Goal: Transaction & Acquisition: Purchase product/service

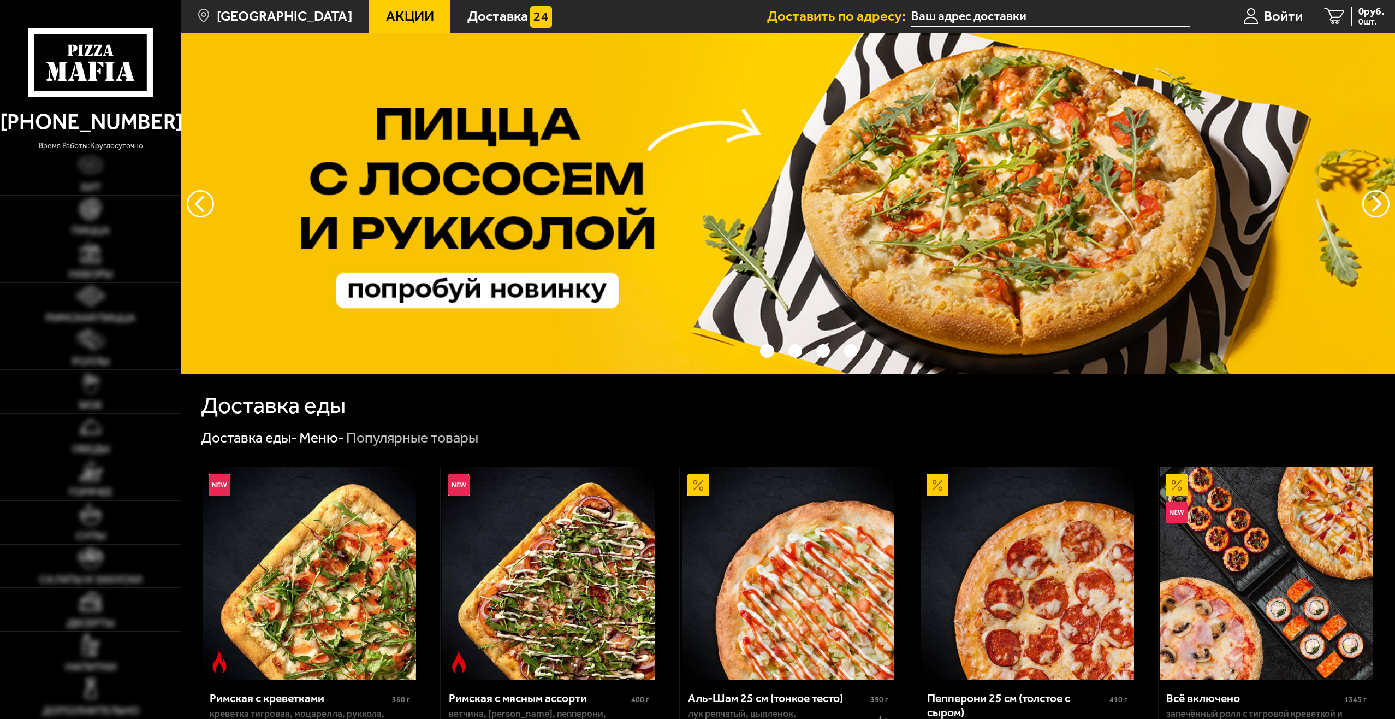
type input "[STREET_ADDRESS]"
click at [97, 217] on img at bounding box center [90, 208] width 21 height 21
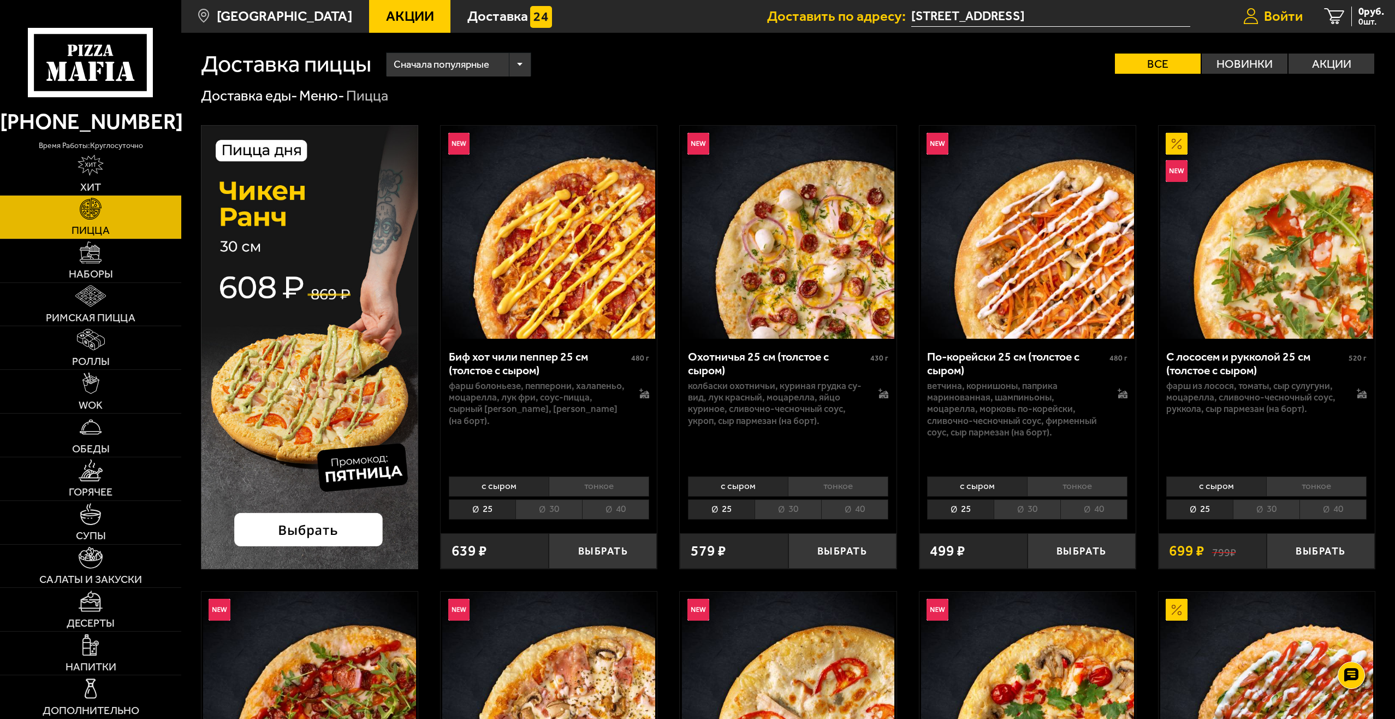
click at [1272, 11] on span "Войти" at bounding box center [1283, 16] width 39 height 14
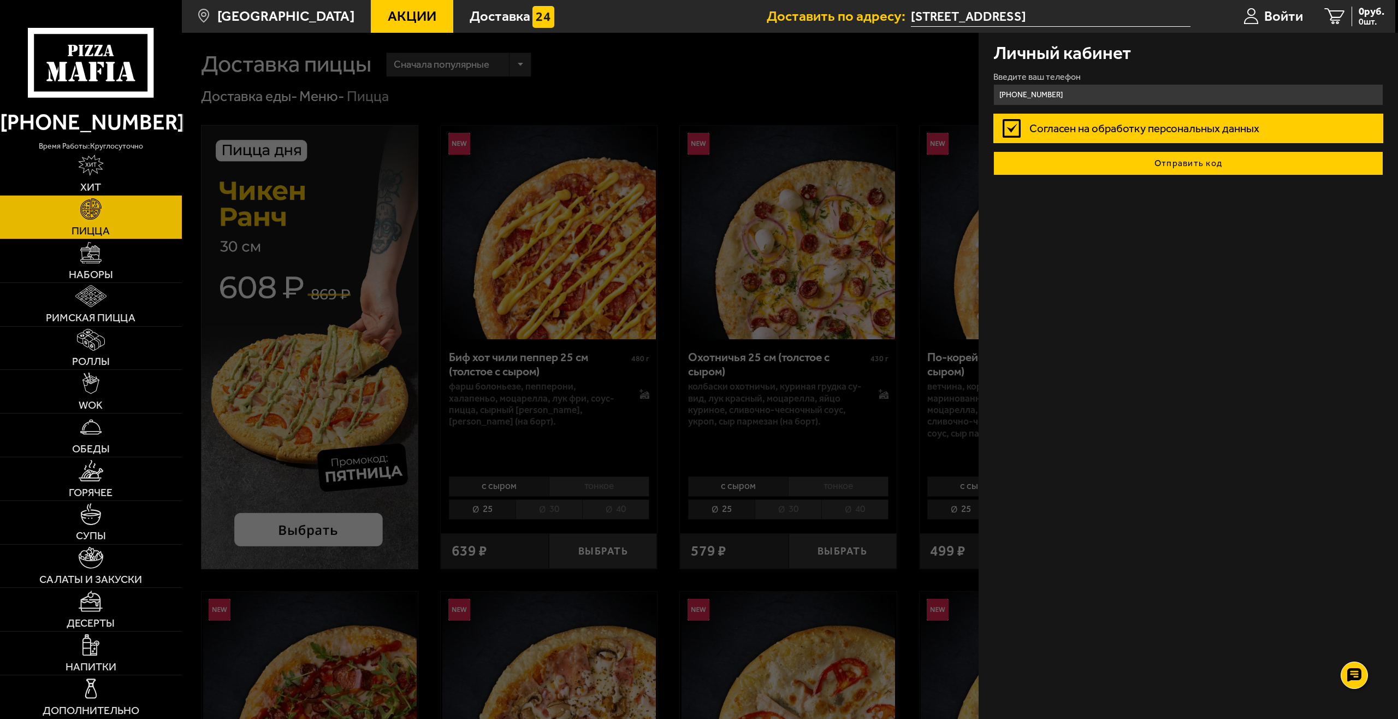
type input "+7 (981) 879-59-55"
click at [1112, 160] on button "Отправить код" at bounding box center [1189, 163] width 391 height 24
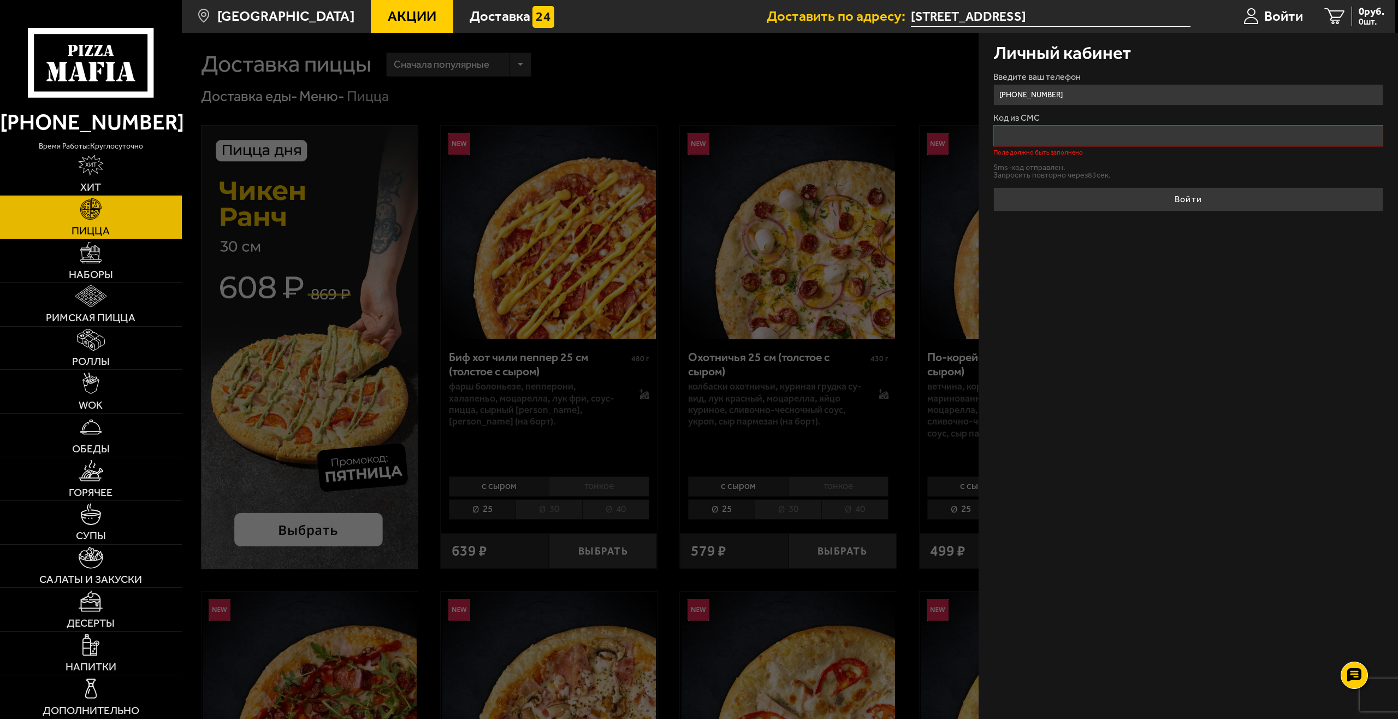
click at [771, 66] on div at bounding box center [881, 392] width 1398 height 719
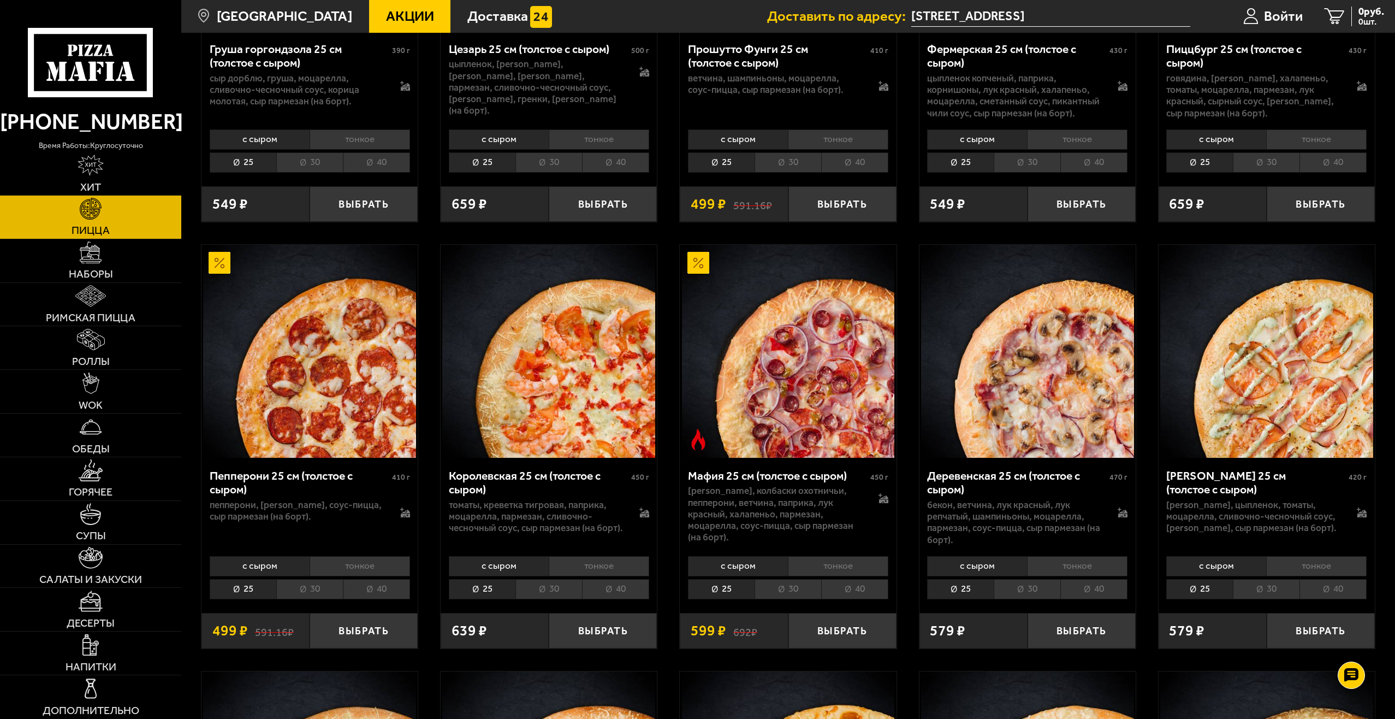
scroll to position [1693, 0]
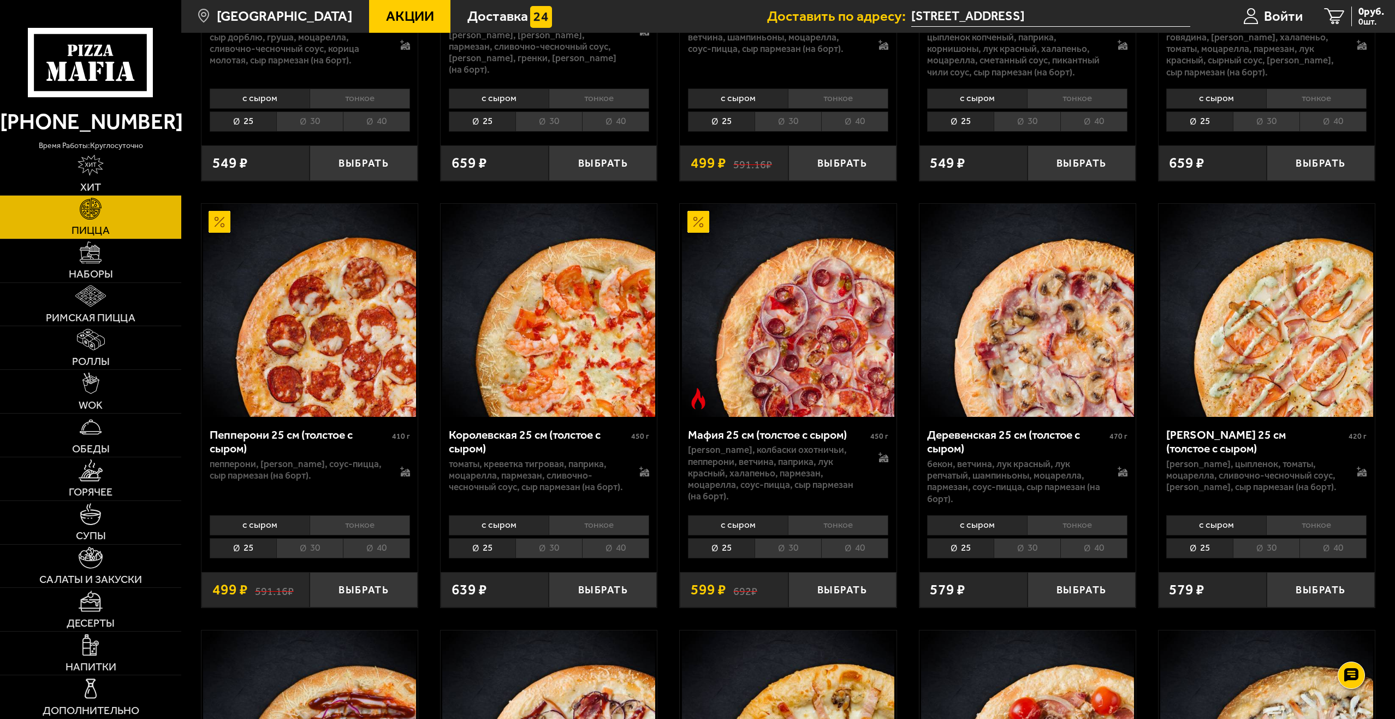
click at [1083, 554] on li "40" at bounding box center [1094, 548] width 67 height 20
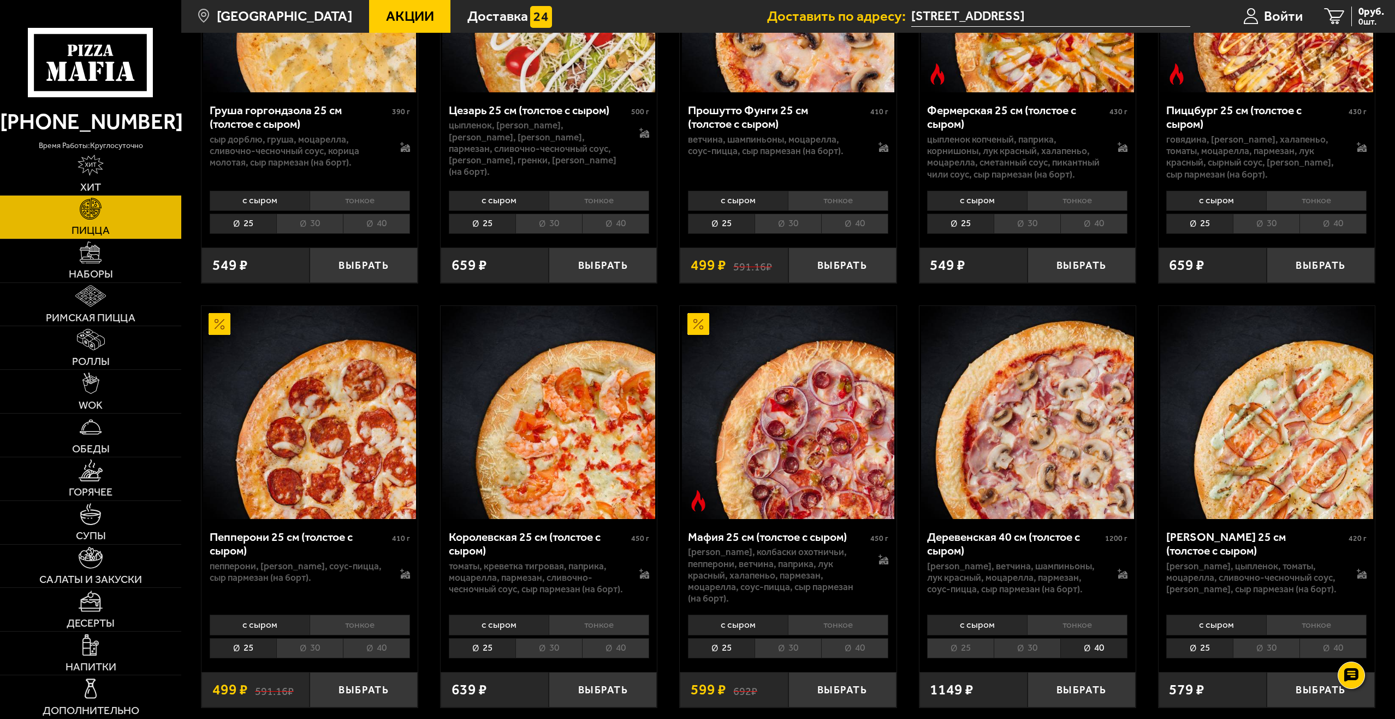
scroll to position [1584, 0]
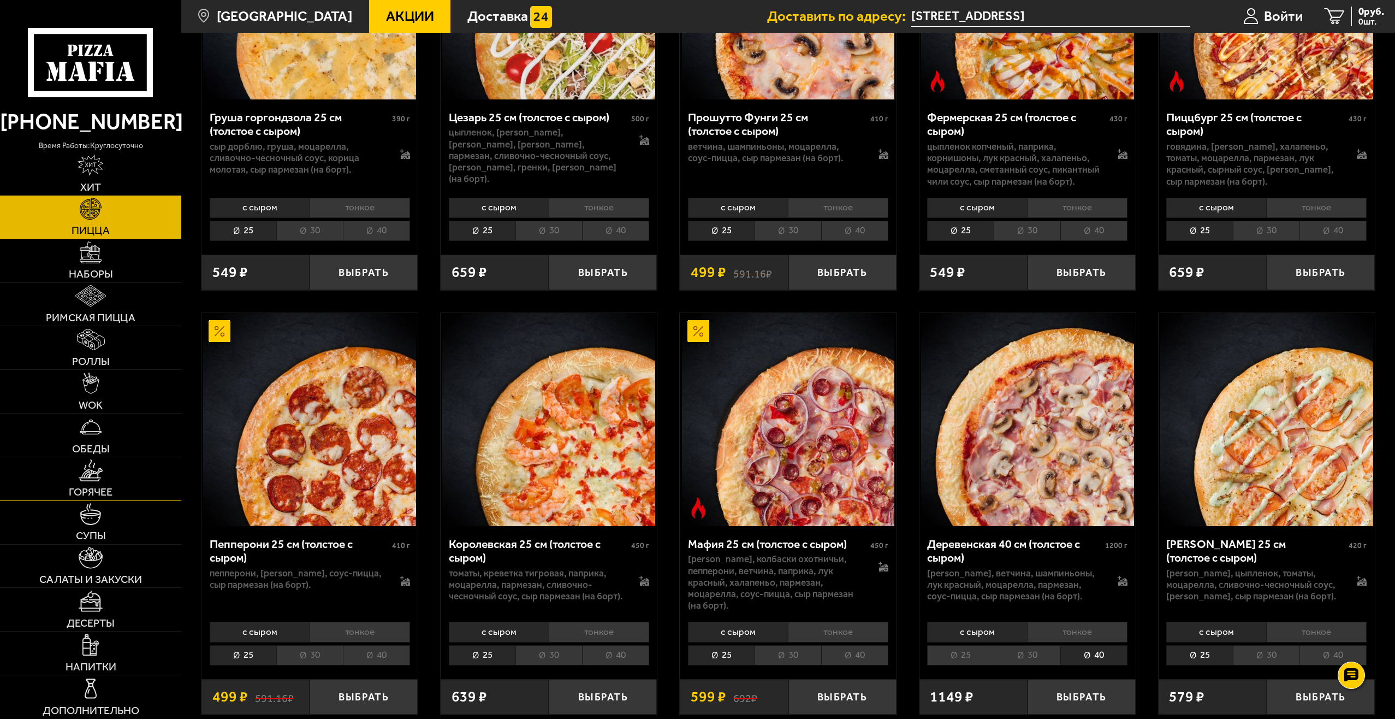
click at [96, 483] on link "Горячее" at bounding box center [90, 478] width 181 height 43
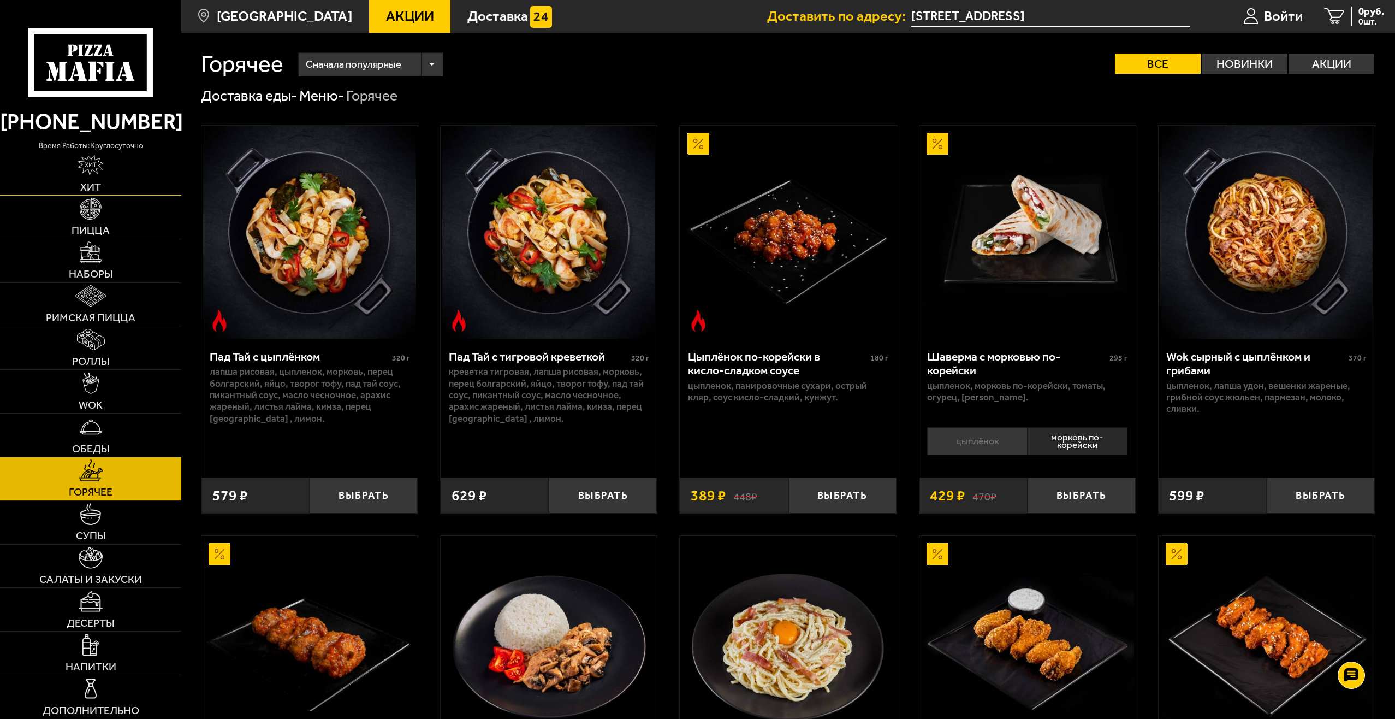
click at [119, 177] on link "Хит" at bounding box center [90, 173] width 181 height 43
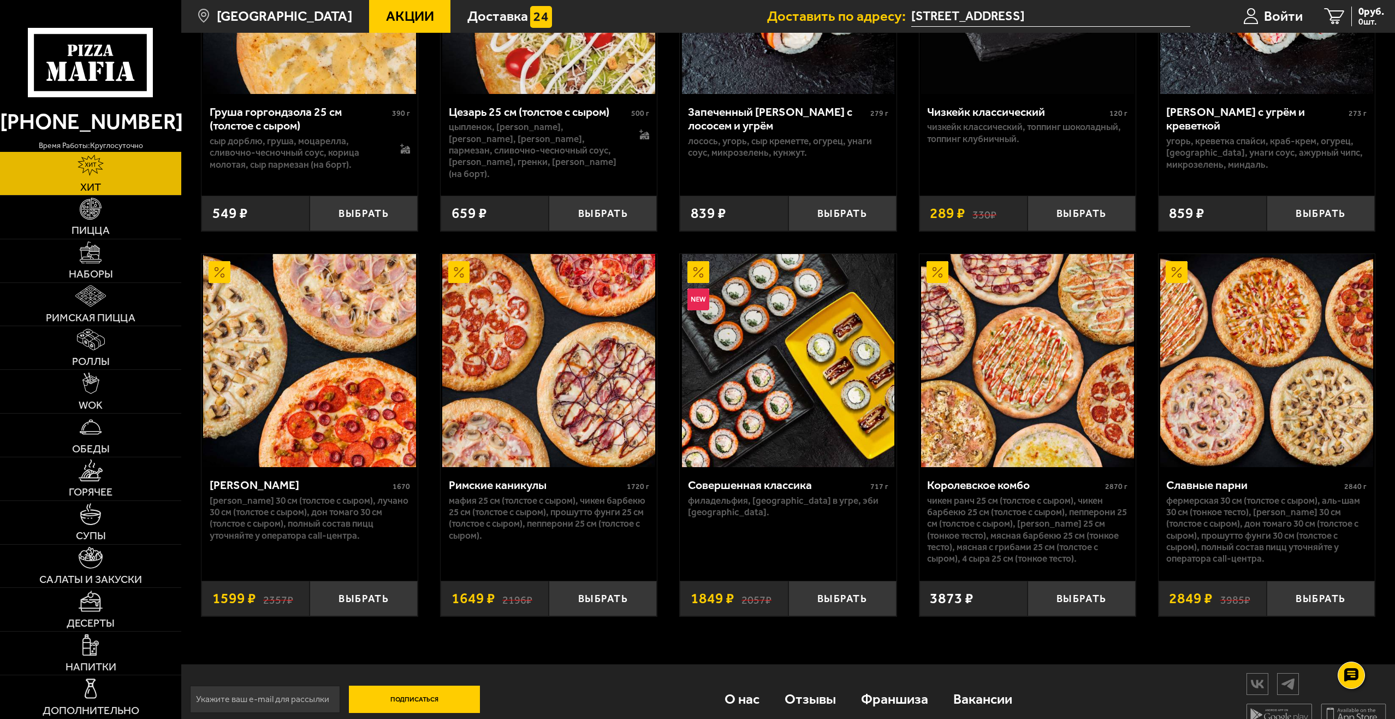
scroll to position [645, 0]
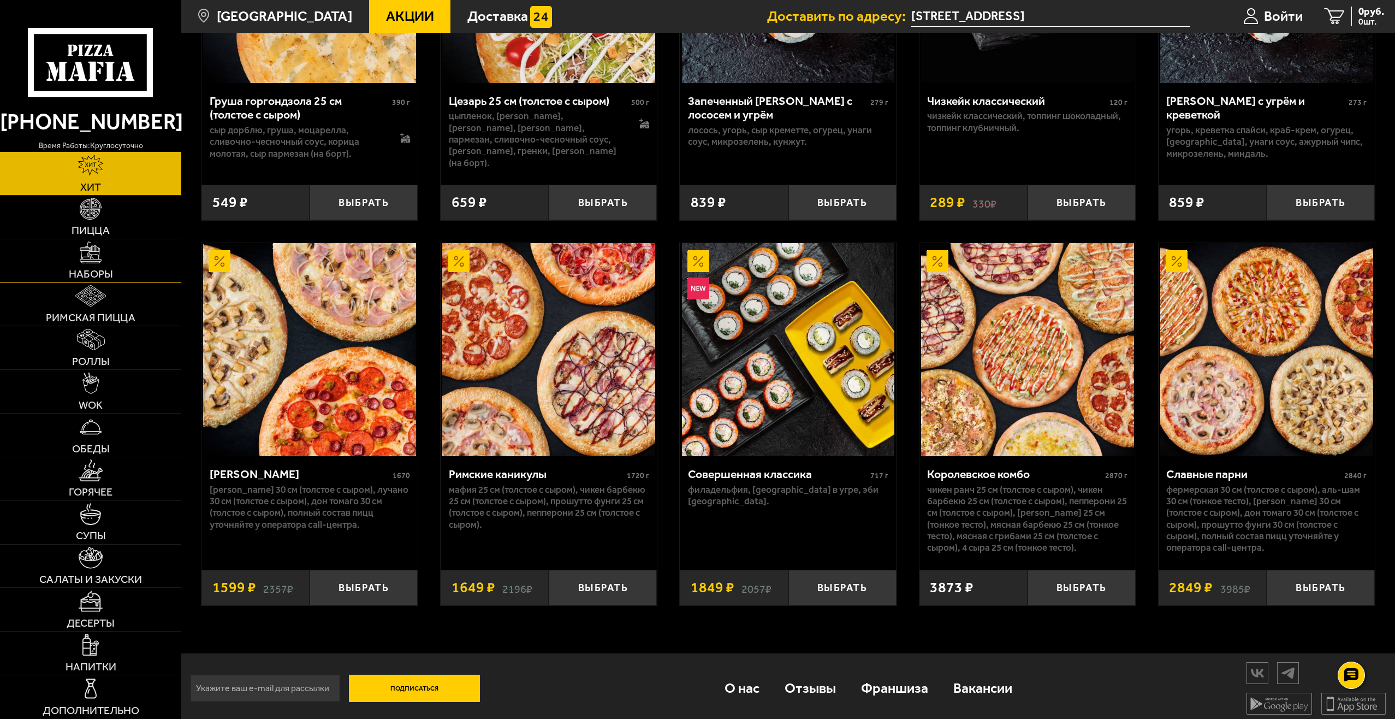
click at [122, 262] on link "Наборы" at bounding box center [90, 260] width 181 height 43
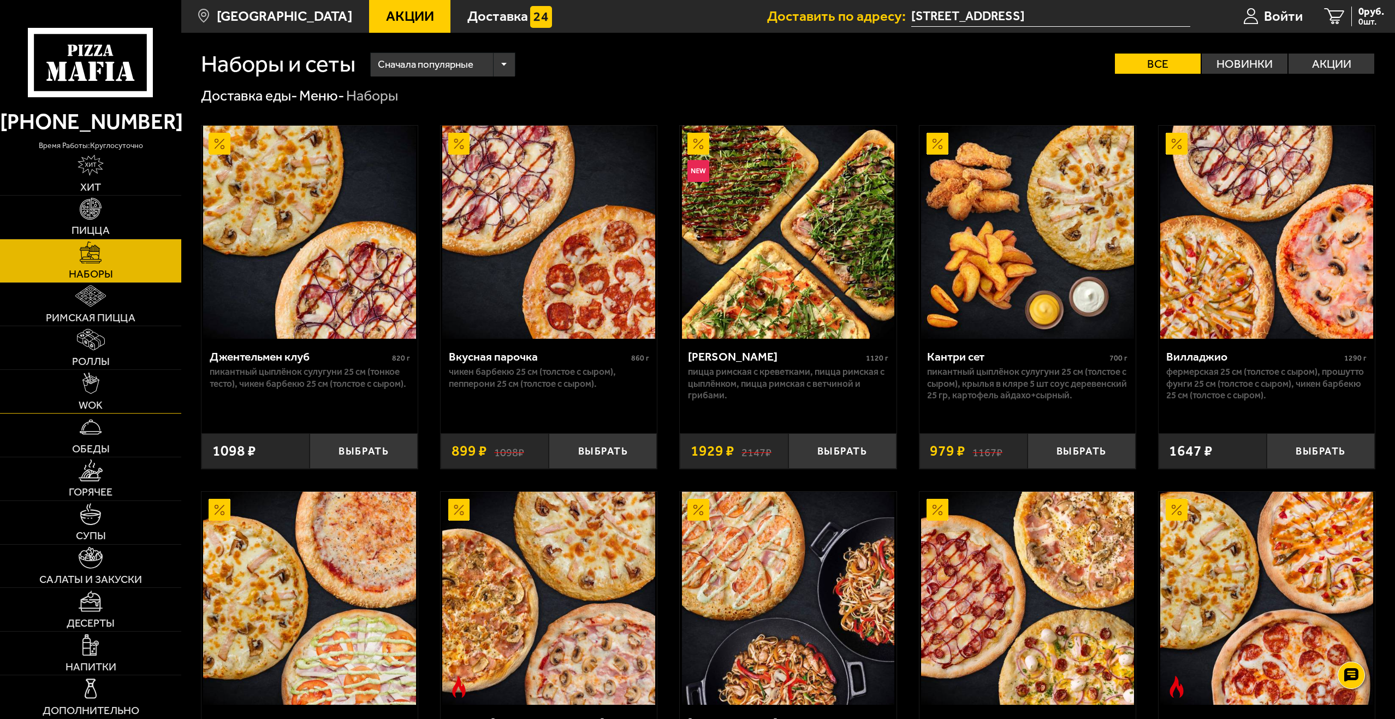
click at [101, 386] on link "WOK" at bounding box center [90, 391] width 181 height 43
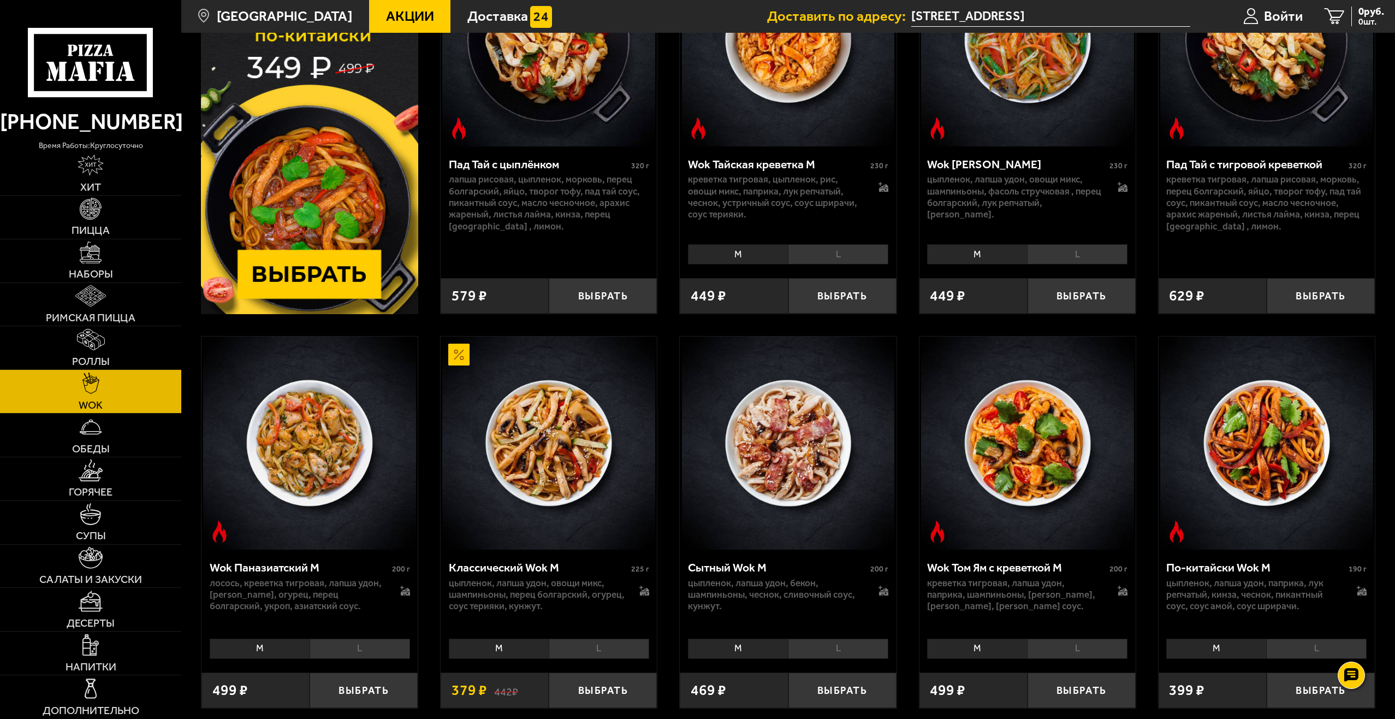
scroll to position [184, 0]
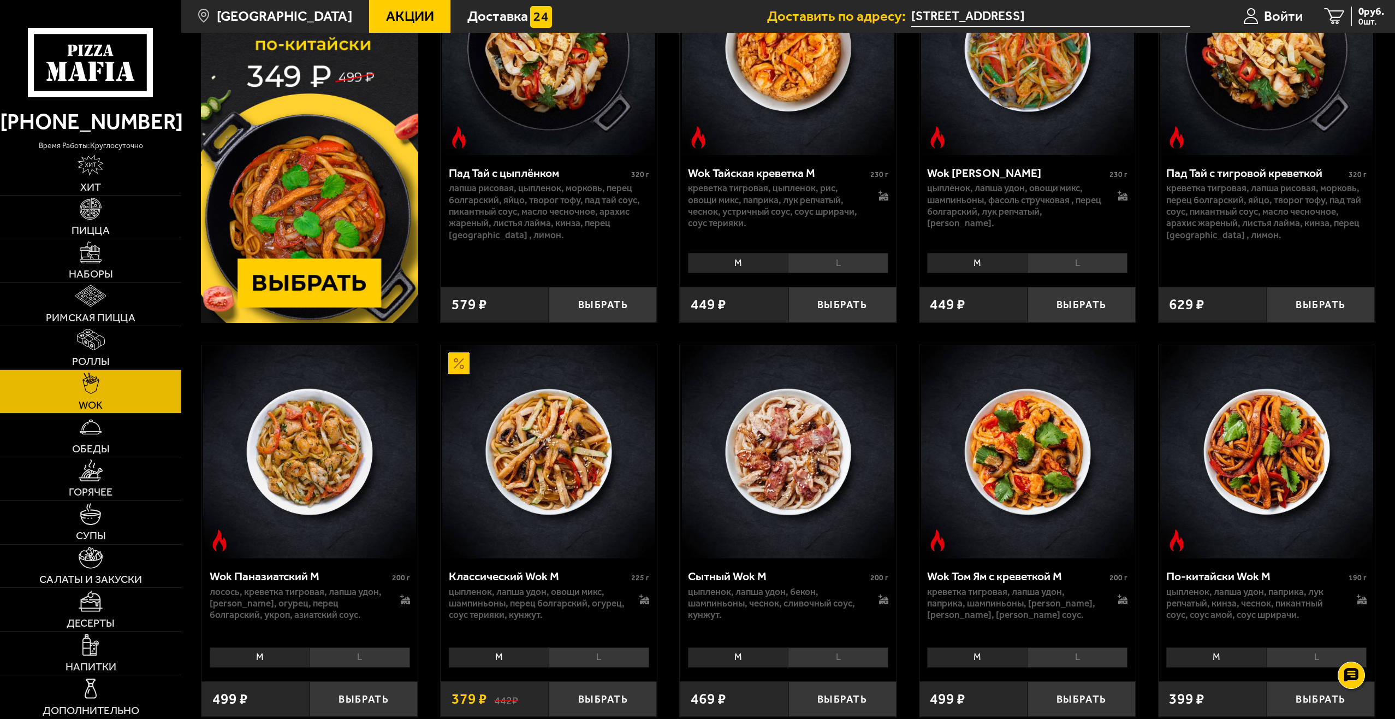
click at [1077, 258] on li "L" at bounding box center [1077, 263] width 100 height 20
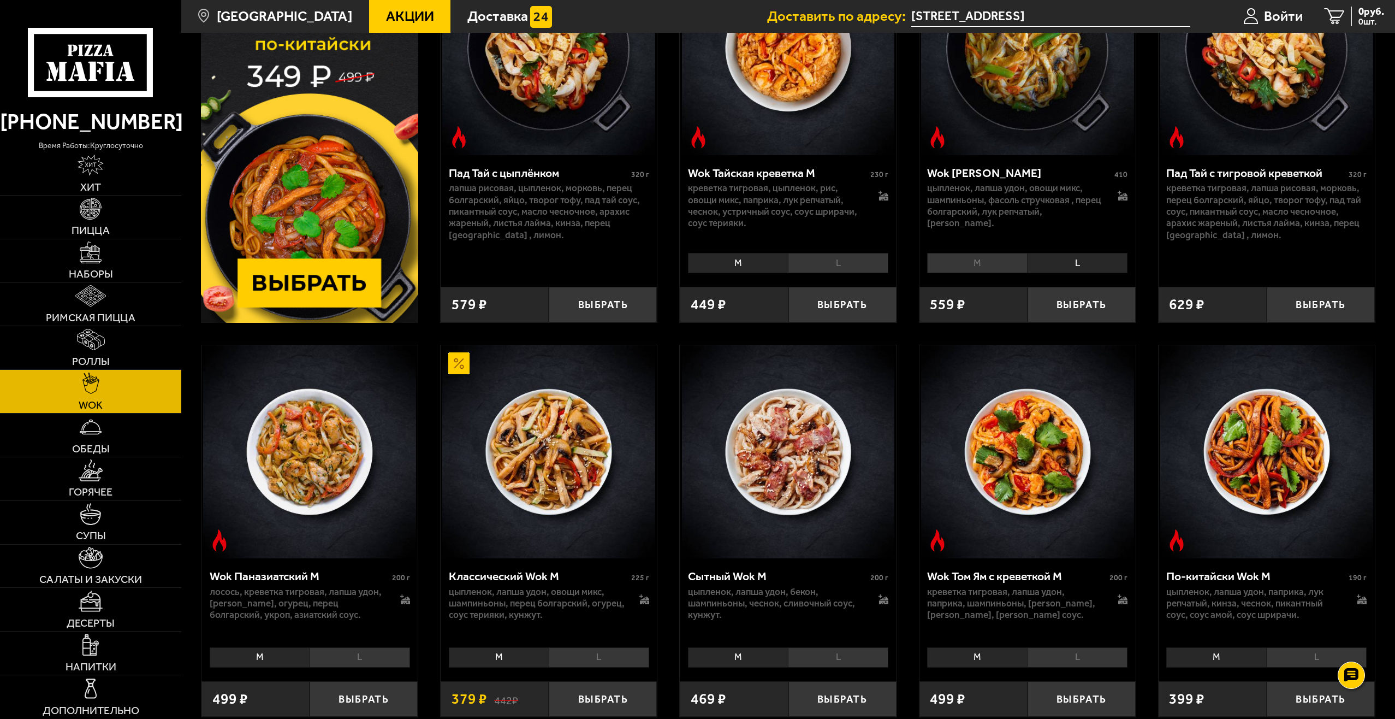
click at [941, 251] on div "M L Топпинги" at bounding box center [1028, 262] width 216 height 28
click at [975, 266] on li "M" at bounding box center [977, 263] width 100 height 20
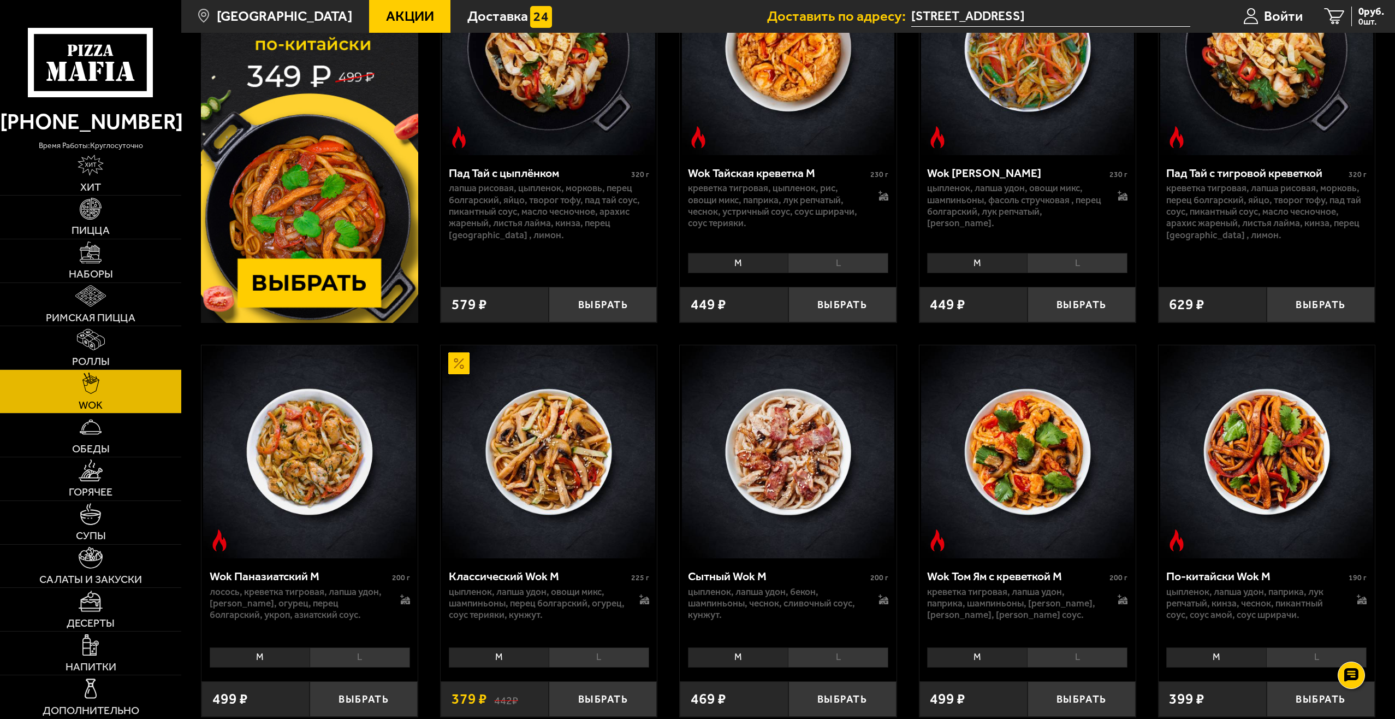
click at [1042, 258] on li "L" at bounding box center [1077, 263] width 100 height 20
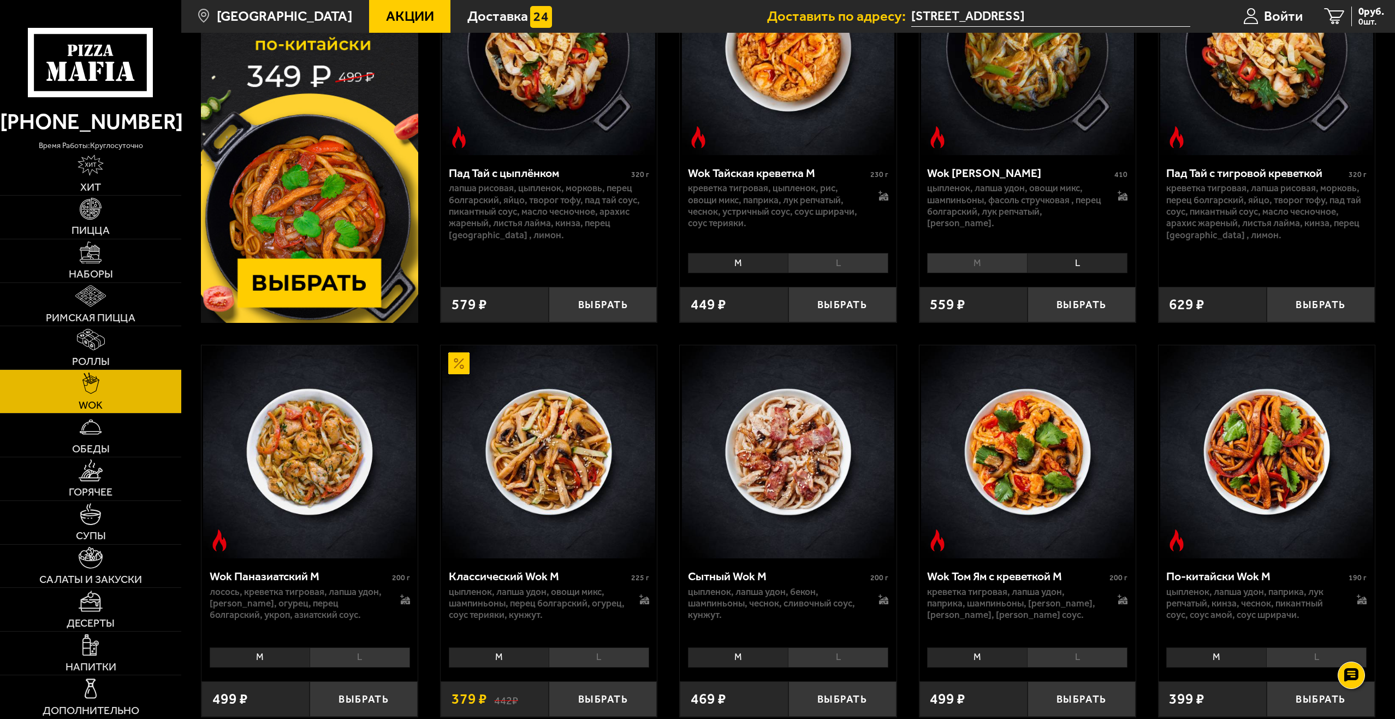
click at [829, 258] on li "L" at bounding box center [838, 263] width 100 height 20
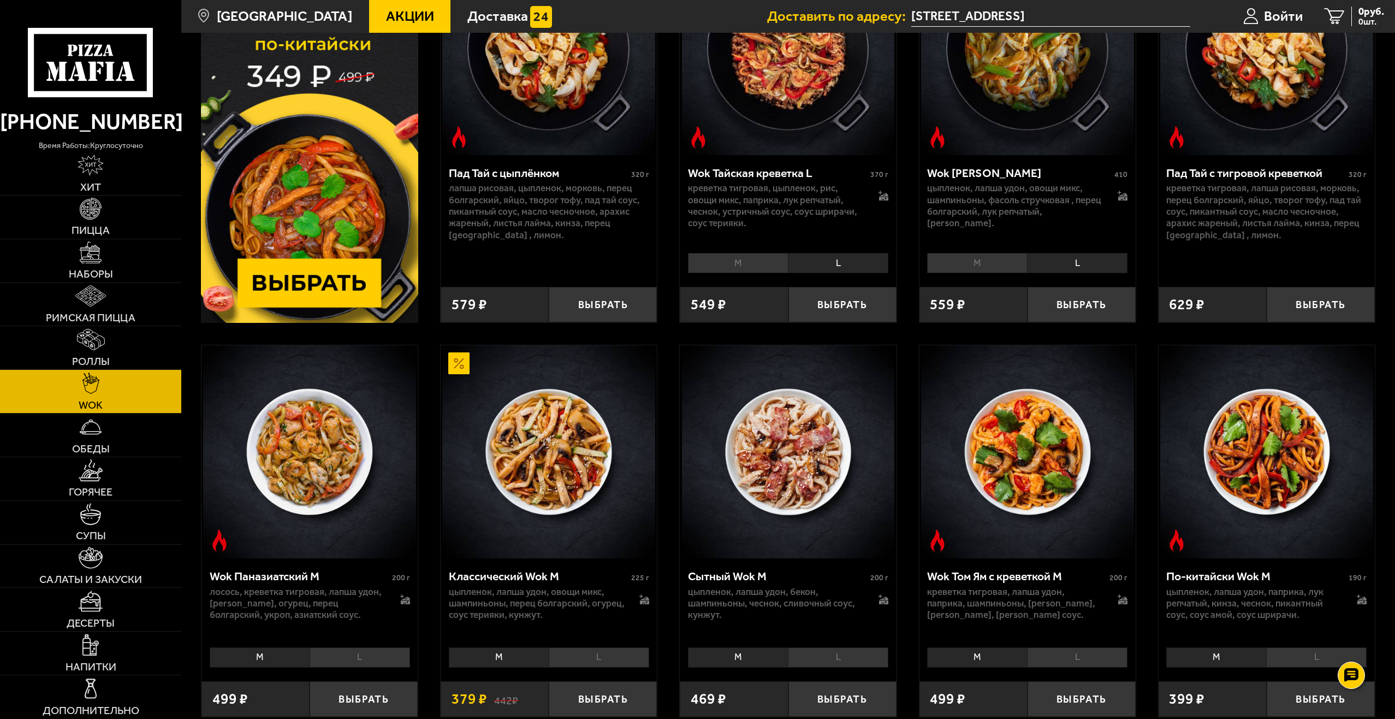
click at [749, 267] on li "M" at bounding box center [738, 263] width 100 height 20
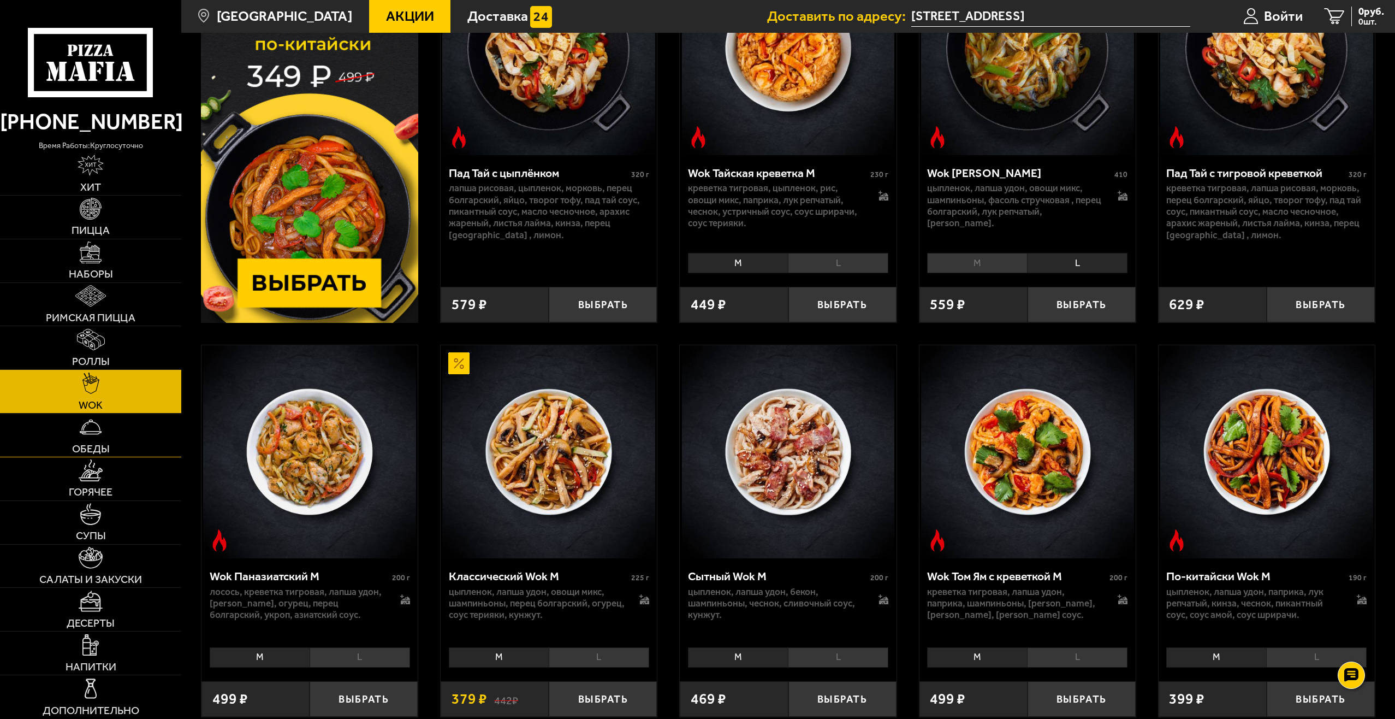
click at [116, 436] on link "Обеды" at bounding box center [90, 434] width 181 height 43
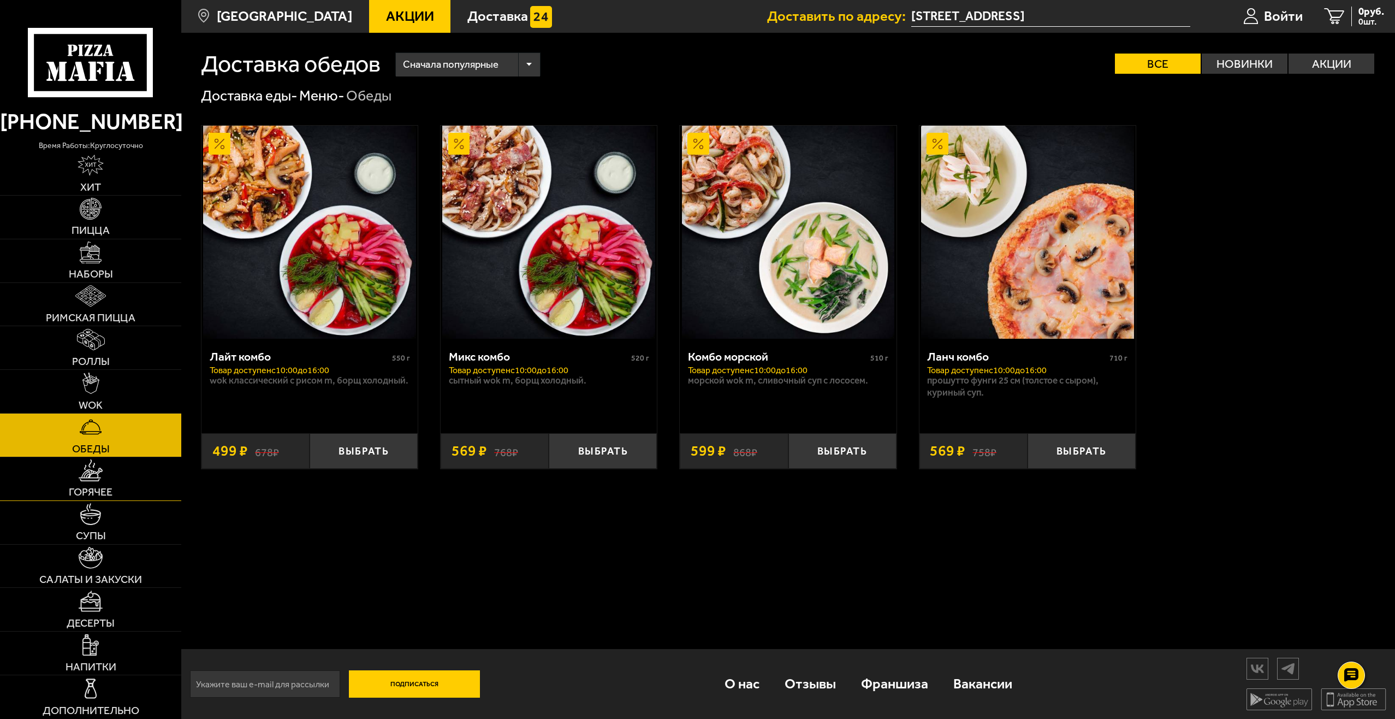
click at [103, 484] on link "Горячее" at bounding box center [90, 478] width 181 height 43
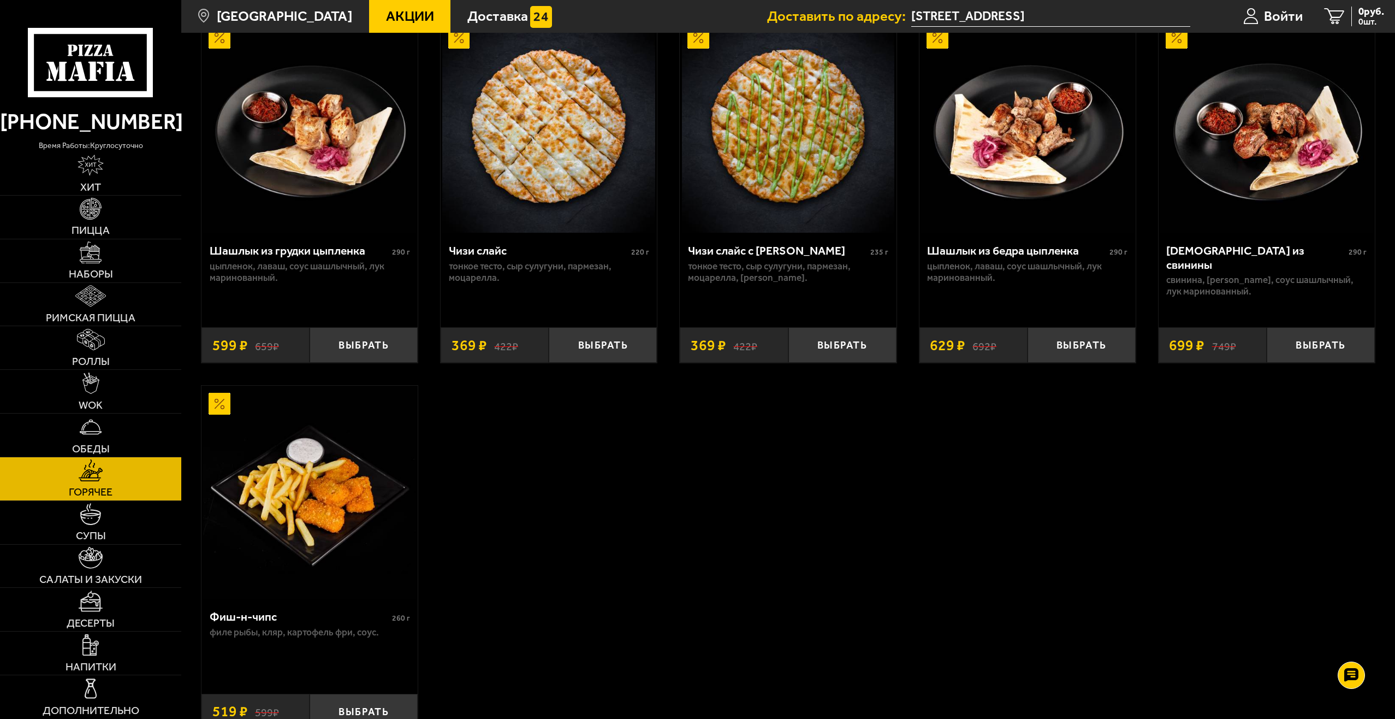
scroll to position [929, 0]
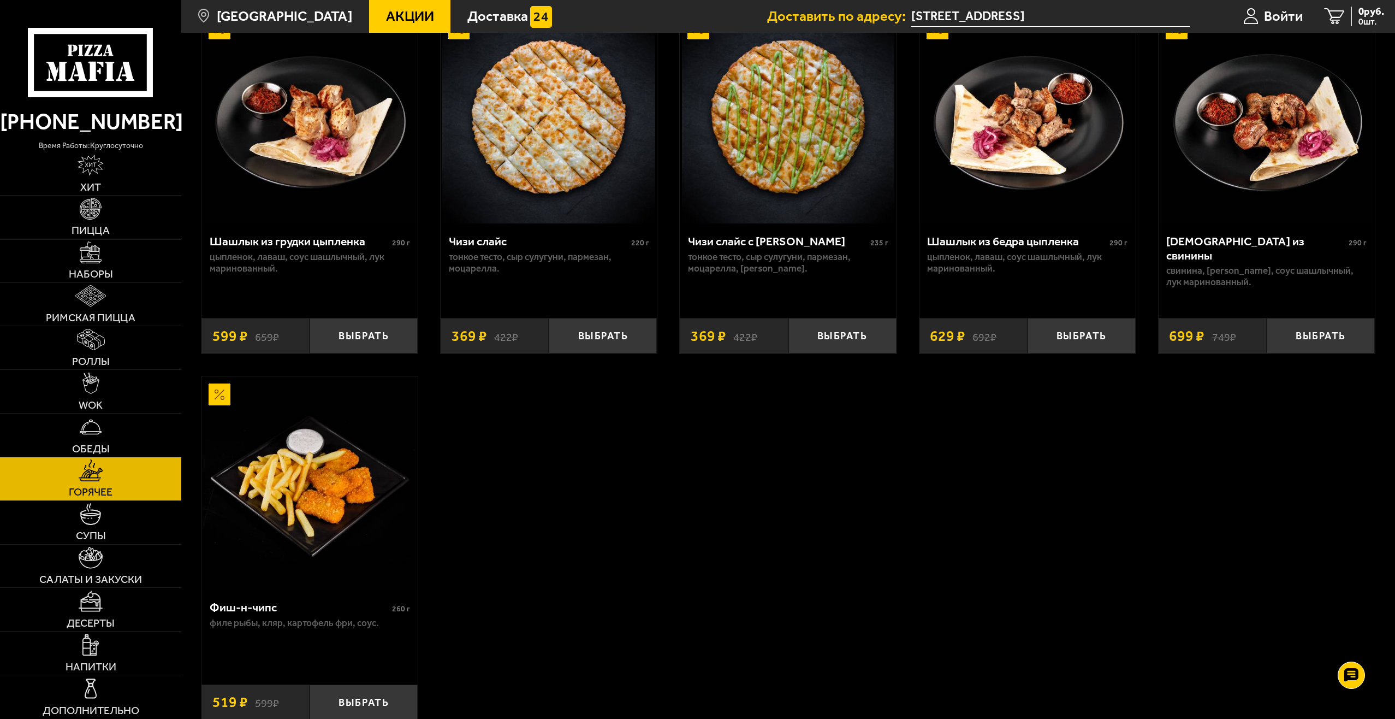
click at [108, 215] on link "Пицца" at bounding box center [90, 217] width 181 height 43
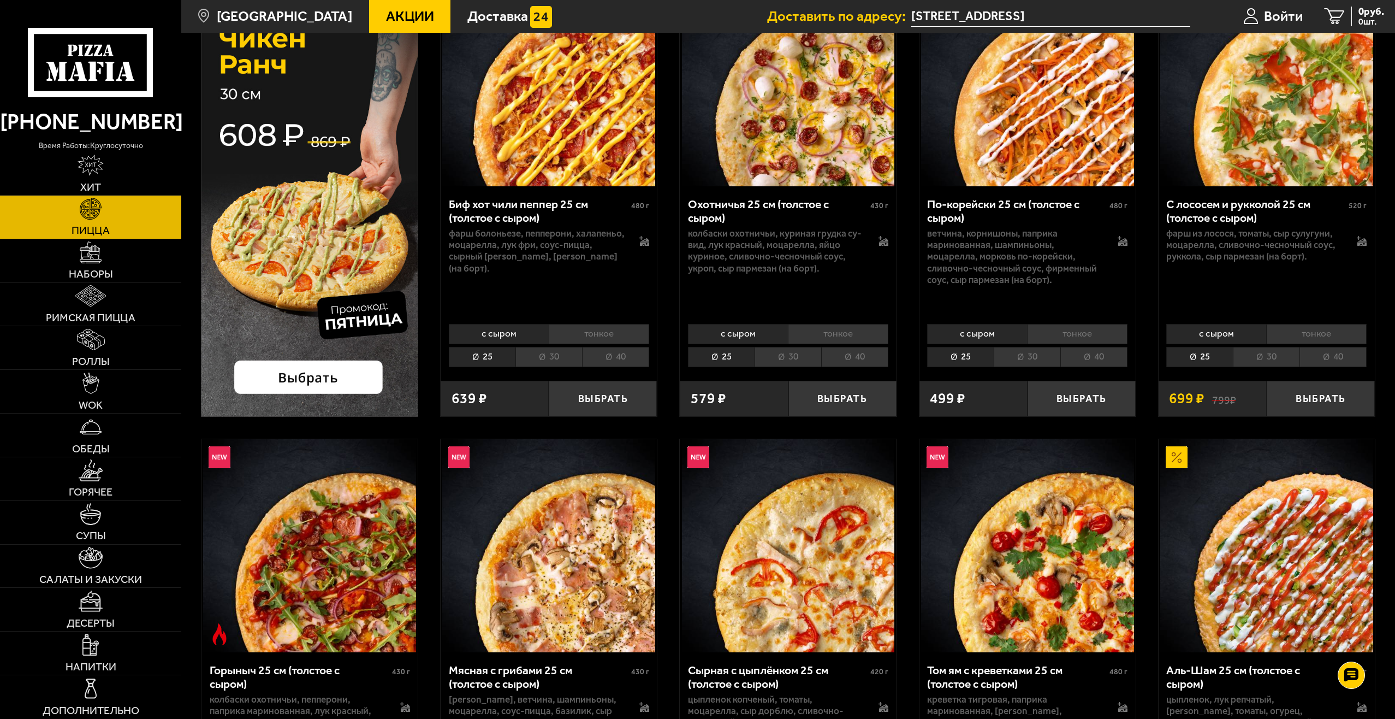
scroll to position [164, 0]
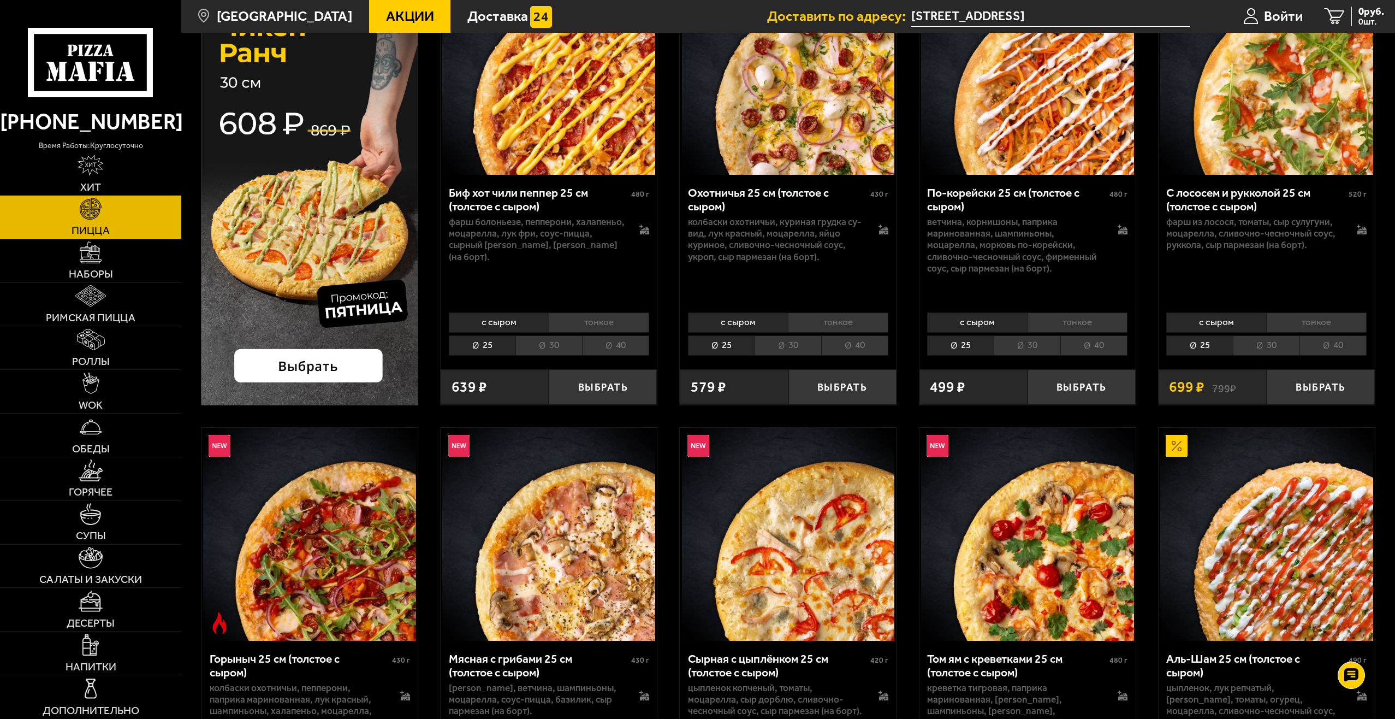
click at [1324, 338] on li "40" at bounding box center [1333, 345] width 67 height 20
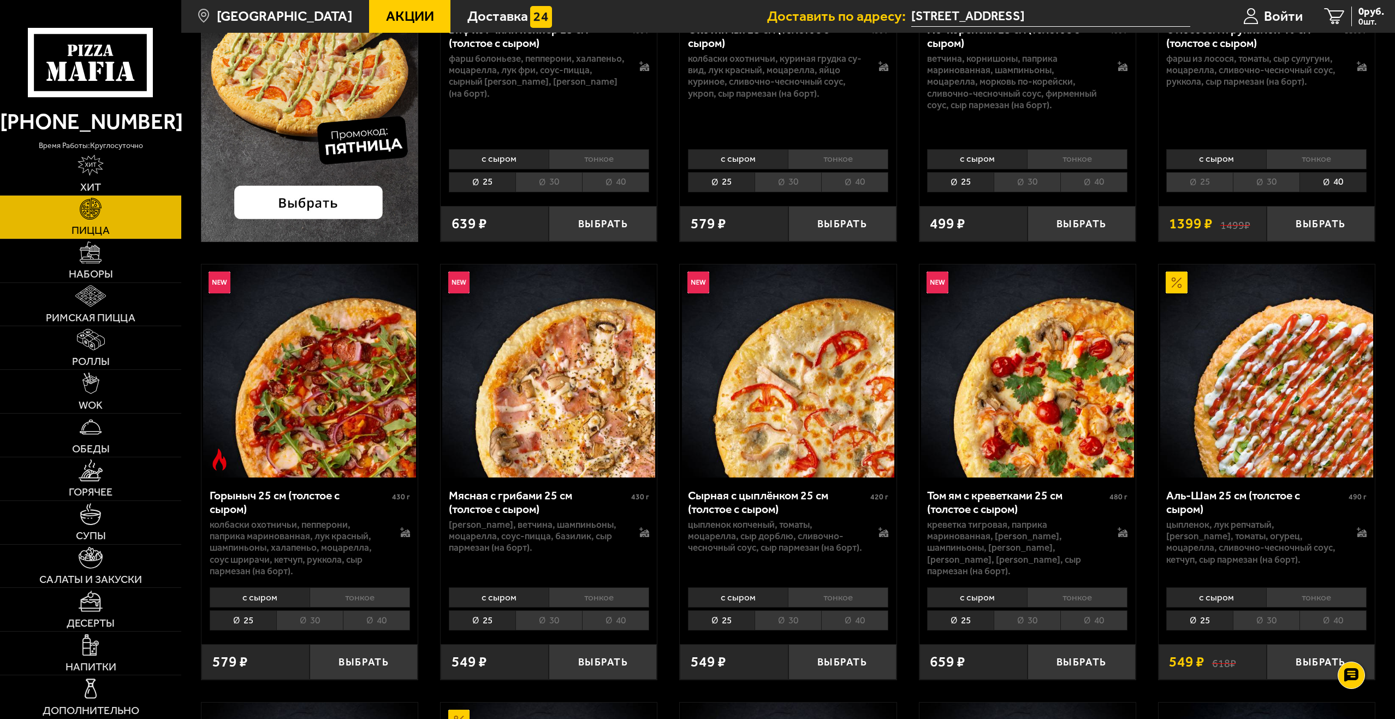
scroll to position [328, 0]
click at [613, 613] on li "40" at bounding box center [615, 620] width 67 height 20
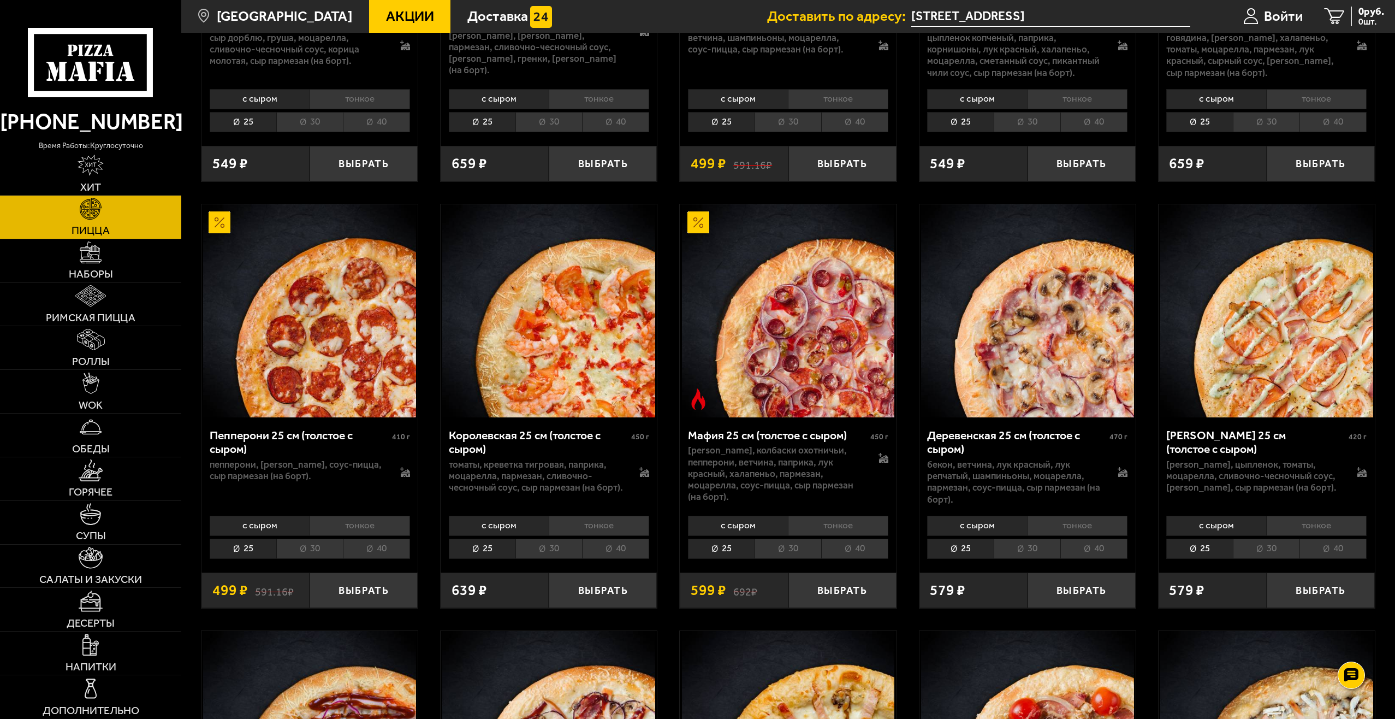
scroll to position [1693, 0]
click at [1111, 552] on li "40" at bounding box center [1094, 548] width 67 height 20
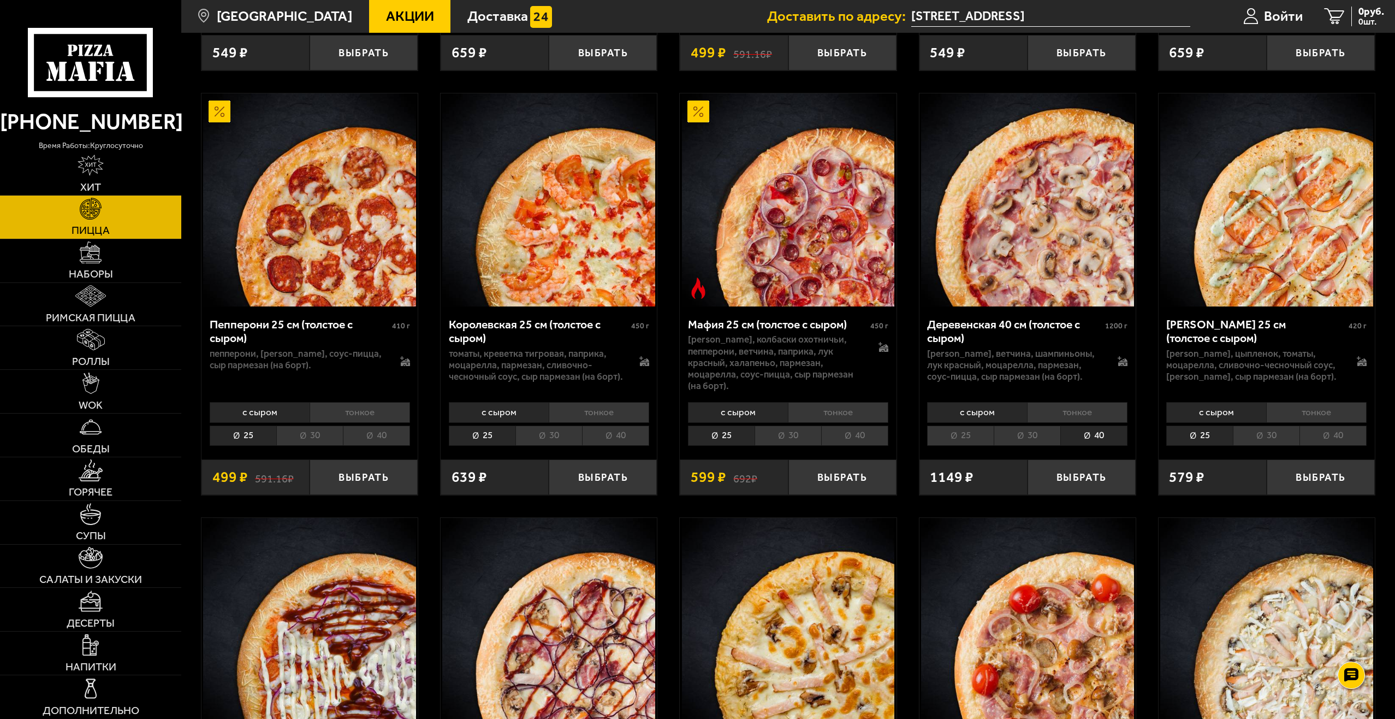
scroll to position [1802, 0]
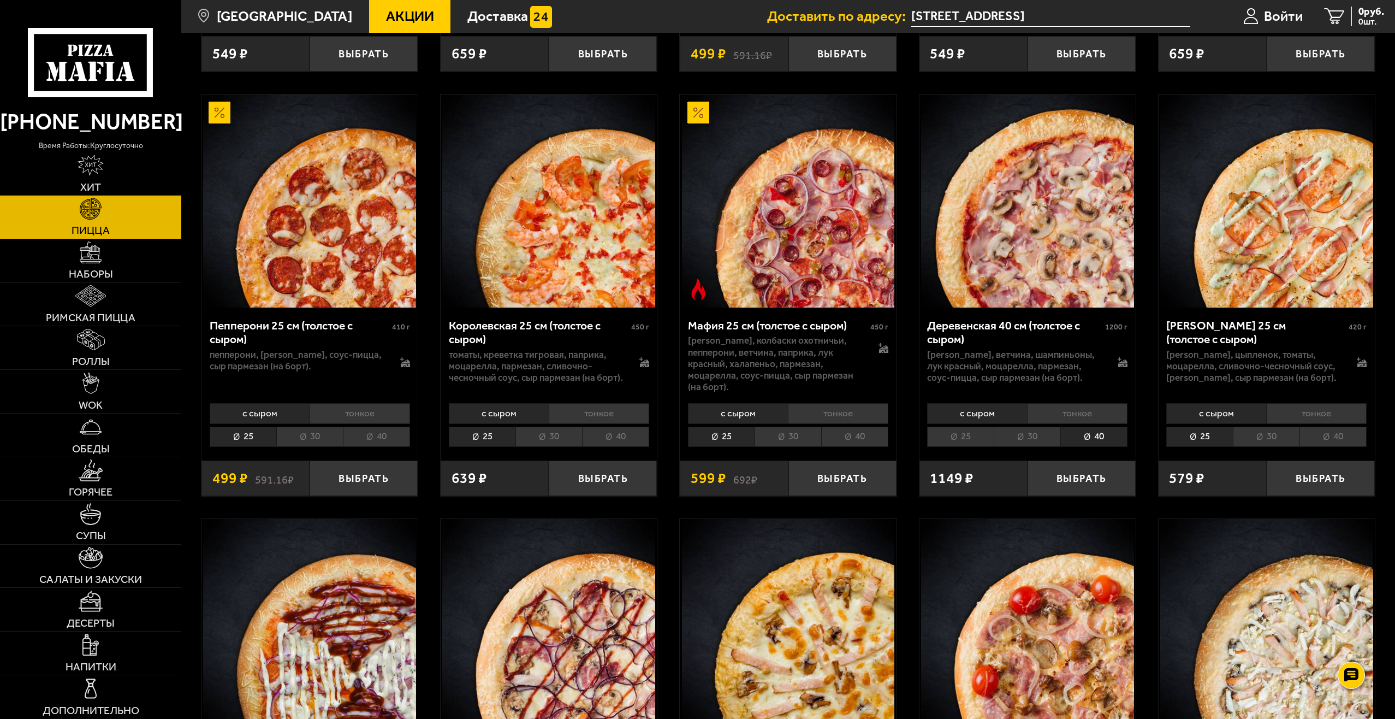
click at [1079, 411] on li "тонкое" at bounding box center [1077, 413] width 100 height 20
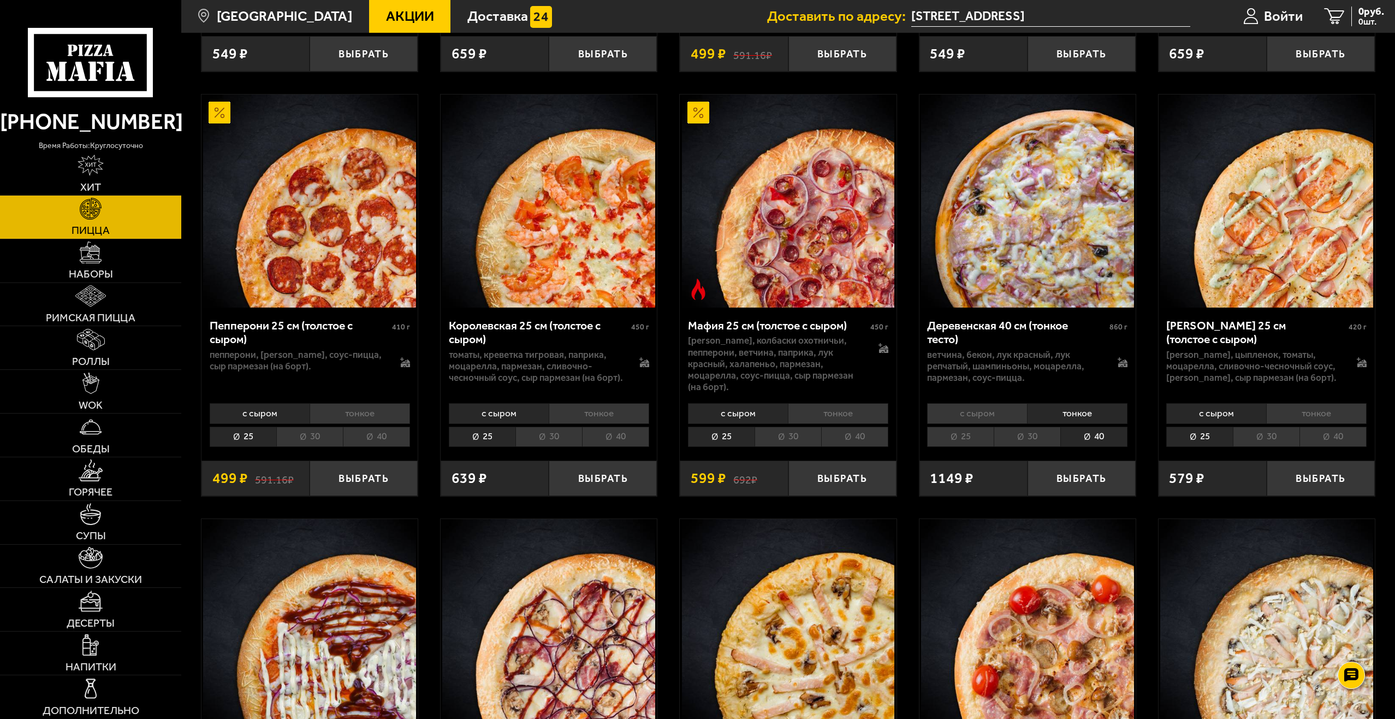
click at [972, 410] on li "с сыром" at bounding box center [977, 413] width 100 height 20
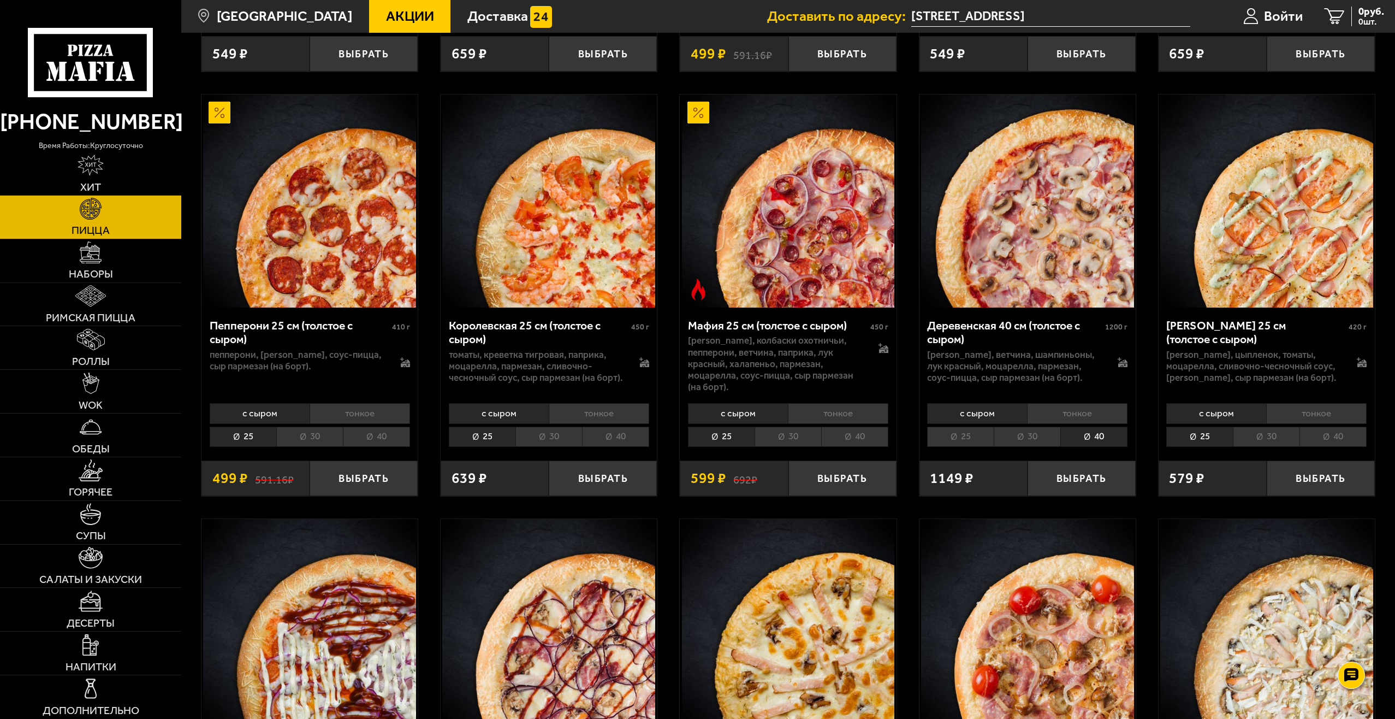
click at [1049, 408] on li "тонкое" at bounding box center [1077, 413] width 100 height 20
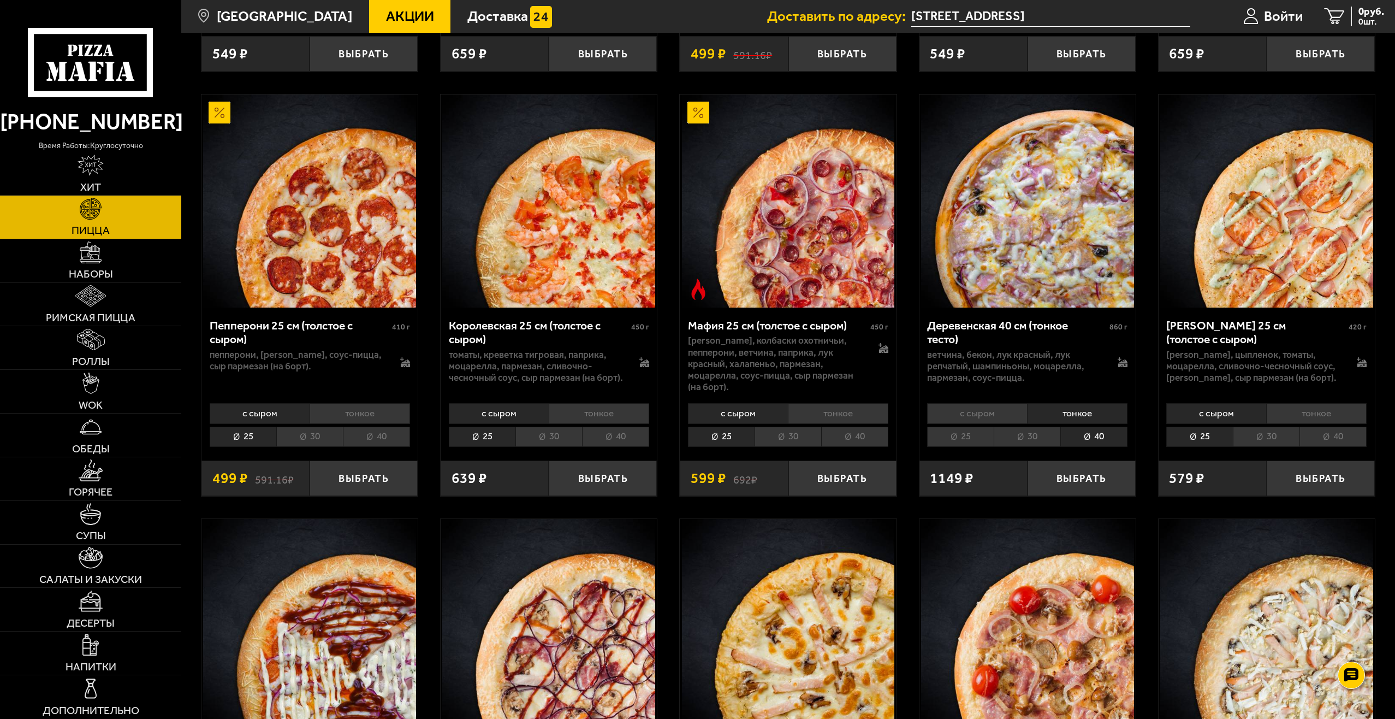
click at [981, 407] on li "с сыром" at bounding box center [977, 413] width 100 height 20
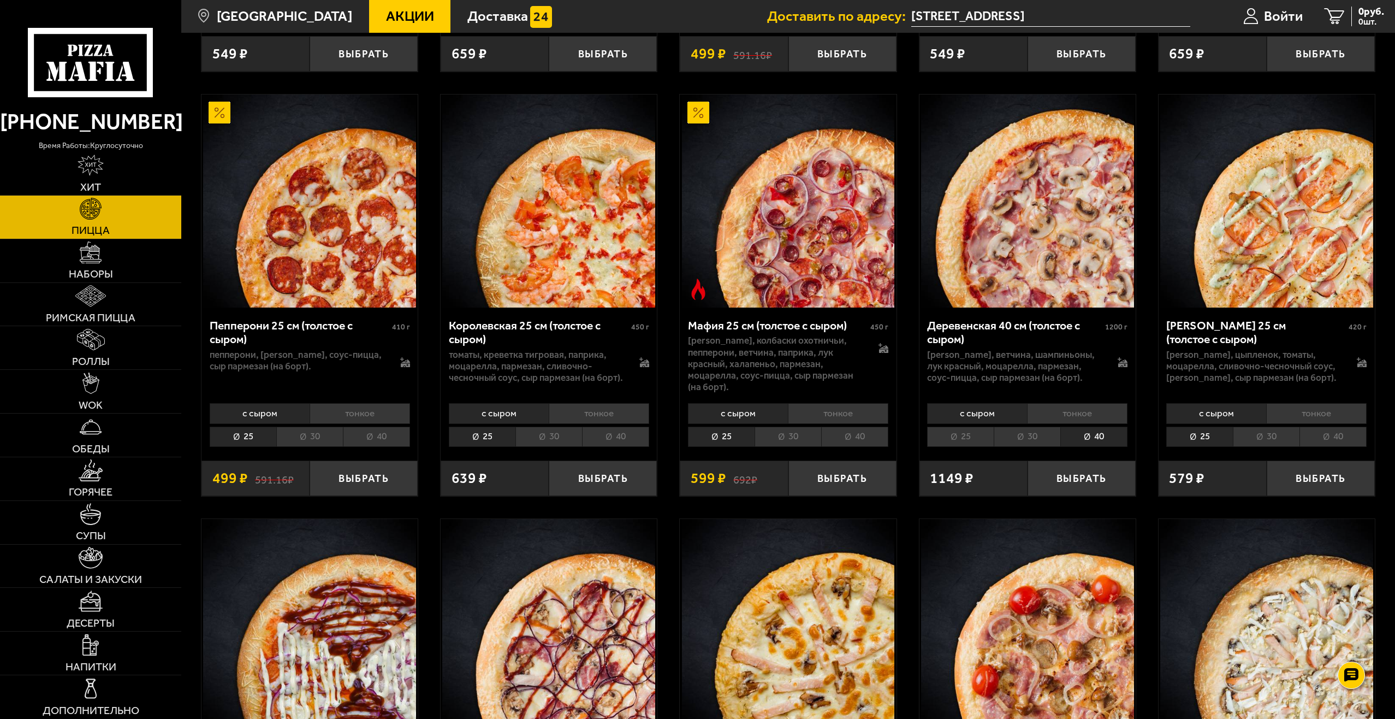
click at [1068, 409] on li "тонкое" at bounding box center [1077, 413] width 100 height 20
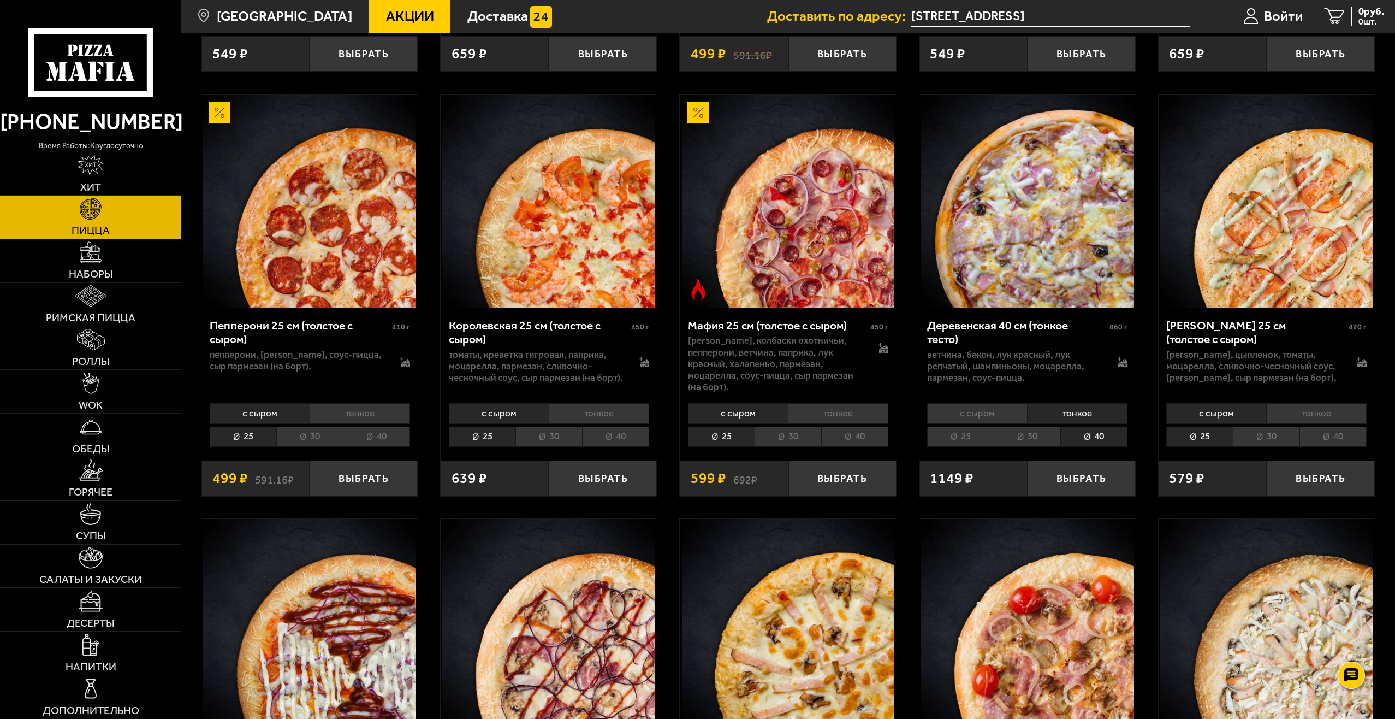
click at [989, 409] on li "с сыром" at bounding box center [977, 413] width 100 height 20
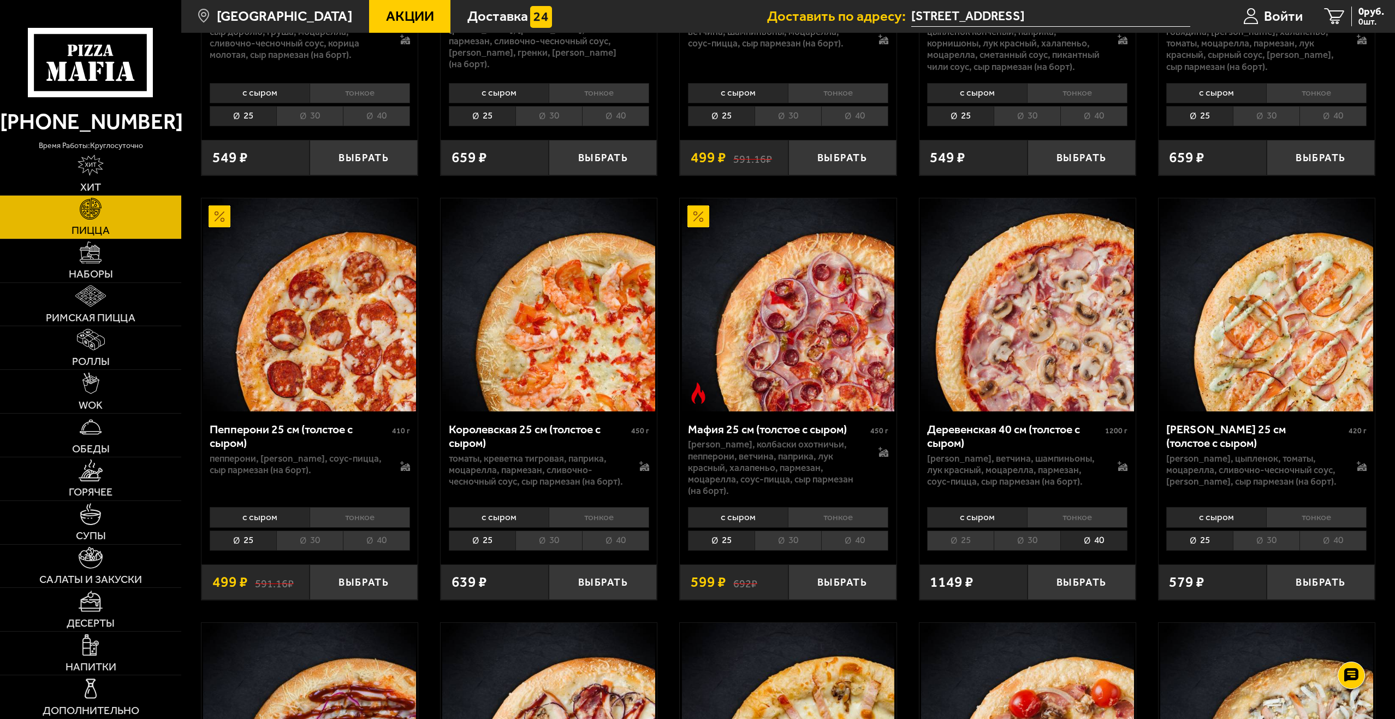
scroll to position [1748, 0]
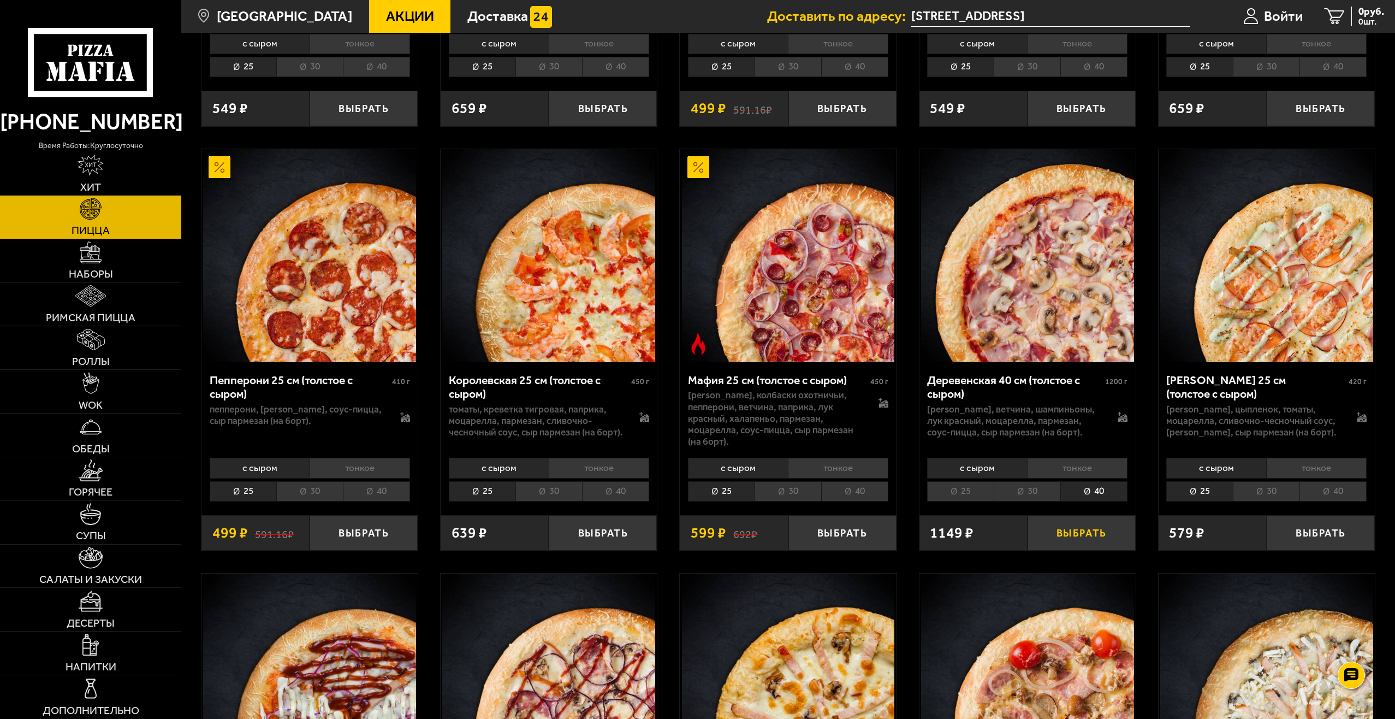
click at [1076, 524] on button "Выбрать" at bounding box center [1082, 533] width 108 height 36
click at [98, 562] on img at bounding box center [91, 557] width 25 height 21
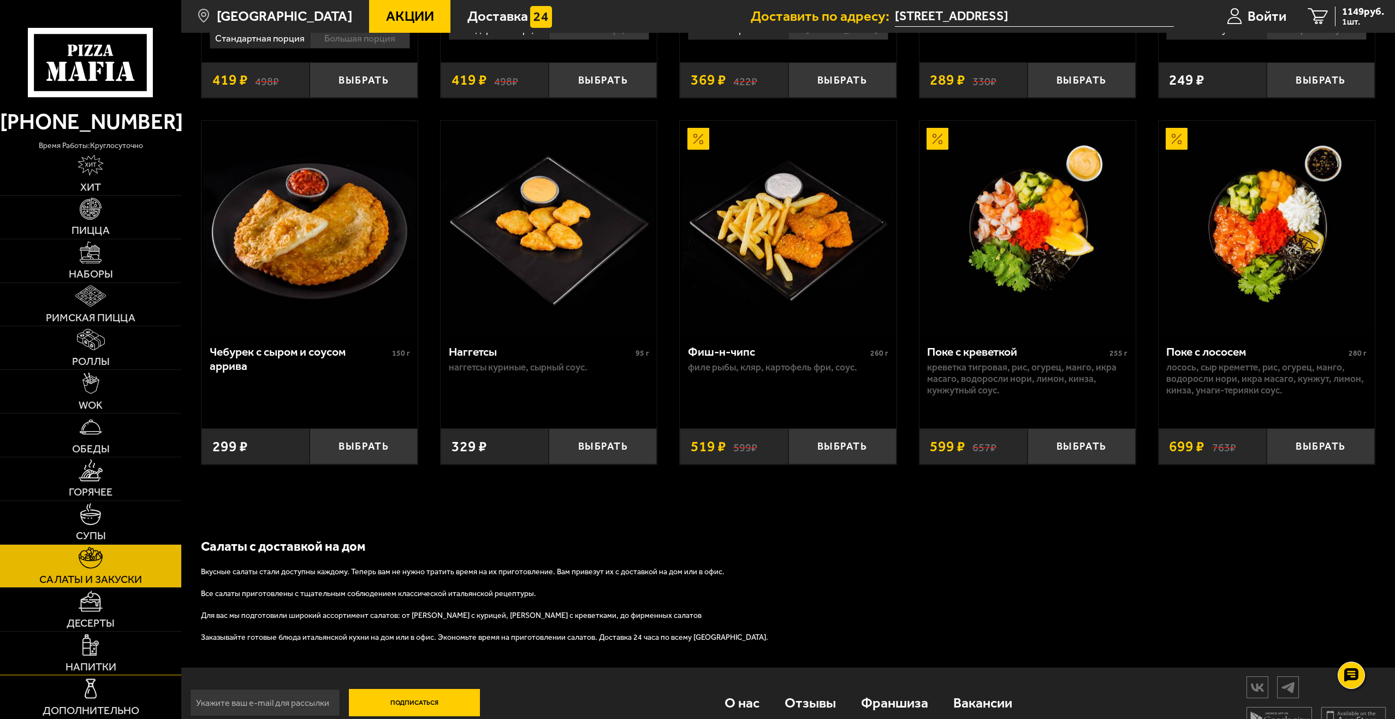
scroll to position [819, 0]
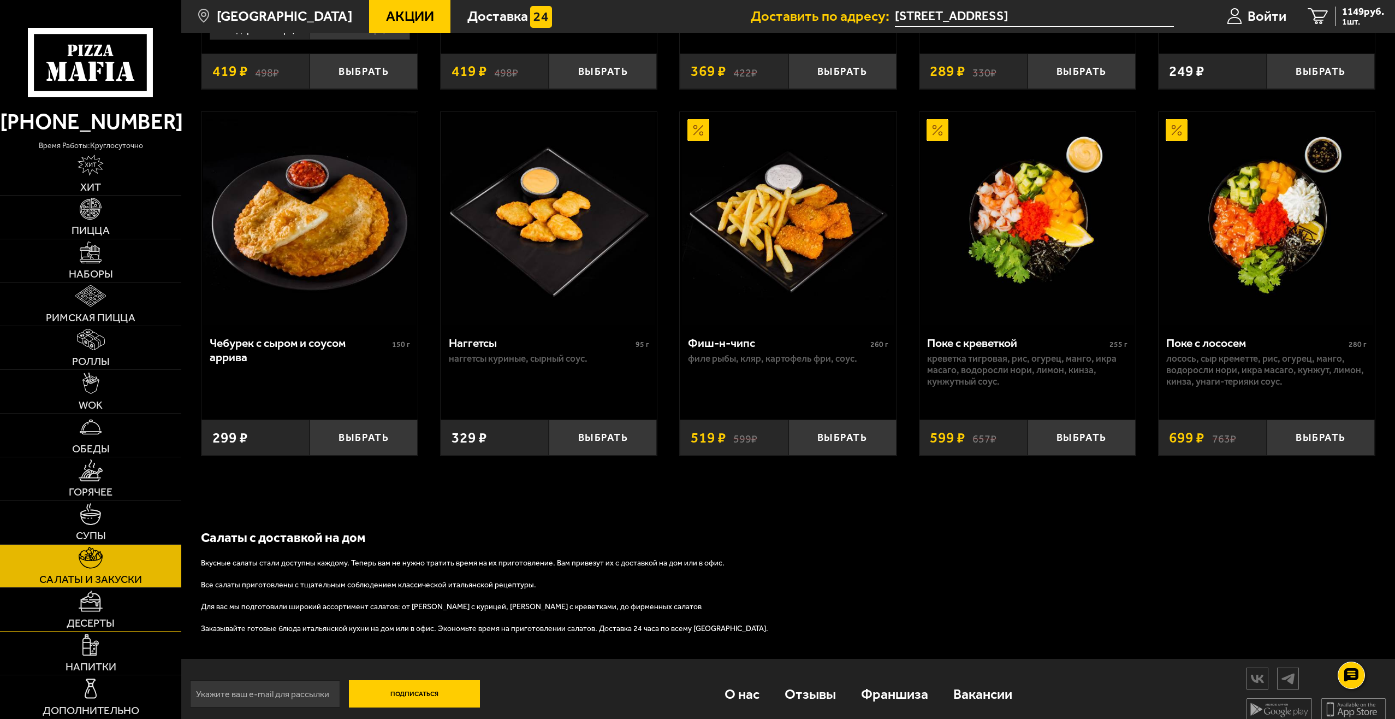
click at [112, 605] on link "Десерты" at bounding box center [90, 609] width 181 height 43
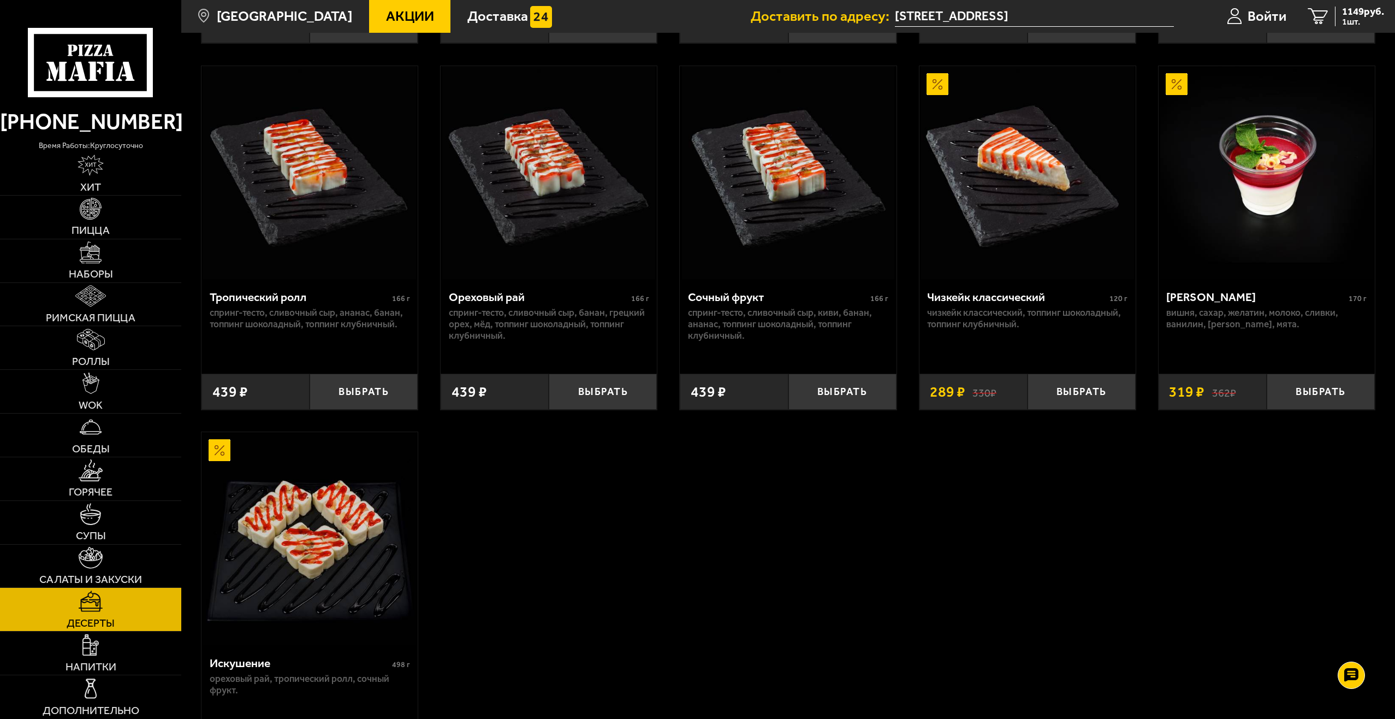
scroll to position [437, 0]
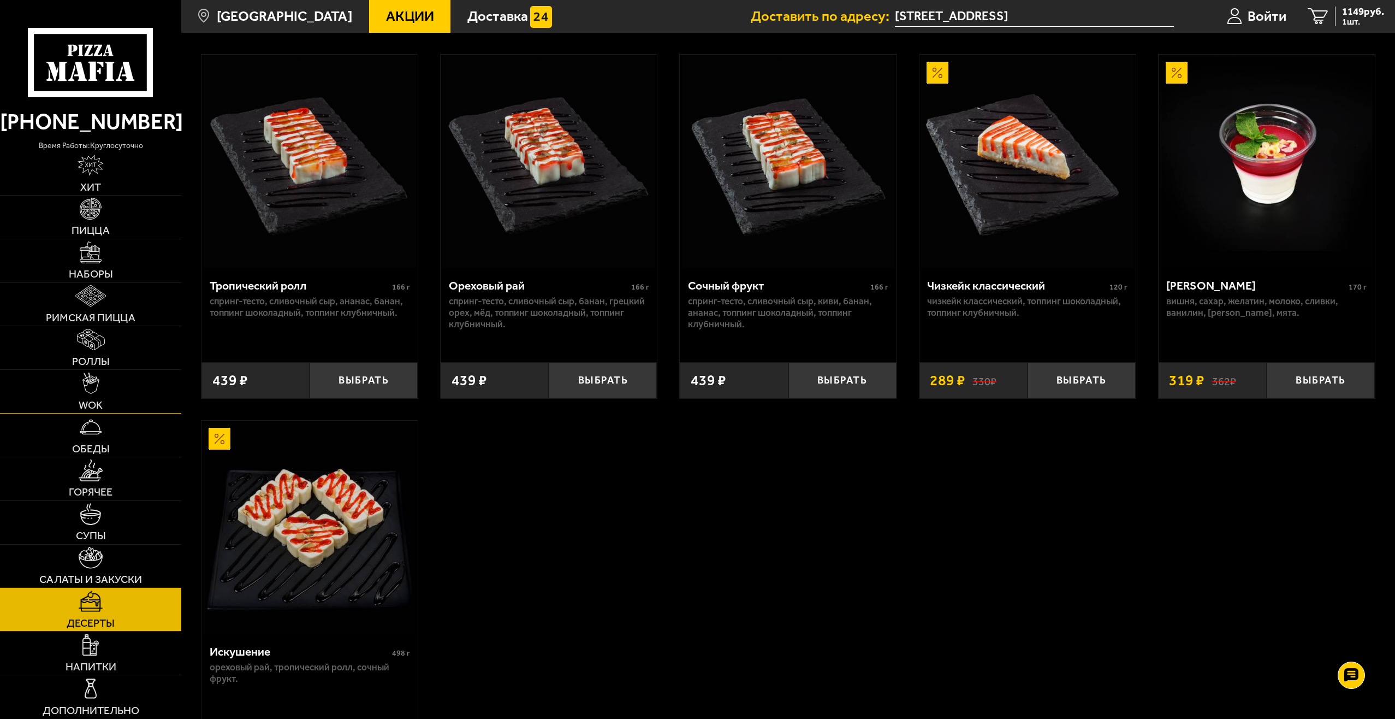
click at [118, 388] on link "WOK" at bounding box center [90, 391] width 181 height 43
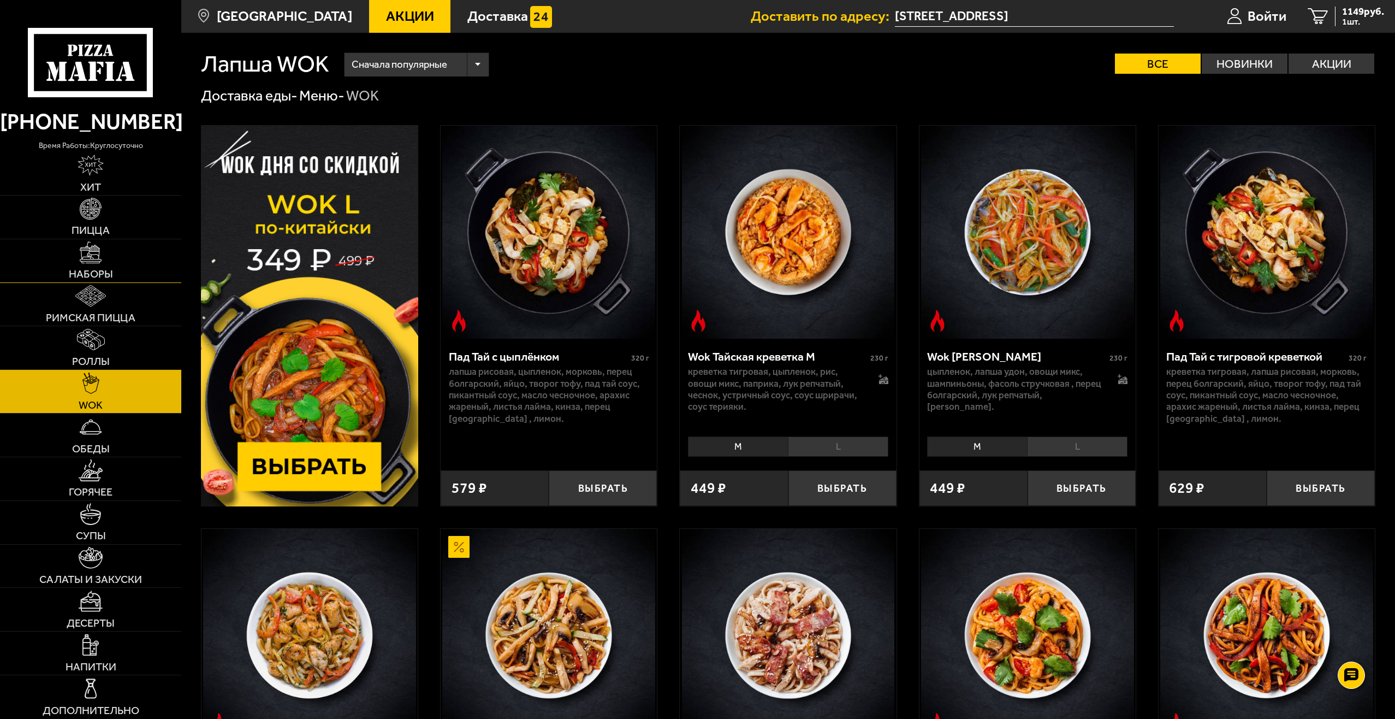
click at [111, 250] on link "Наборы" at bounding box center [90, 260] width 181 height 43
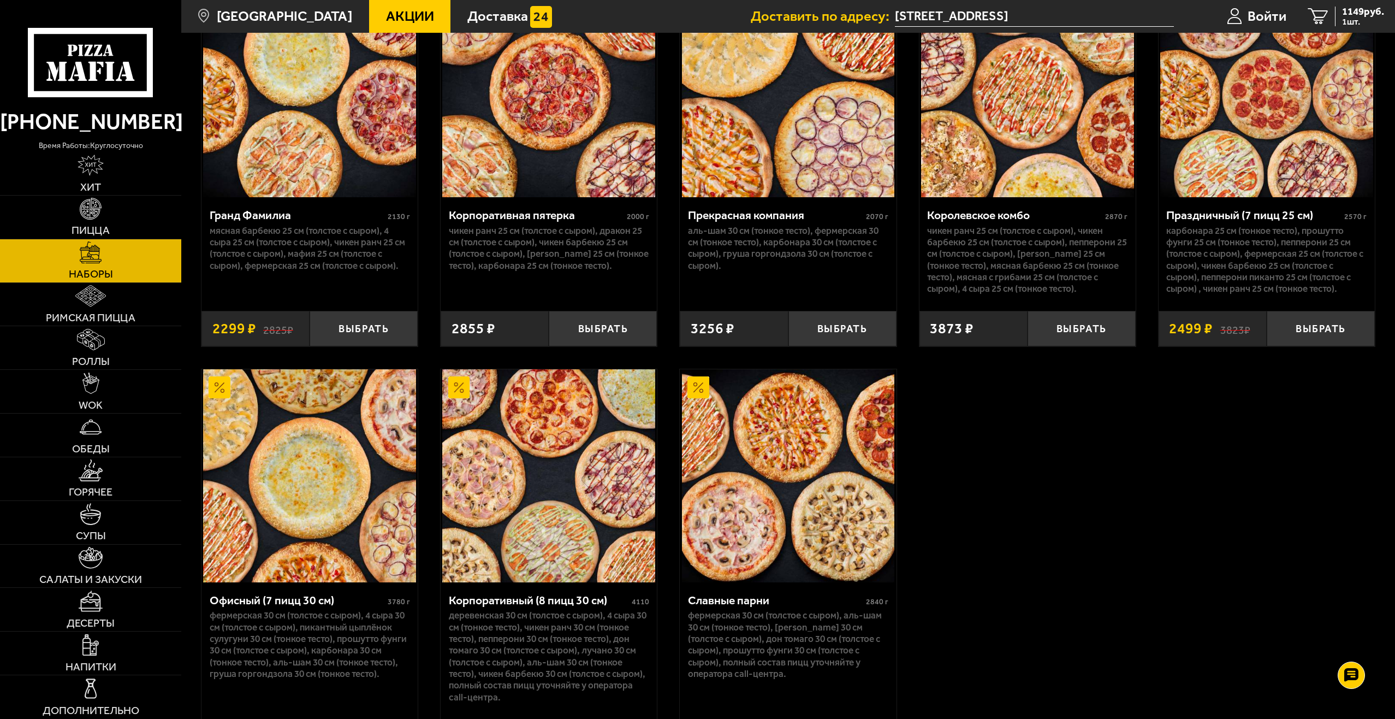
scroll to position [2130, 0]
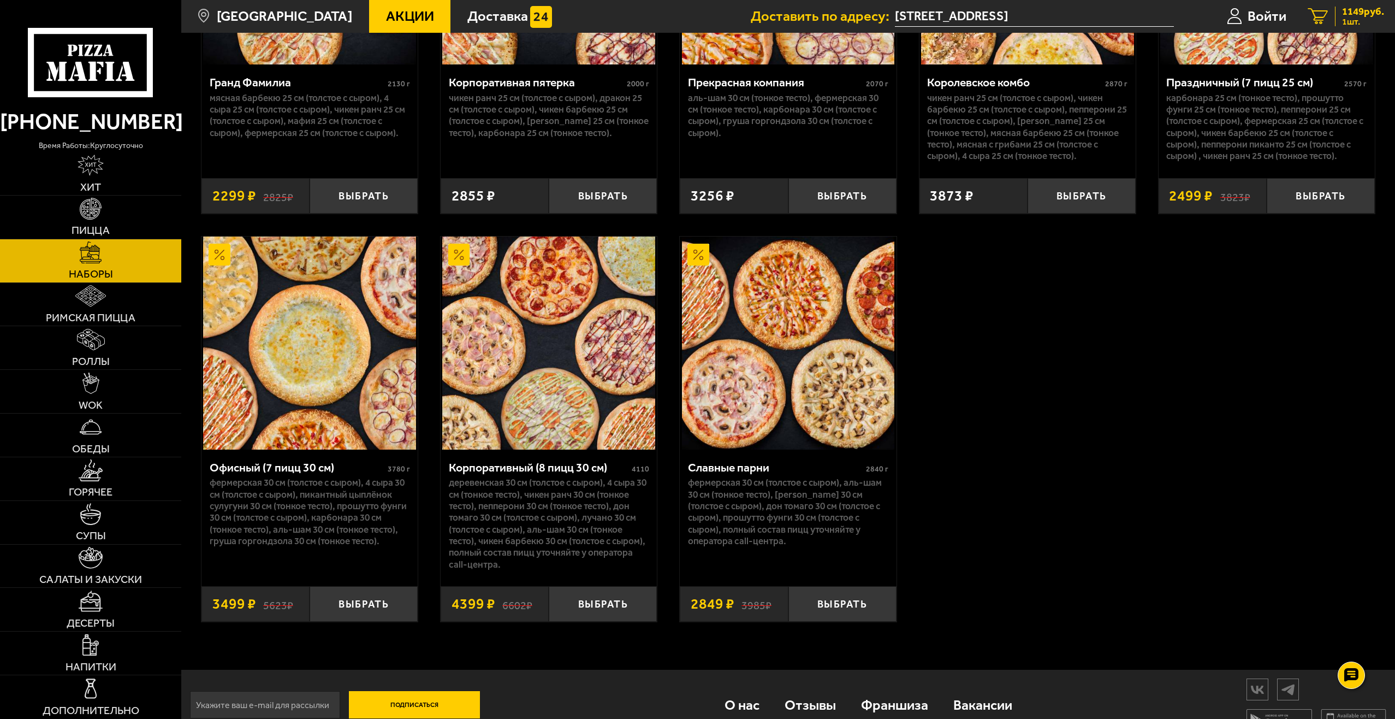
click at [1356, 10] on span "1149 руб." at bounding box center [1364, 12] width 42 height 10
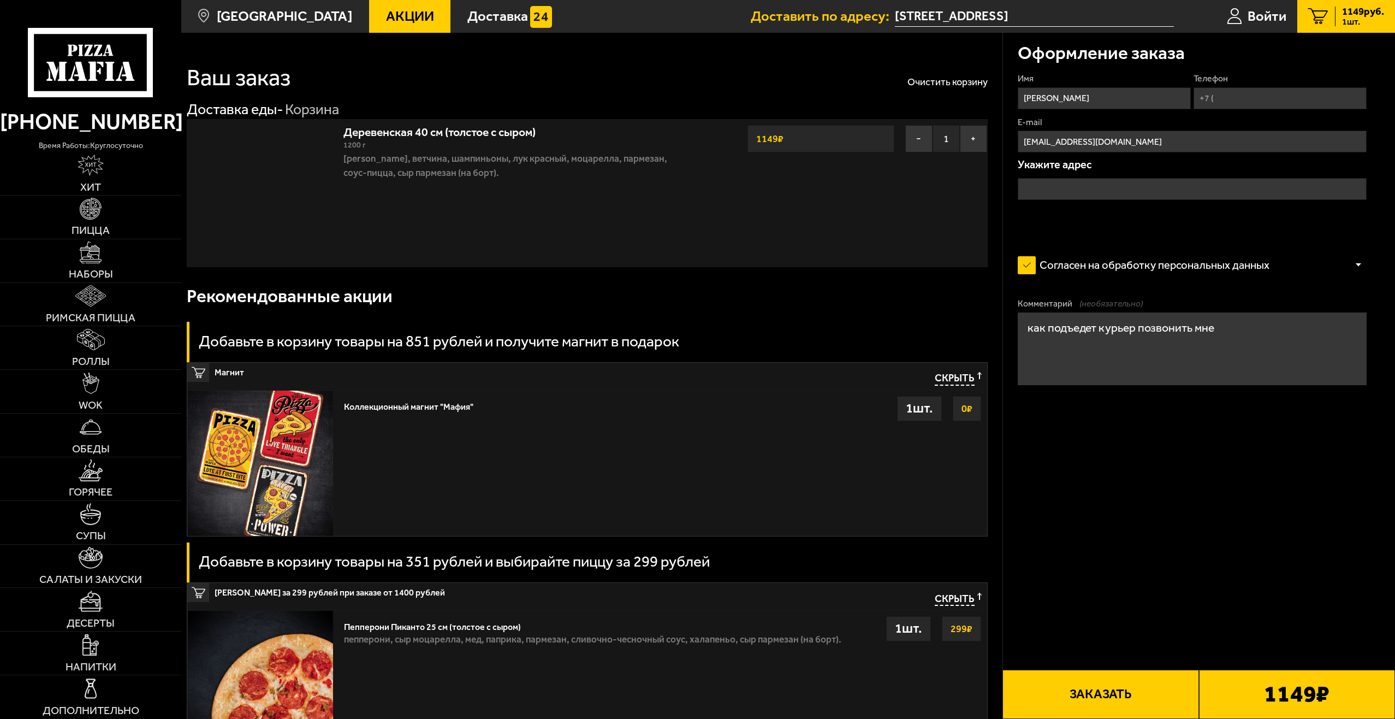
type input "[STREET_ADDRESS]"
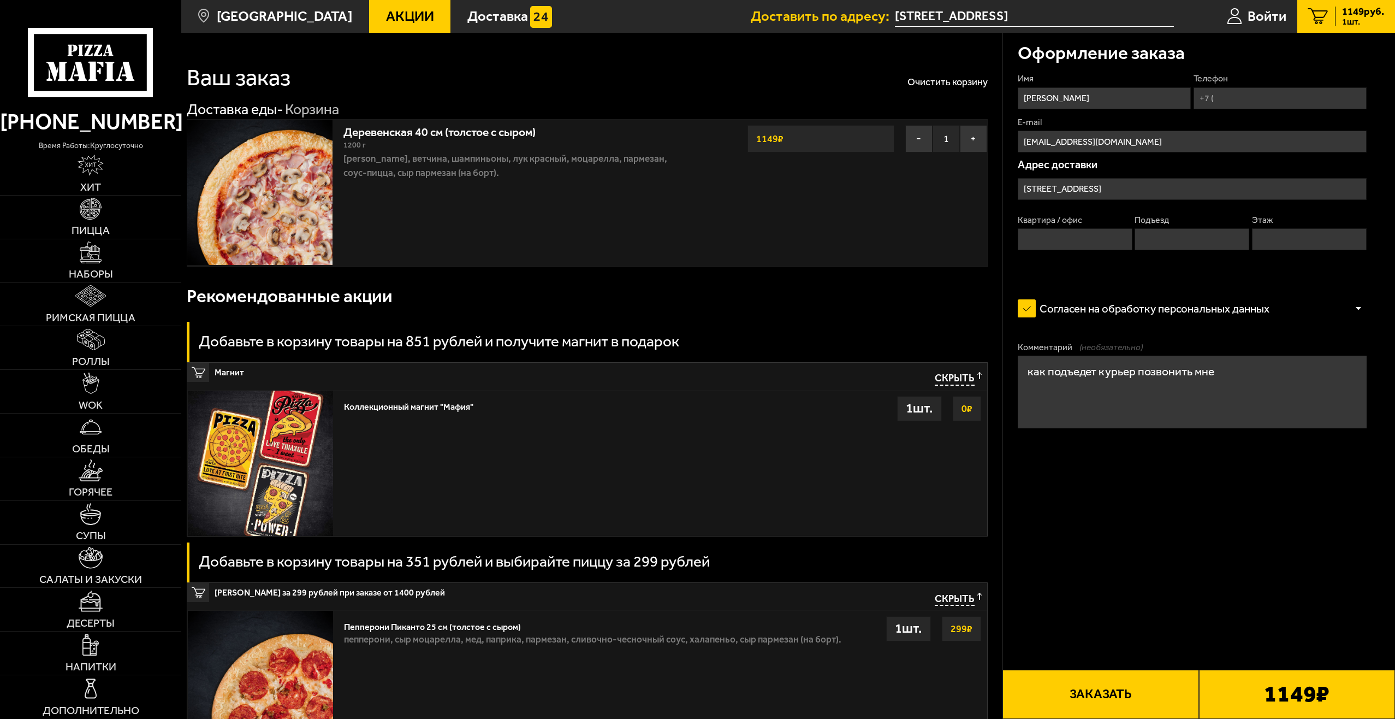
click at [1045, 239] on input "Квартира / офис" at bounding box center [1075, 239] width 115 height 22
type input "1"
click at [1166, 234] on input "Подъезд" at bounding box center [1192, 239] width 115 height 22
type input "1"
click at [1286, 237] on input "Этаж" at bounding box center [1309, 239] width 115 height 22
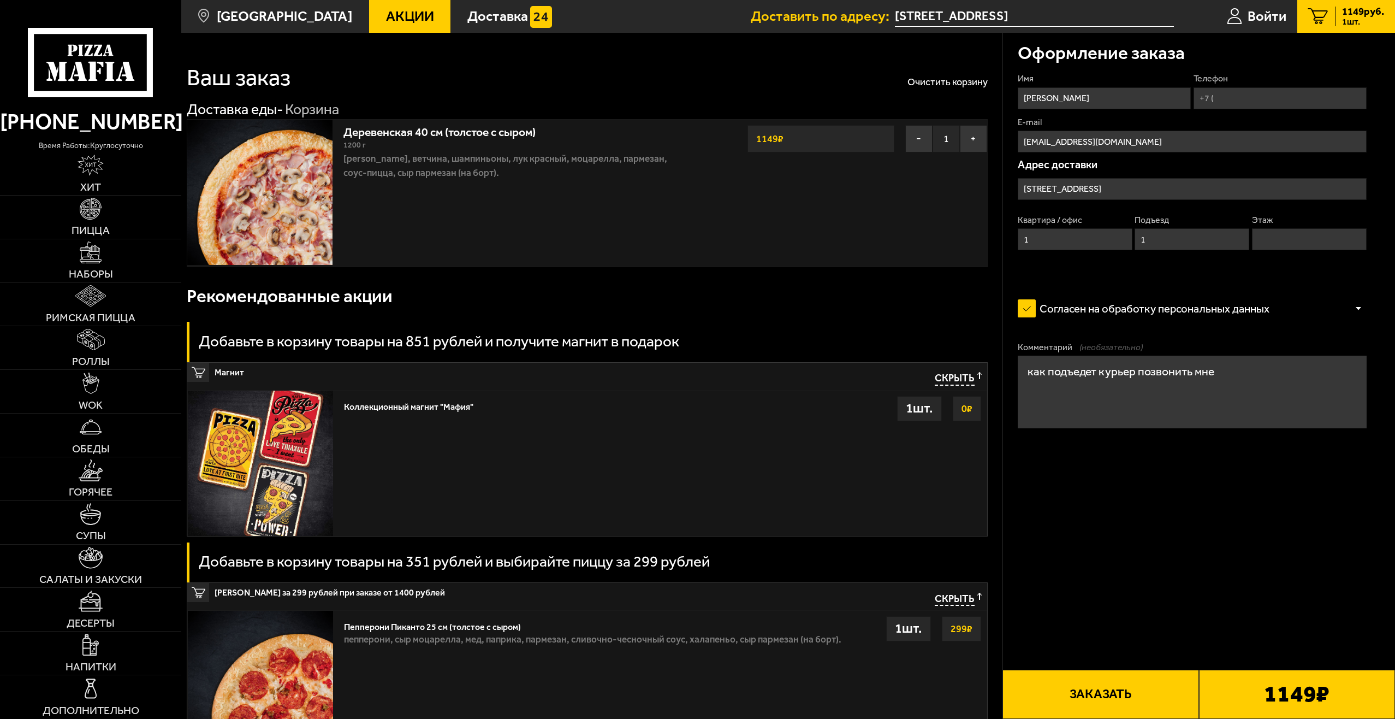
type input "1"
type input "2"
click at [1085, 570] on div "Оформление заказа Имя Курочкин Виктор Владимирович Телефон E-mail ViktorPrissta…" at bounding box center [1199, 619] width 393 height 1173
click at [1233, 97] on input "Телефон" at bounding box center [1280, 98] width 173 height 22
click at [1229, 94] on input "Телефон" at bounding box center [1280, 98] width 173 height 22
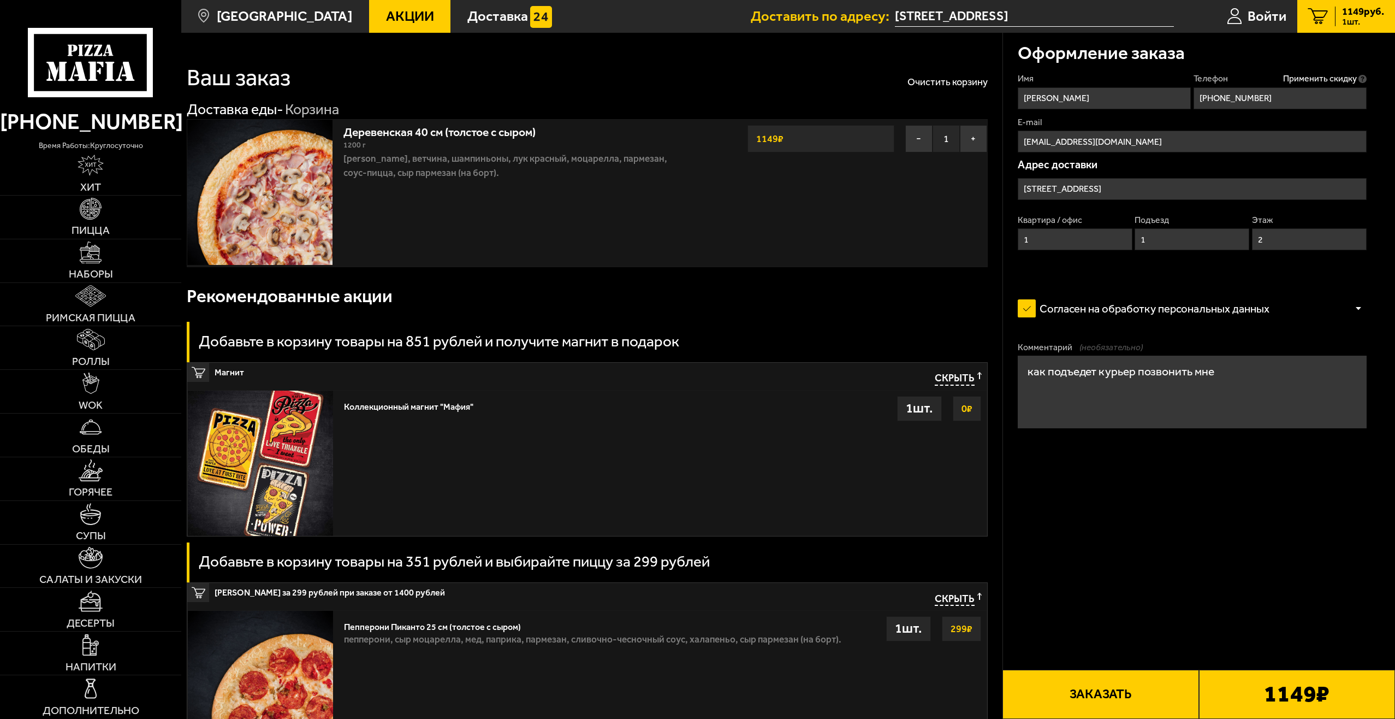
type input "+7 (981) 879-59-55"
click at [932, 86] on button "Очистить корзину" at bounding box center [948, 82] width 80 height 10
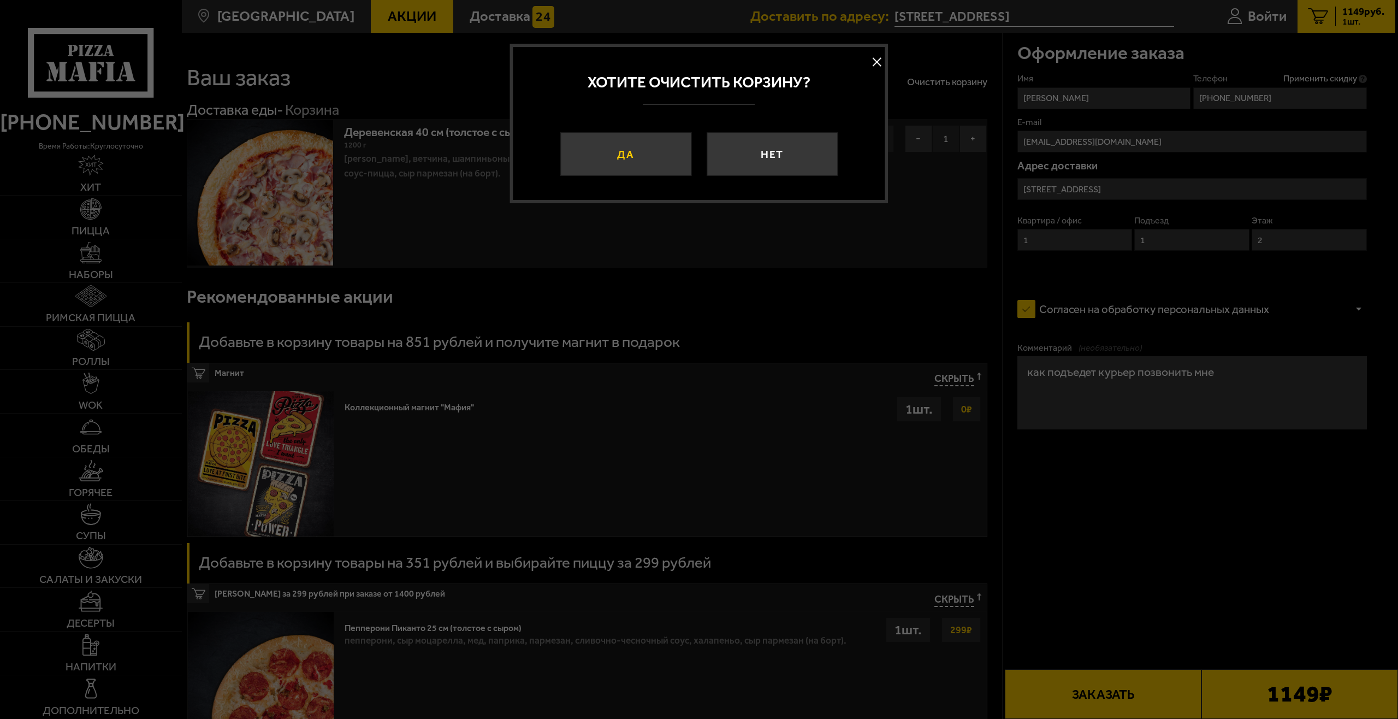
click at [623, 158] on button "Да" at bounding box center [625, 154] width 131 height 44
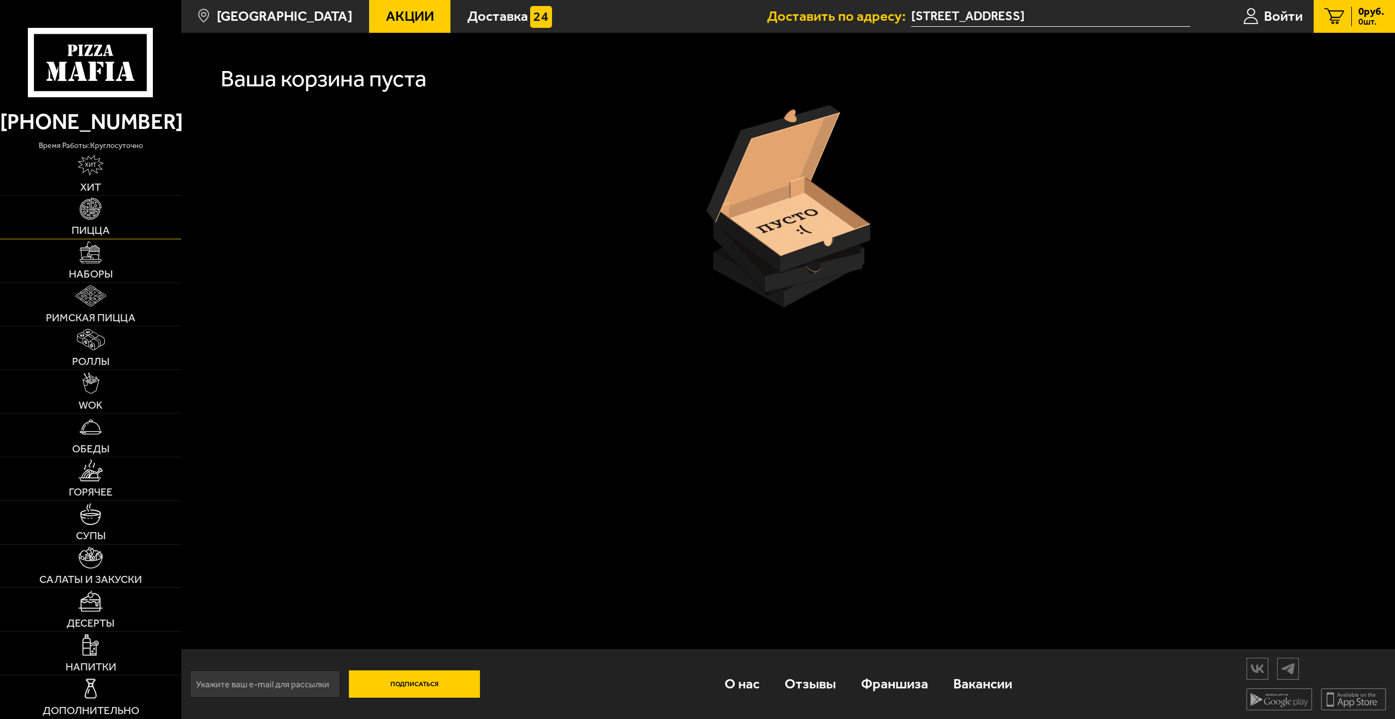
click at [102, 224] on link "Пицца" at bounding box center [90, 217] width 181 height 43
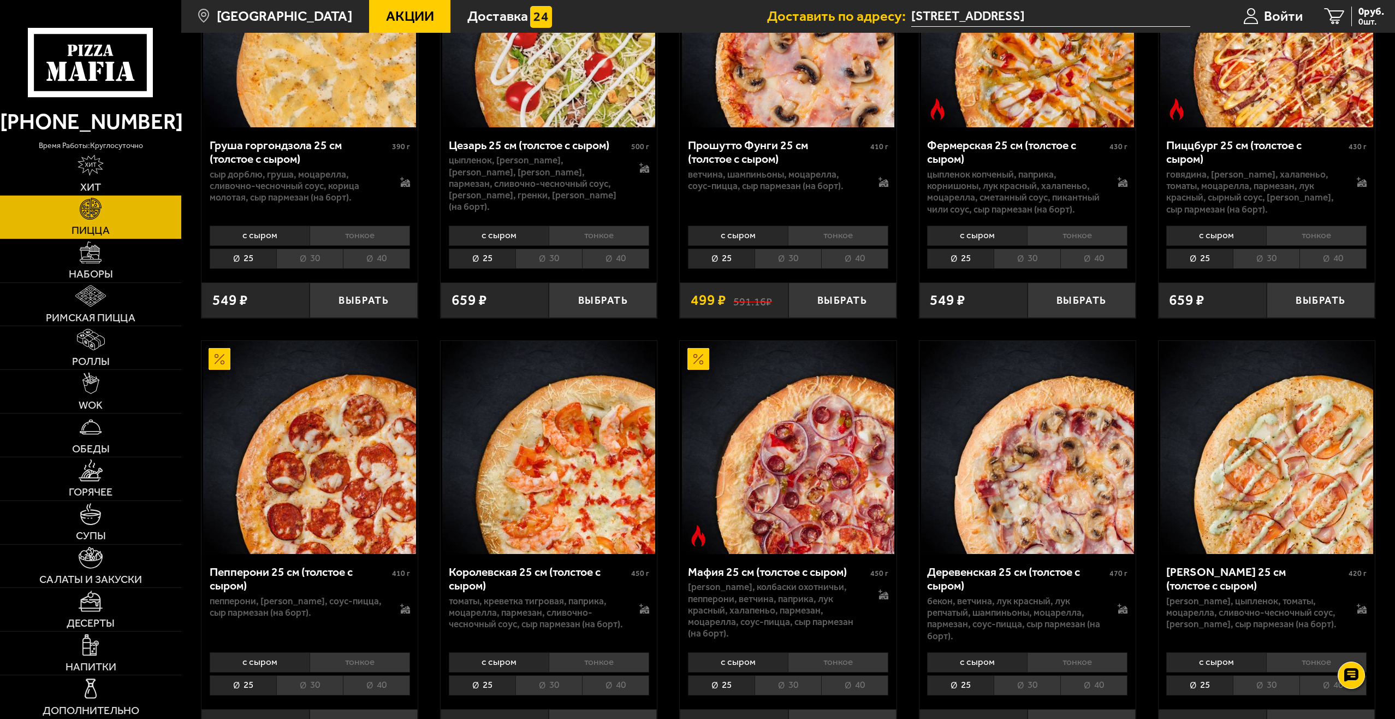
scroll to position [1584, 0]
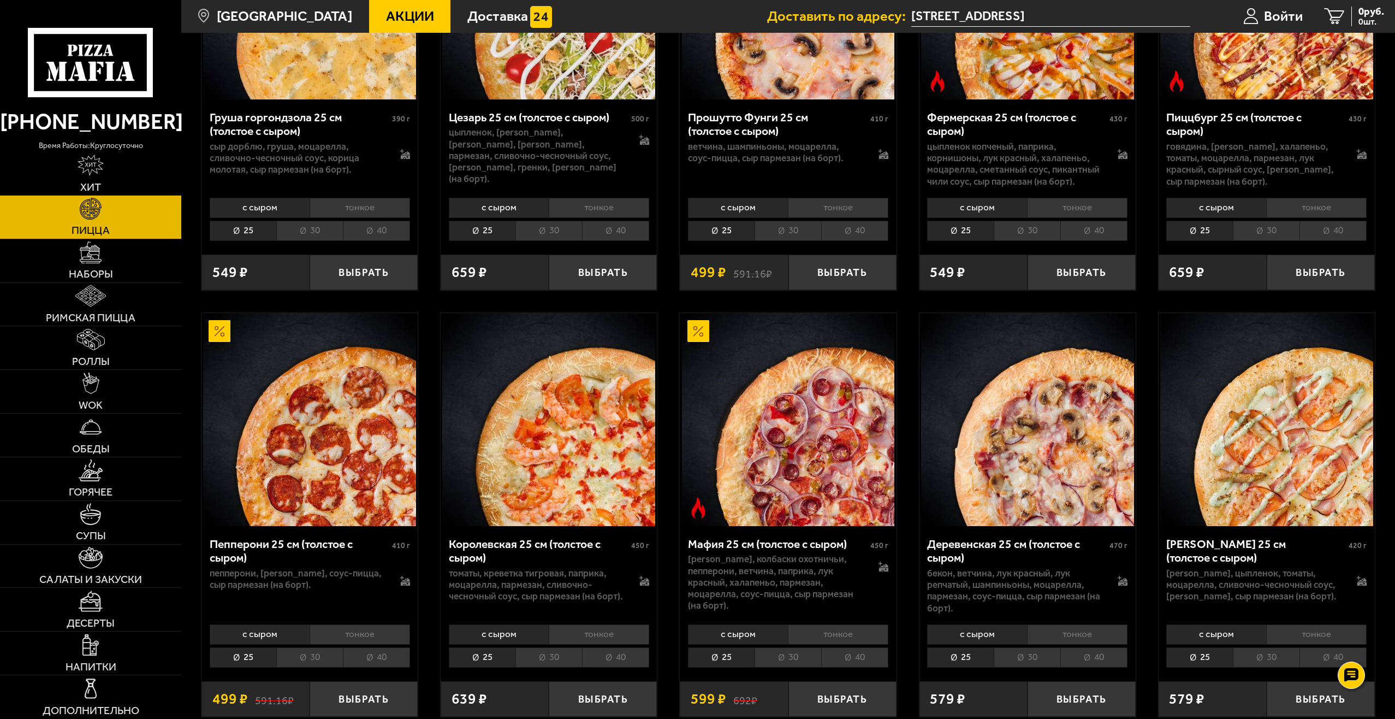
click at [1087, 660] on li "40" at bounding box center [1094, 657] width 67 height 20
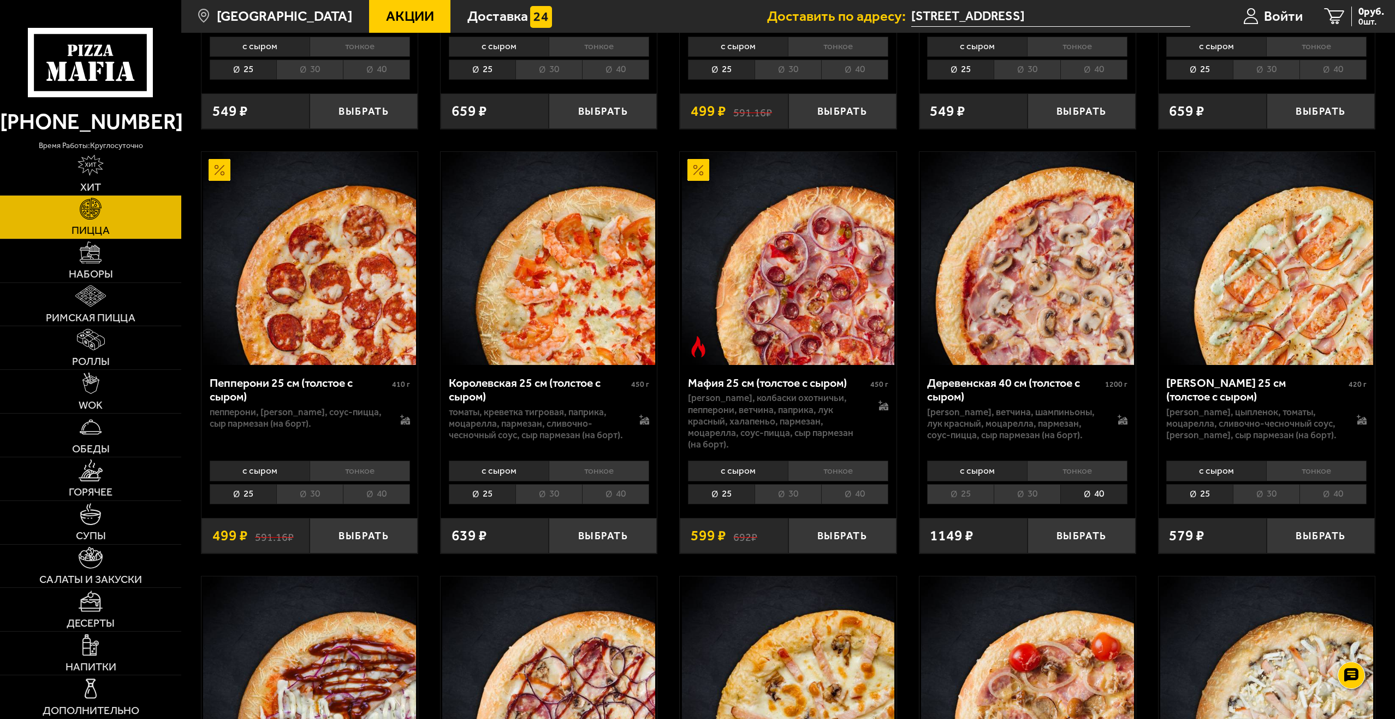
scroll to position [1748, 0]
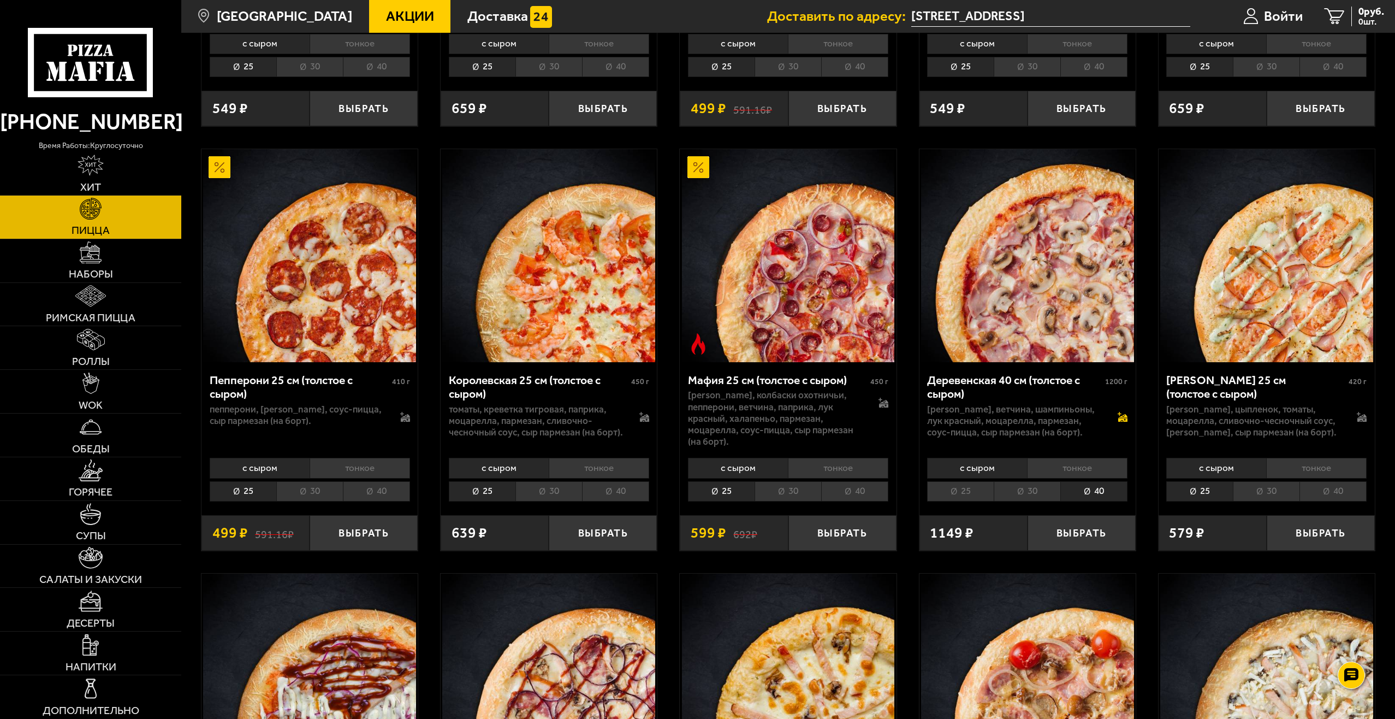
click at [1123, 417] on icon at bounding box center [1123, 417] width 10 height 10
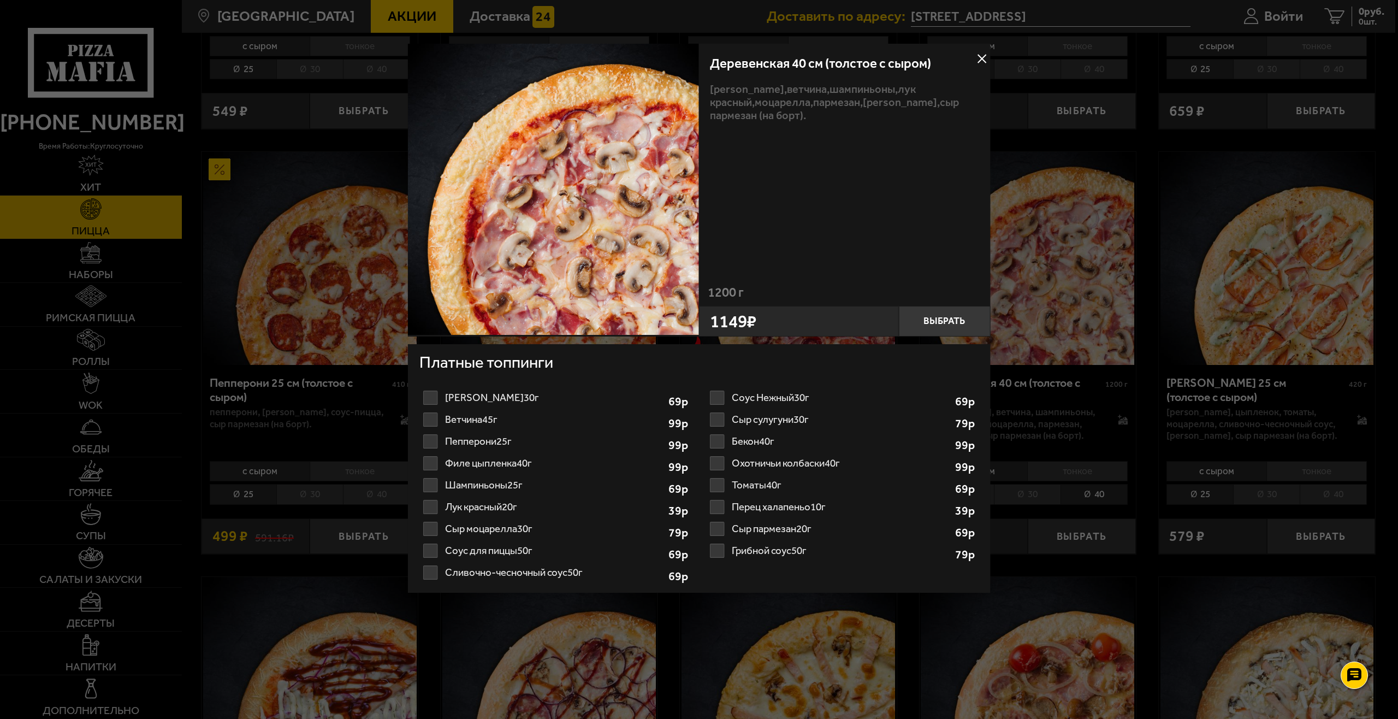
click at [433, 419] on label "Ветчина 45г 1 2 3 4 5 6 7 8" at bounding box center [555, 420] width 273 height 22
click at [0, 0] on input "Ветчина 45г 1 2 3 4 5 6 7 8" at bounding box center [0, 0] width 0 height 0
click at [433, 419] on label "Ветчина 45г 1 2 3 4 5 6 7 8" at bounding box center [555, 420] width 273 height 22
click at [0, 0] on input "Ветчина 45г 1 2 3 4 5 6 7 8" at bounding box center [0, 0] width 0 height 0
click at [981, 58] on button at bounding box center [982, 59] width 16 height 16
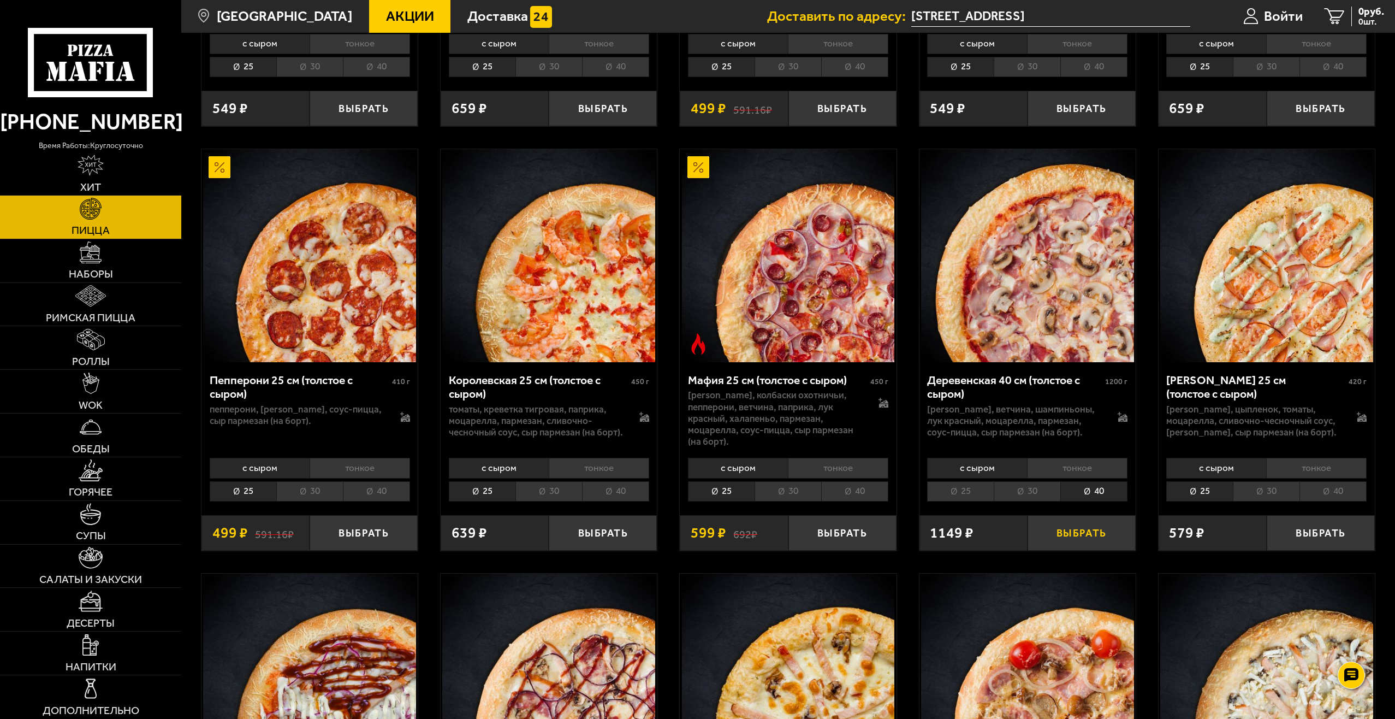
click at [1071, 530] on button "Выбрать" at bounding box center [1082, 533] width 108 height 36
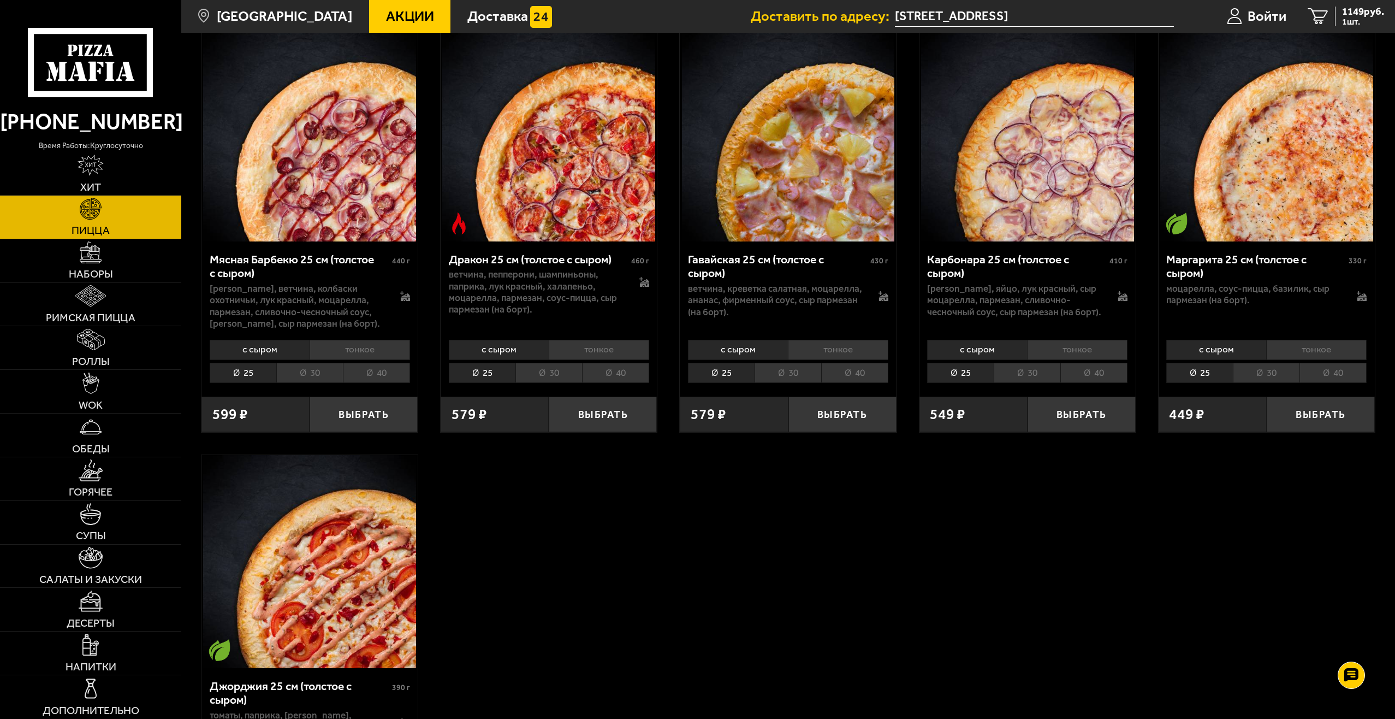
scroll to position [2786, 0]
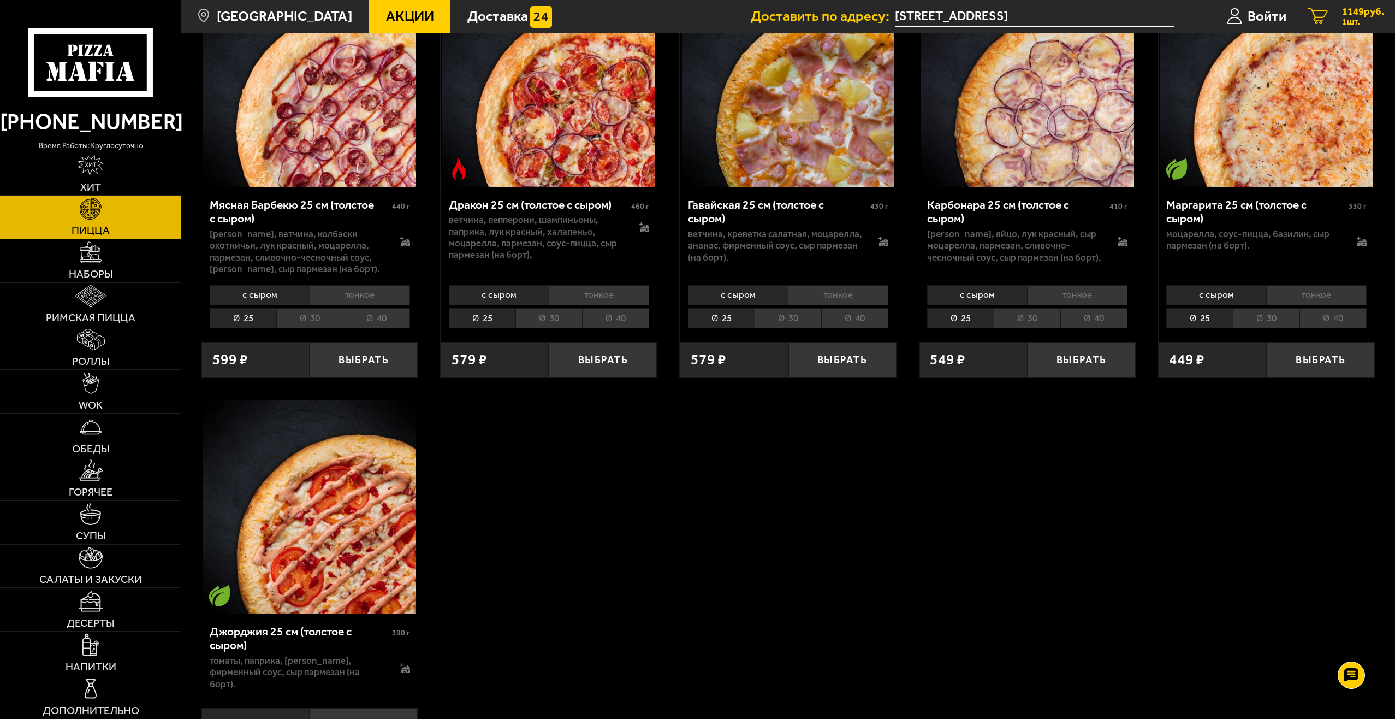
click at [1370, 12] on span "1149 руб." at bounding box center [1364, 12] width 42 height 10
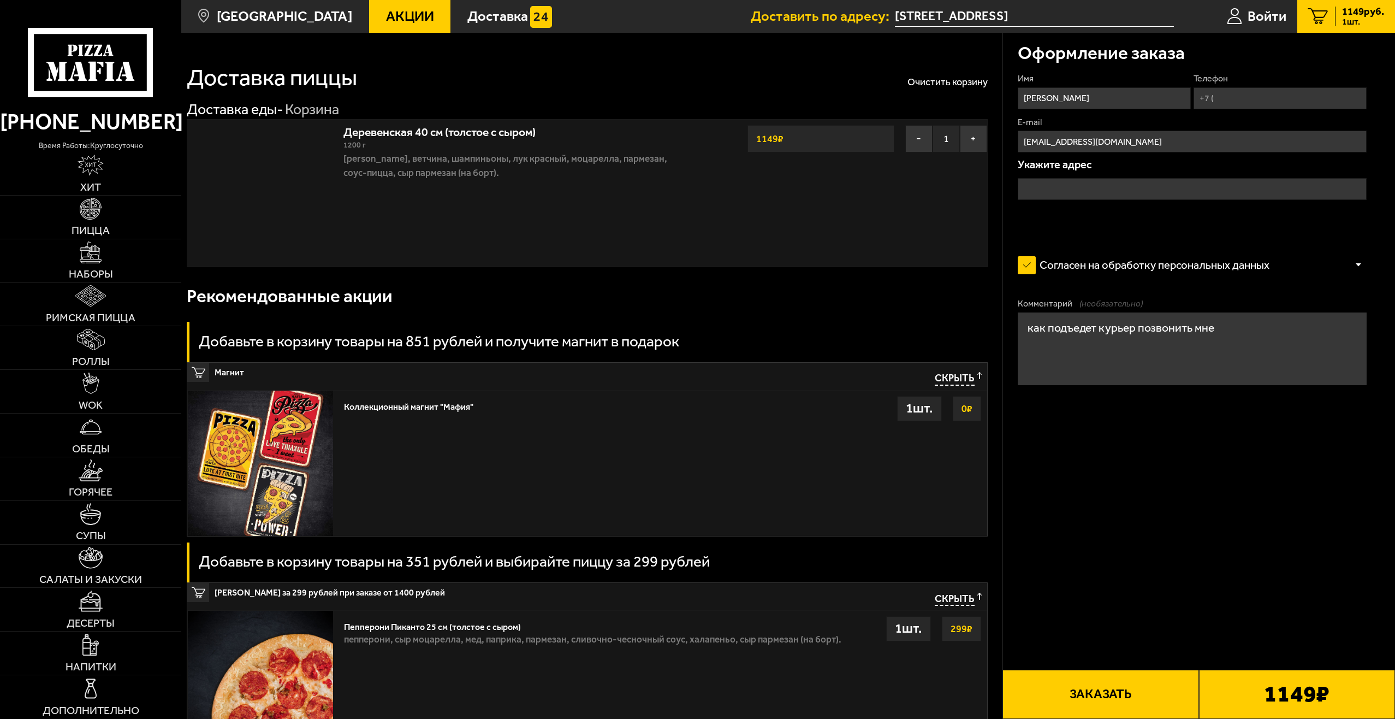
type input "[STREET_ADDRESS]"
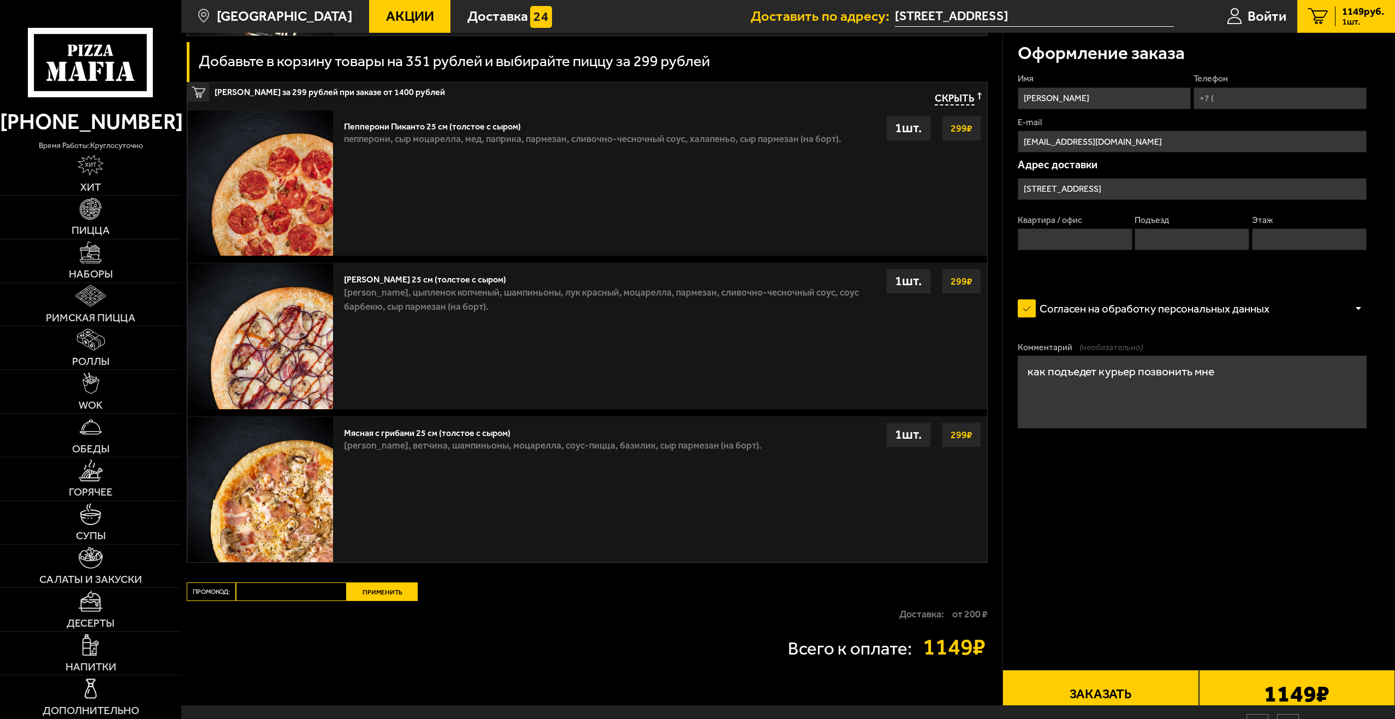
scroll to position [546, 0]
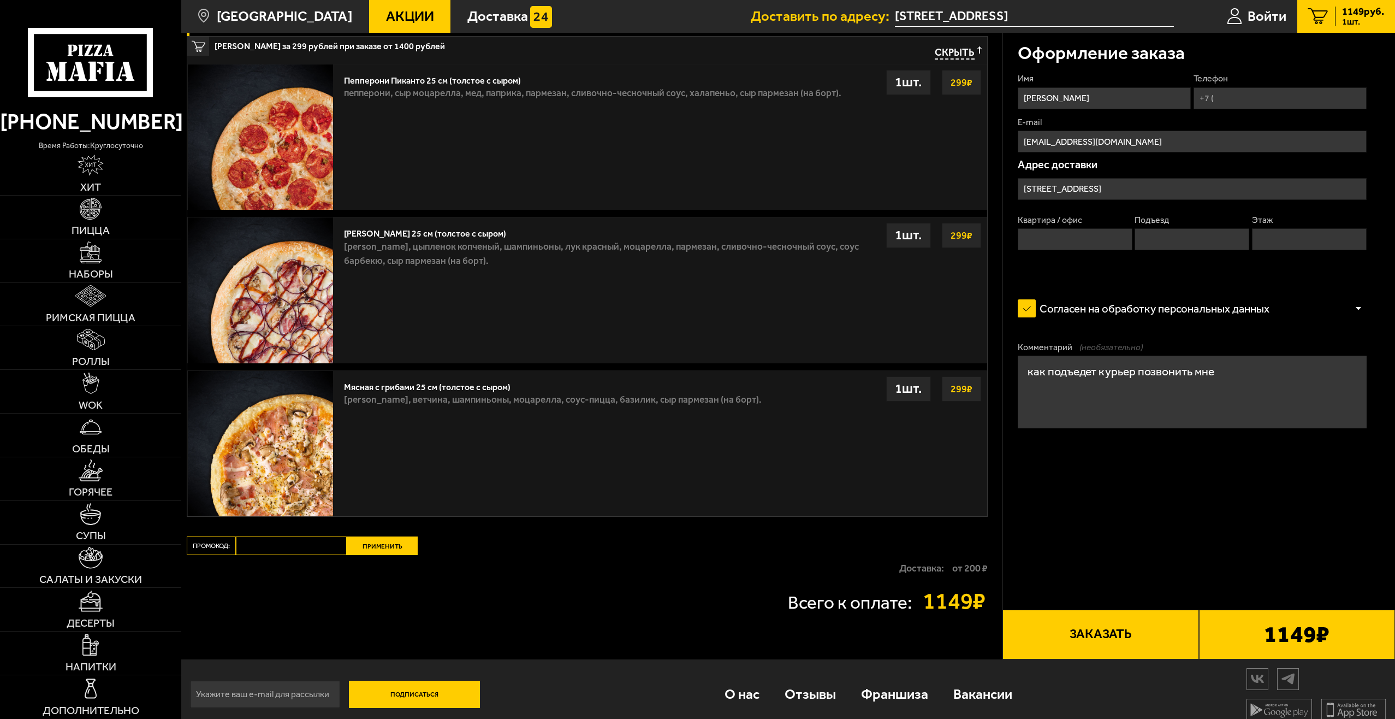
click at [664, 442] on div "Мясная с грибами 25 см (толстое с сыром) бекон, ветчина, шампиньоны, моцарелла,…" at bounding box center [663, 443] width 648 height 145
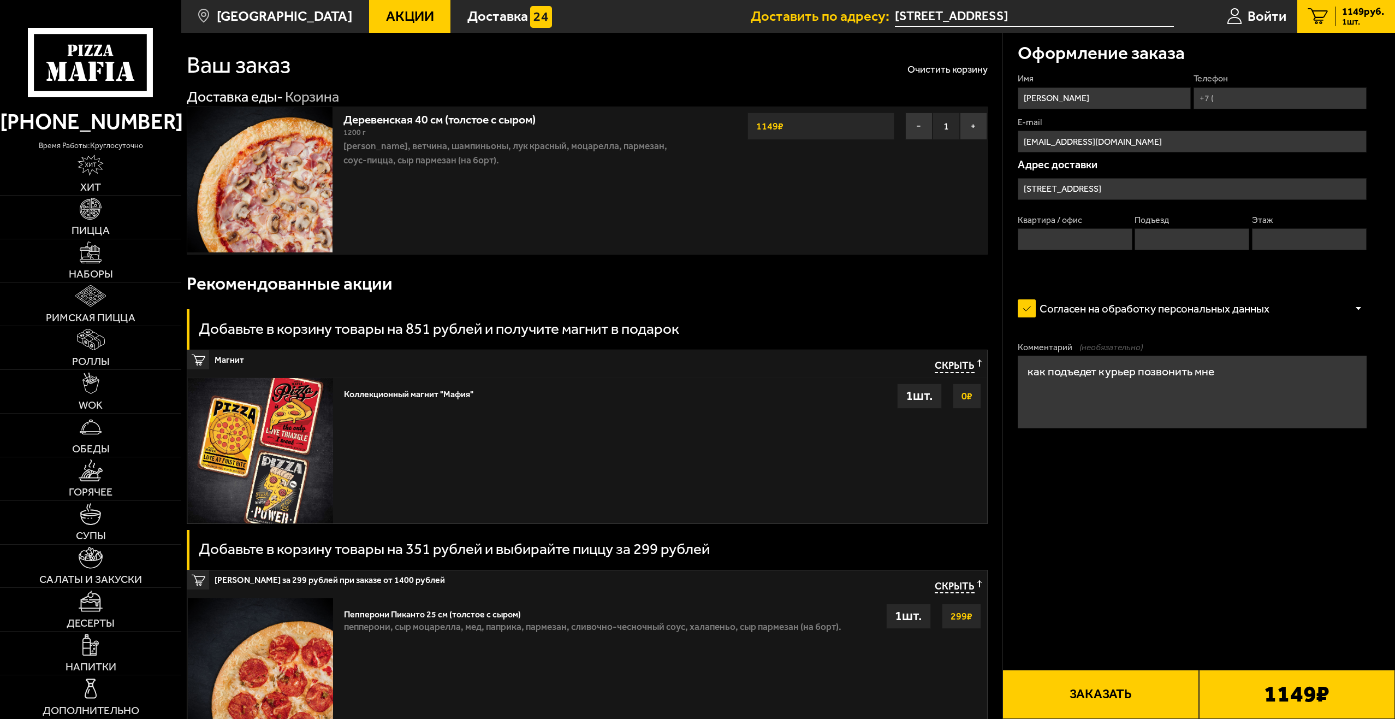
scroll to position [0, 0]
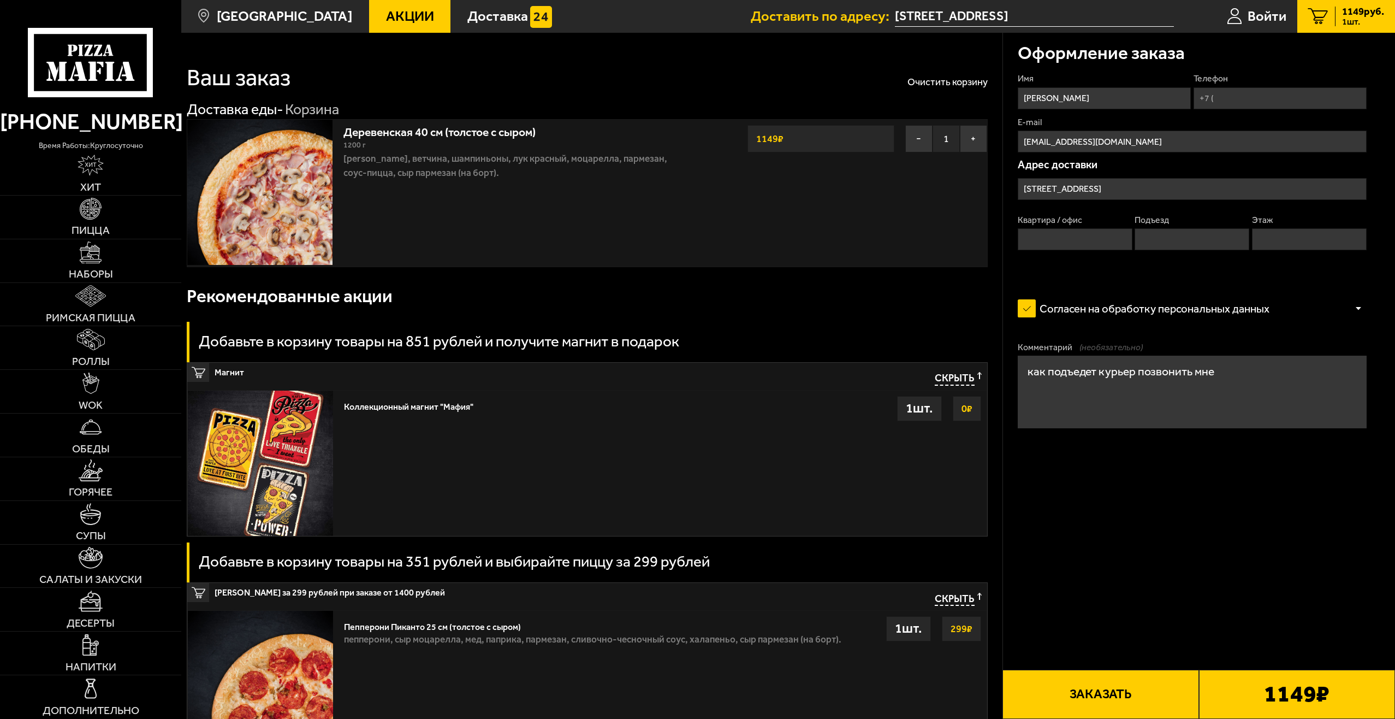
click at [1250, 97] on input "Телефон" at bounding box center [1280, 98] width 173 height 22
type input "+7 (981) 879-59-55"
type input "1"
type input "2"
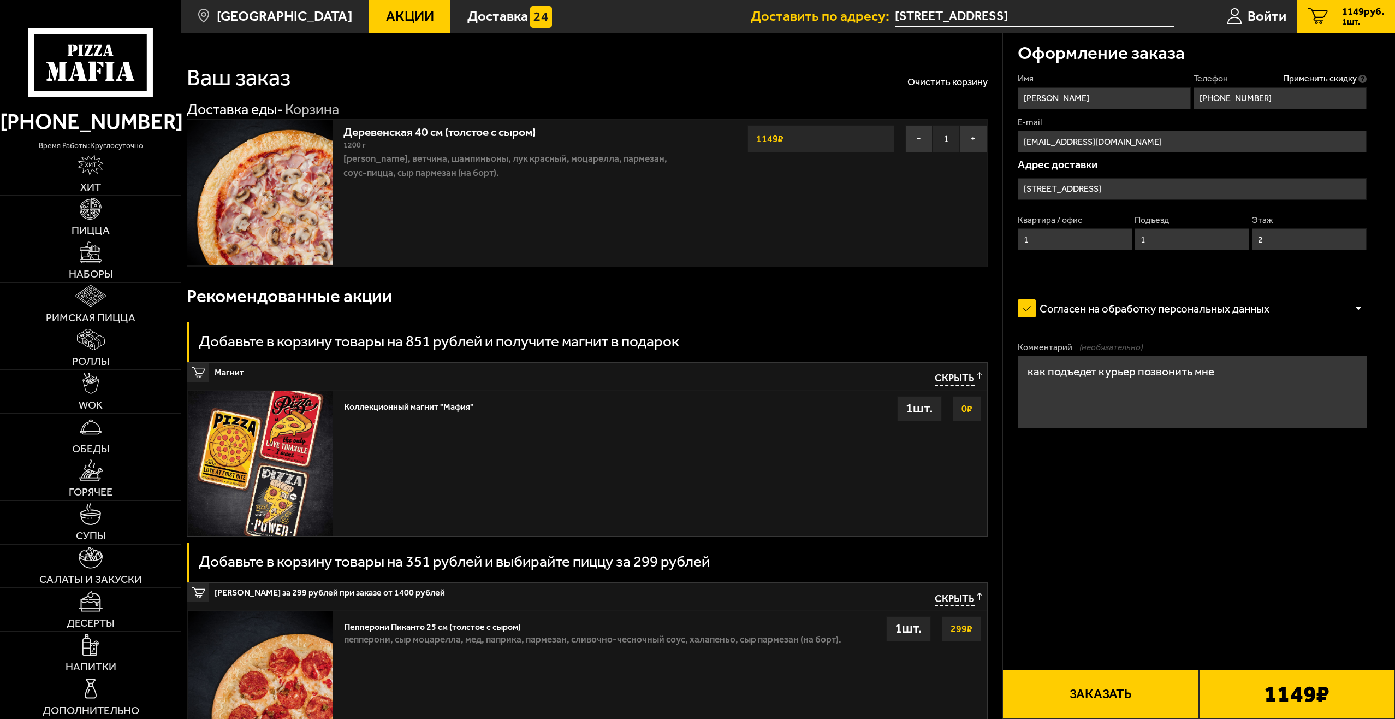
type input "+7 (981) 879-59-55"
click at [1130, 528] on div "Оформление заказа Имя Курочкин Виктор Владимирович Телефон Применить скидку Вы …" at bounding box center [1199, 619] width 393 height 1173
click at [1357, 306] on div at bounding box center [1359, 308] width 16 height 8
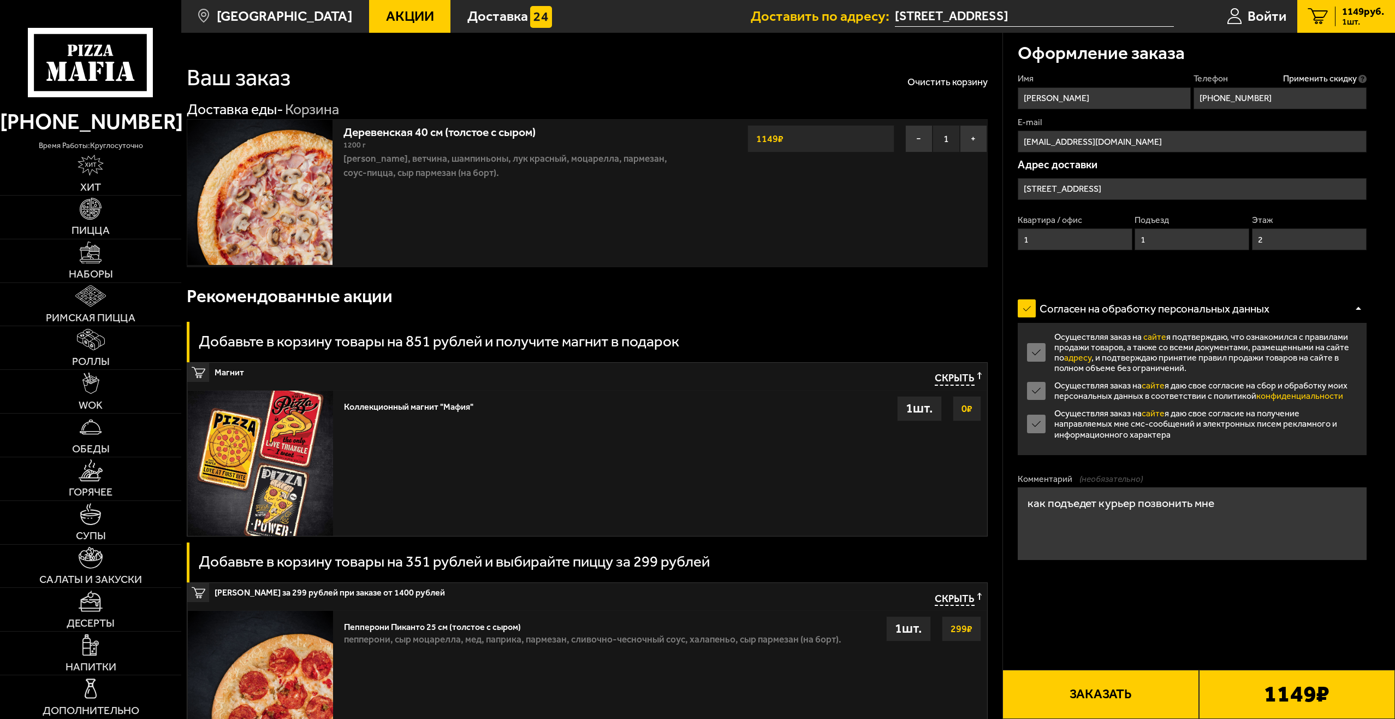
click at [1359, 307] on div at bounding box center [1359, 308] width 16 height 8
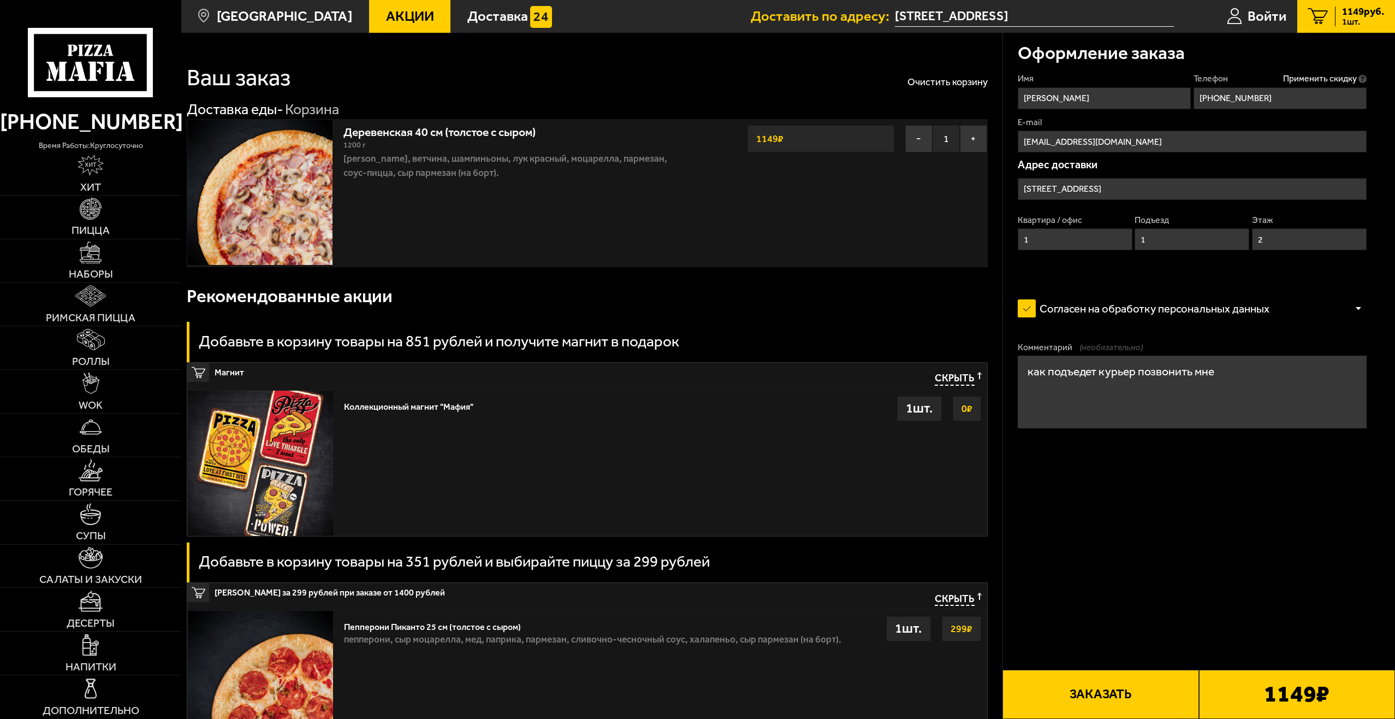
click at [1224, 370] on textarea "как подъедет курьер позвонить мне" at bounding box center [1192, 392] width 349 height 73
click at [1215, 372] on textarea "как подъедет курьер позвонить мне ,параднаянаходятся" at bounding box center [1192, 392] width 349 height 73
click at [1081, 384] on textarea "как подъедет курьер позвонить мне я выйду встречу ,параднаянаходятся" at bounding box center [1192, 392] width 349 height 73
click at [1098, 386] on textarea "как подъедет курьер позвонить мне я выйду встречу ,парадная находятся" at bounding box center [1192, 392] width 349 height 73
click at [1167, 386] on textarea "как подъедет курьер позвонить мне я выйду встречу ,парадная находятся с улице а…" at bounding box center [1192, 392] width 349 height 73
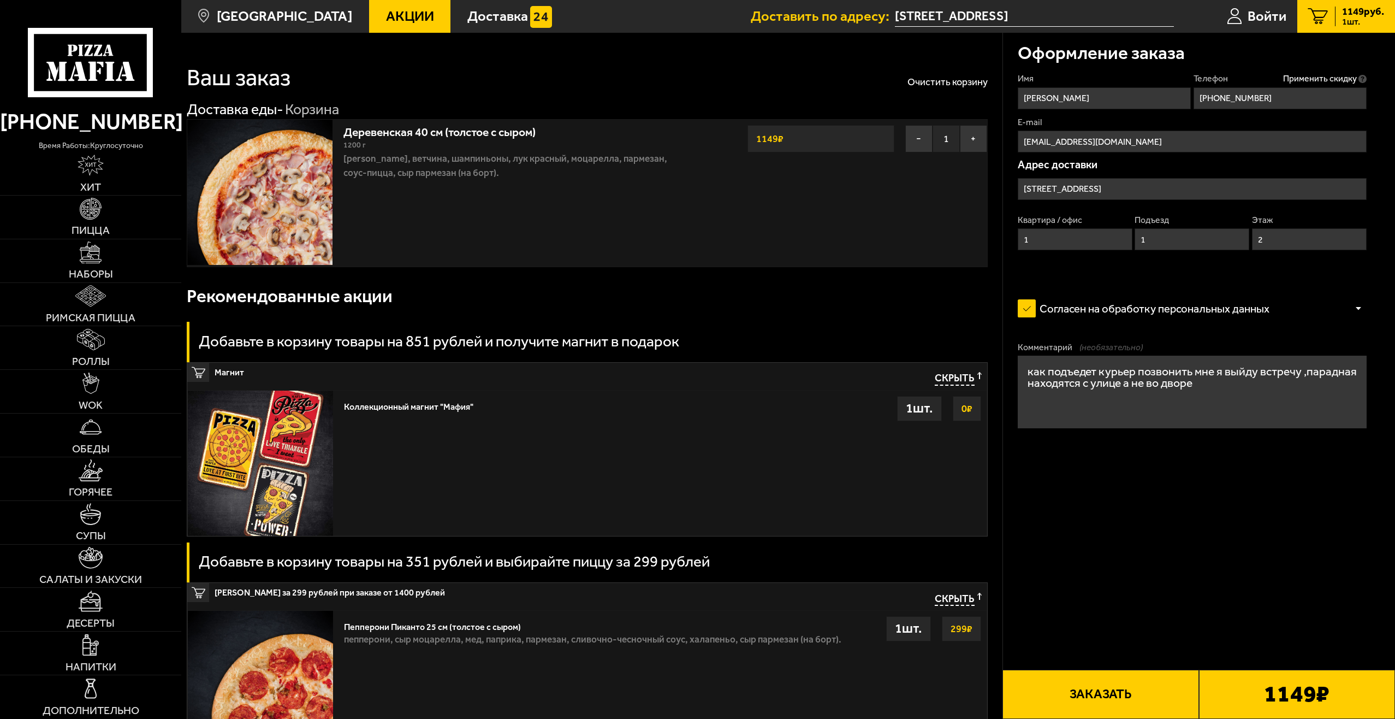
click at [1207, 387] on textarea "как подъедет курьер позвонить мне я выйду встречу ,парадная находятся с улице а…" at bounding box center [1192, 392] width 349 height 73
type textarea "как подъедет курьер позвонить мне я выйду встречу ,парадная находятся с улице с…"
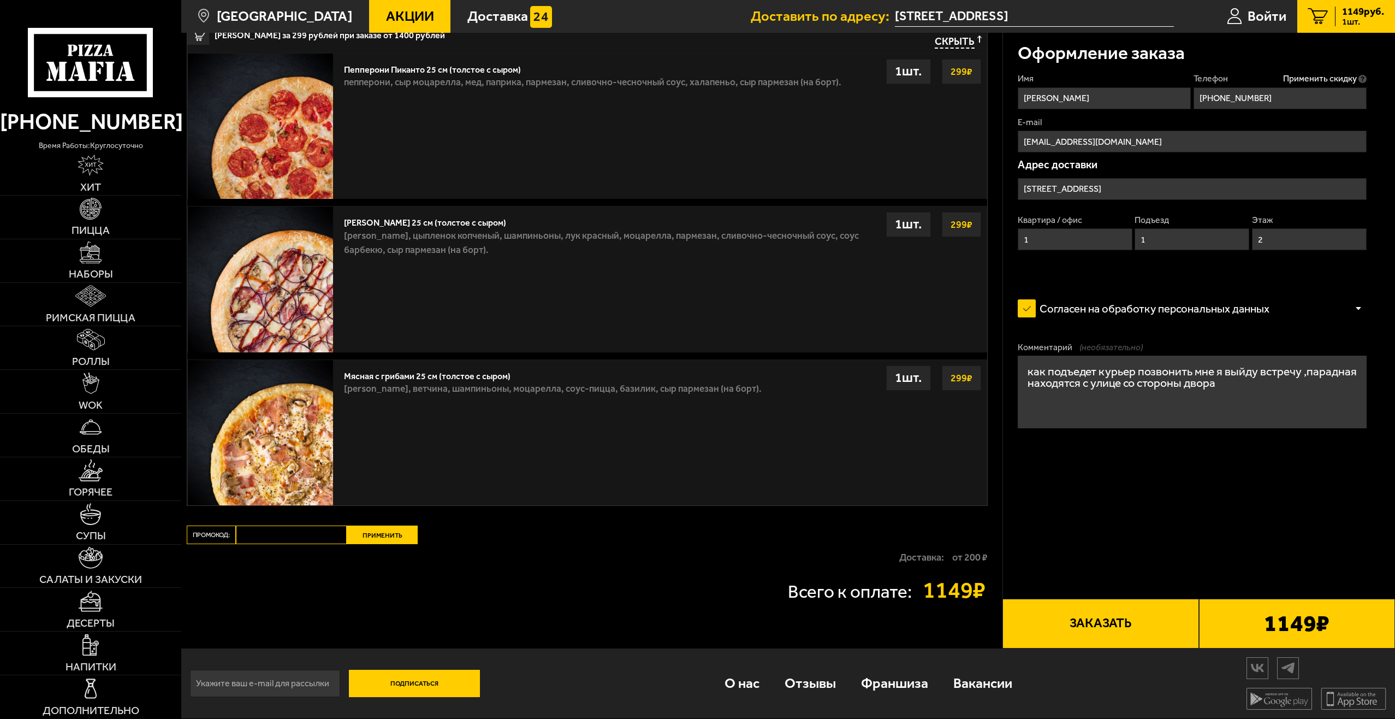
scroll to position [559, 0]
paste input "mf0435"
type input "mf0435"
click at [385, 533] on button "Применить" at bounding box center [382, 534] width 71 height 19
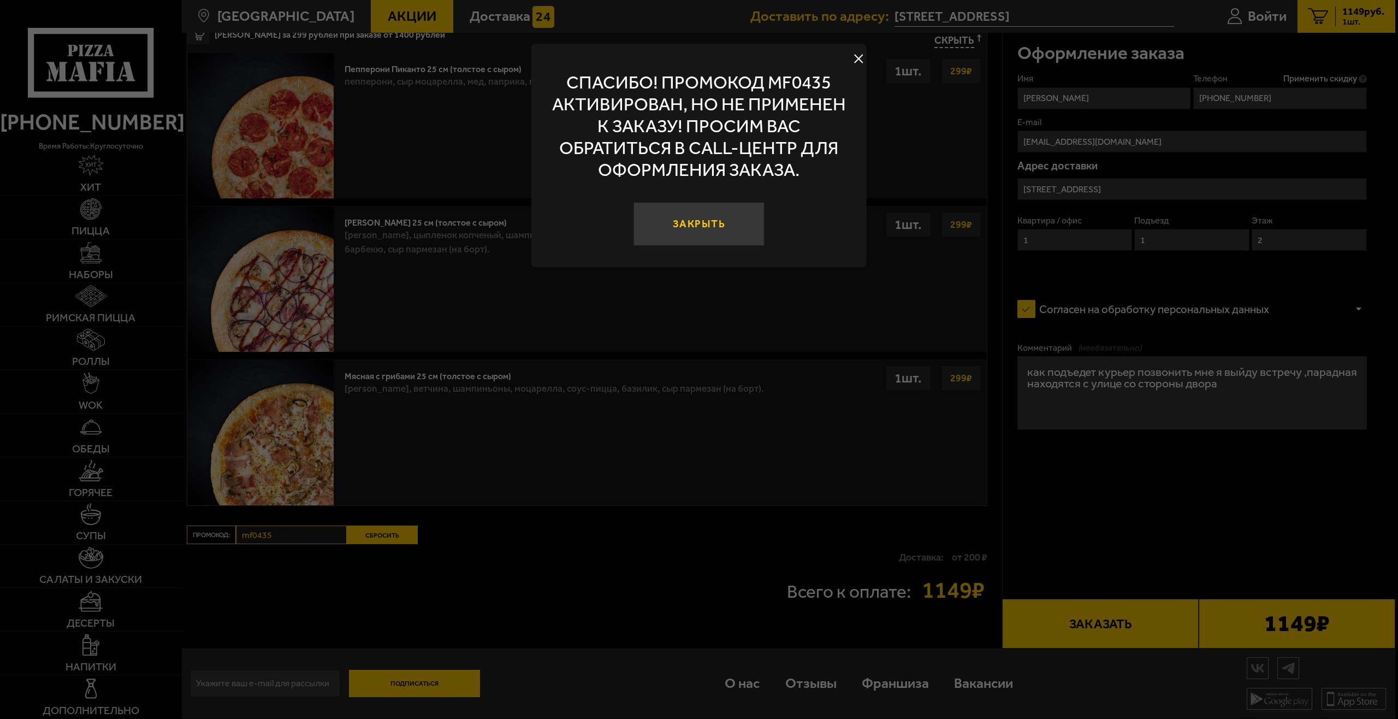
click at [719, 219] on button "Закрыть" at bounding box center [699, 224] width 131 height 44
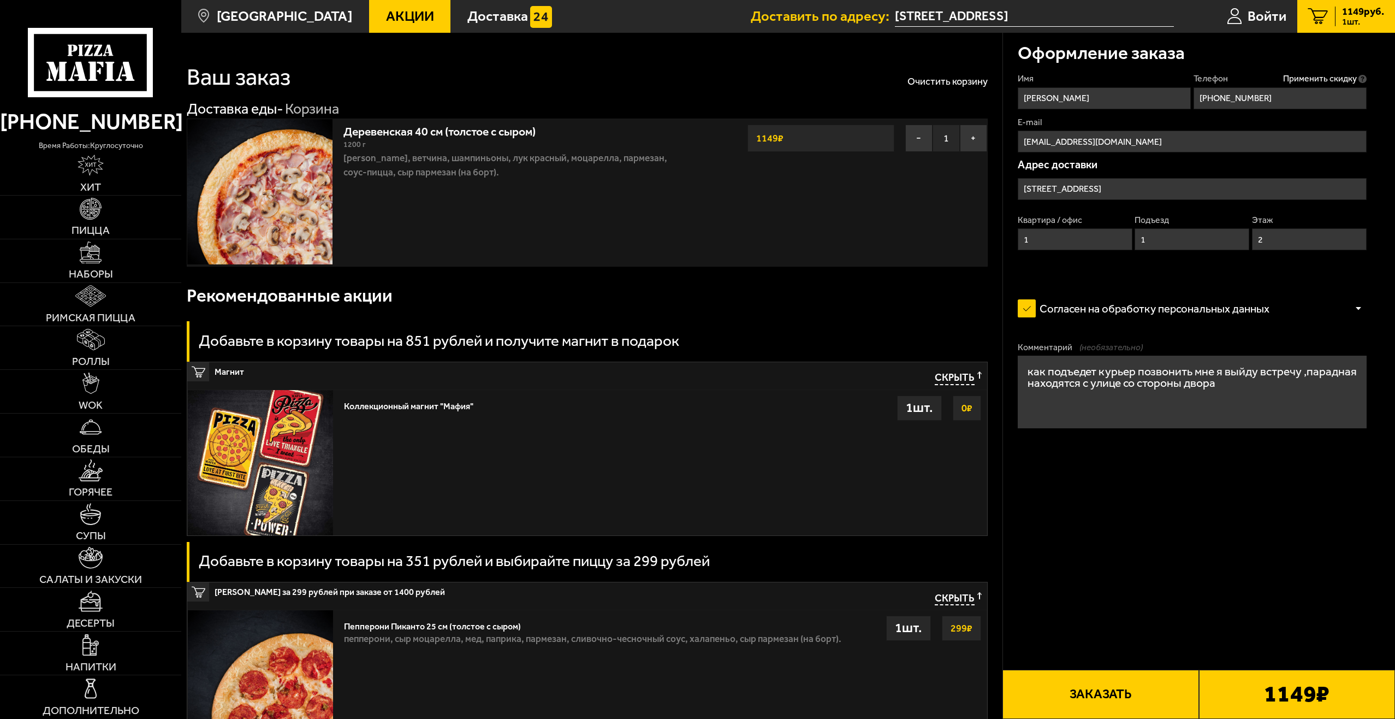
scroll to position [0, 0]
click at [962, 87] on button "Очистить корзину" at bounding box center [948, 82] width 80 height 10
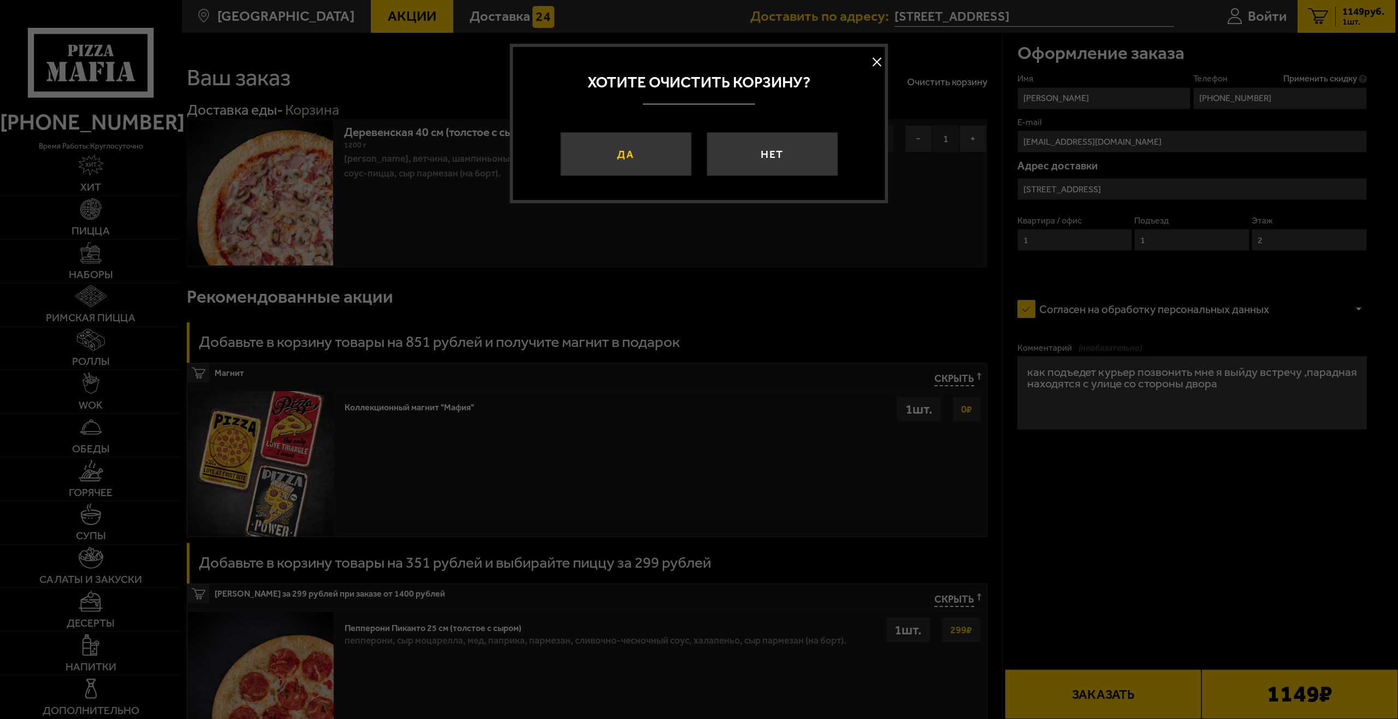
click at [652, 159] on button "Да" at bounding box center [625, 154] width 131 height 44
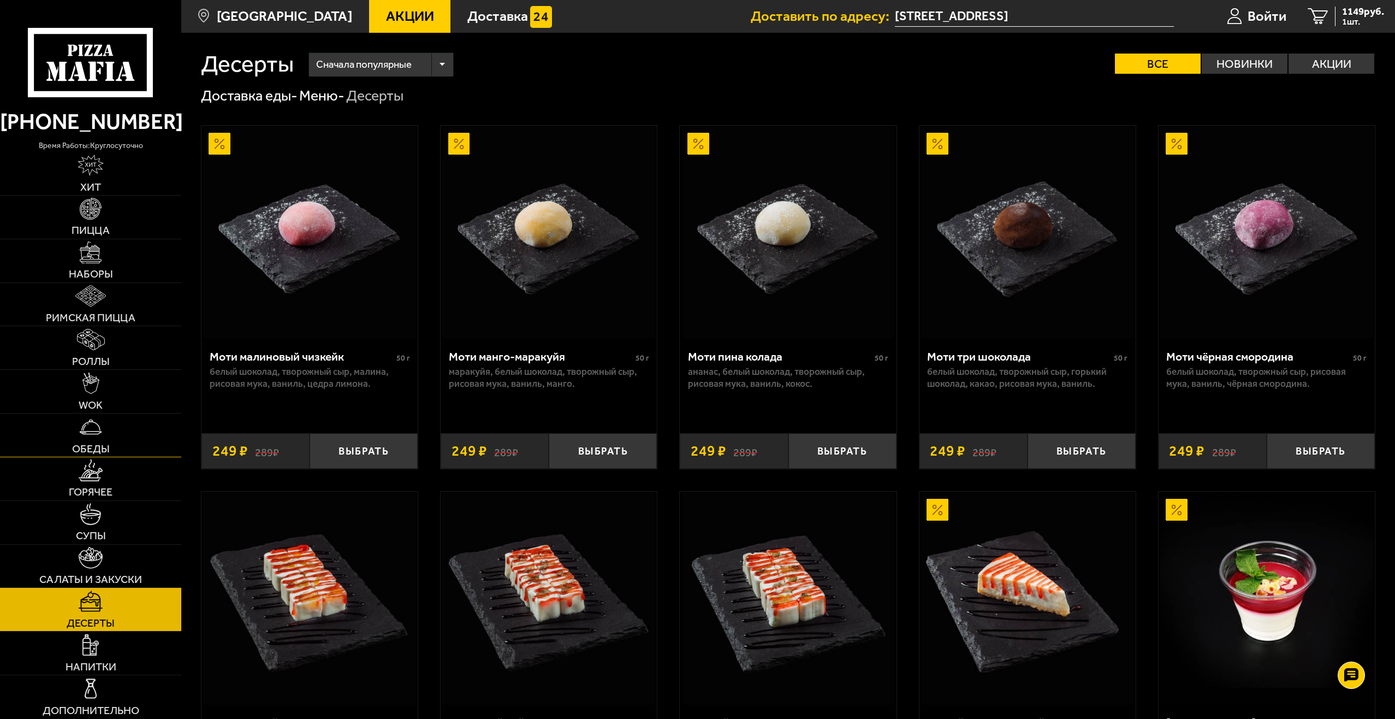
click at [108, 440] on link "Обеды" at bounding box center [90, 434] width 181 height 43
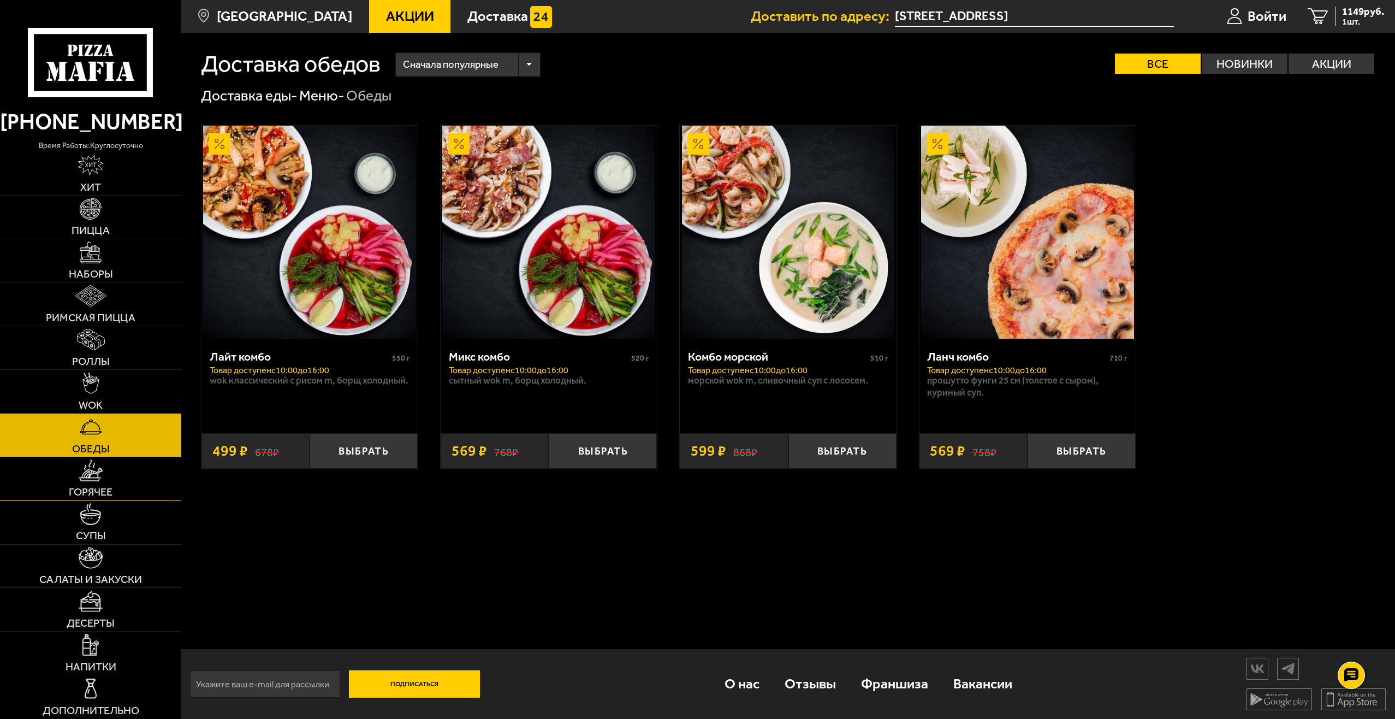
click at [115, 480] on link "Горячее" at bounding box center [90, 478] width 181 height 43
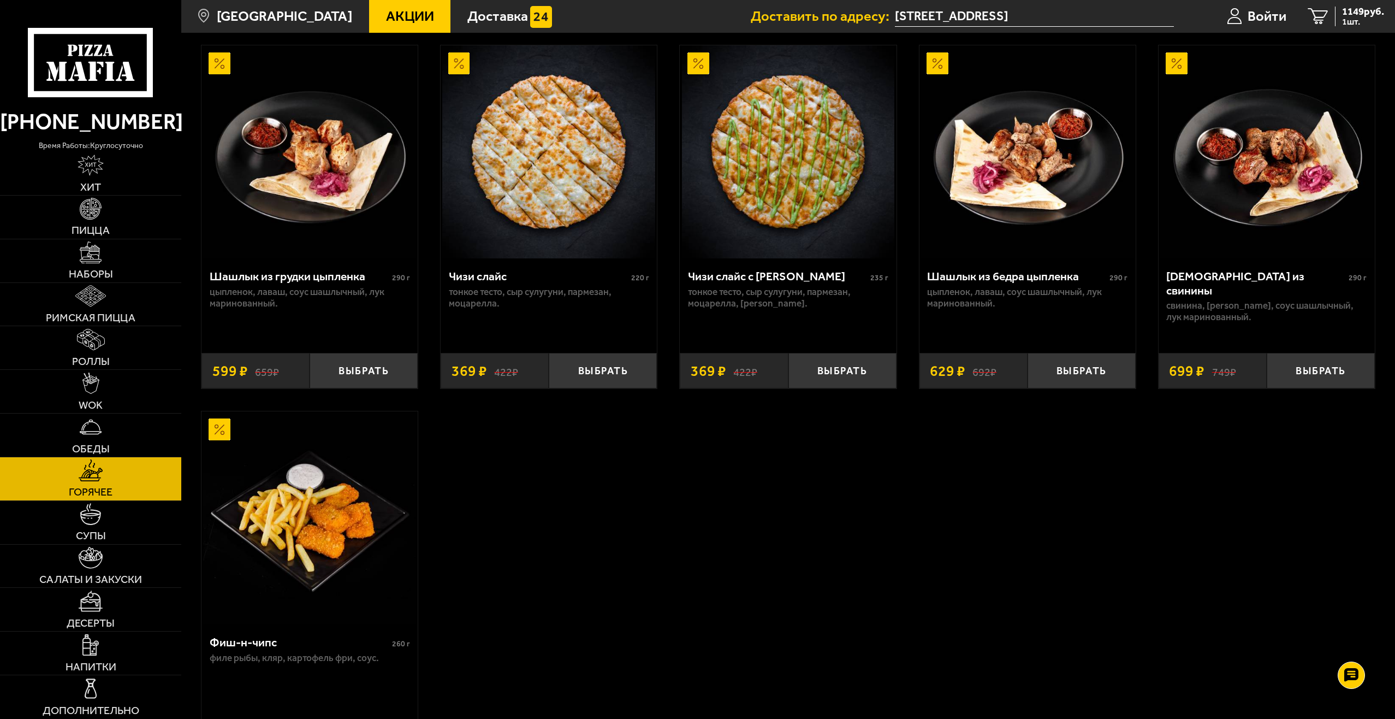
scroll to position [983, 0]
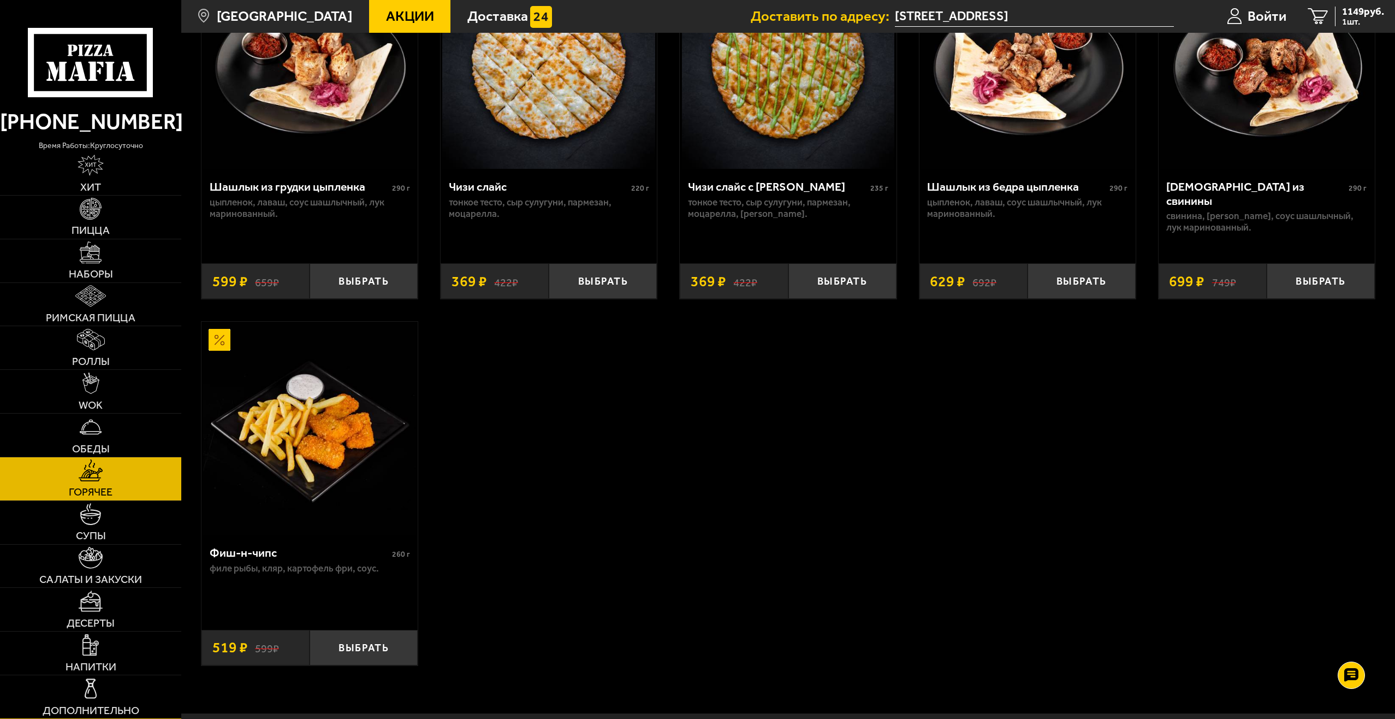
click at [127, 691] on link "Дополнительно" at bounding box center [90, 696] width 181 height 43
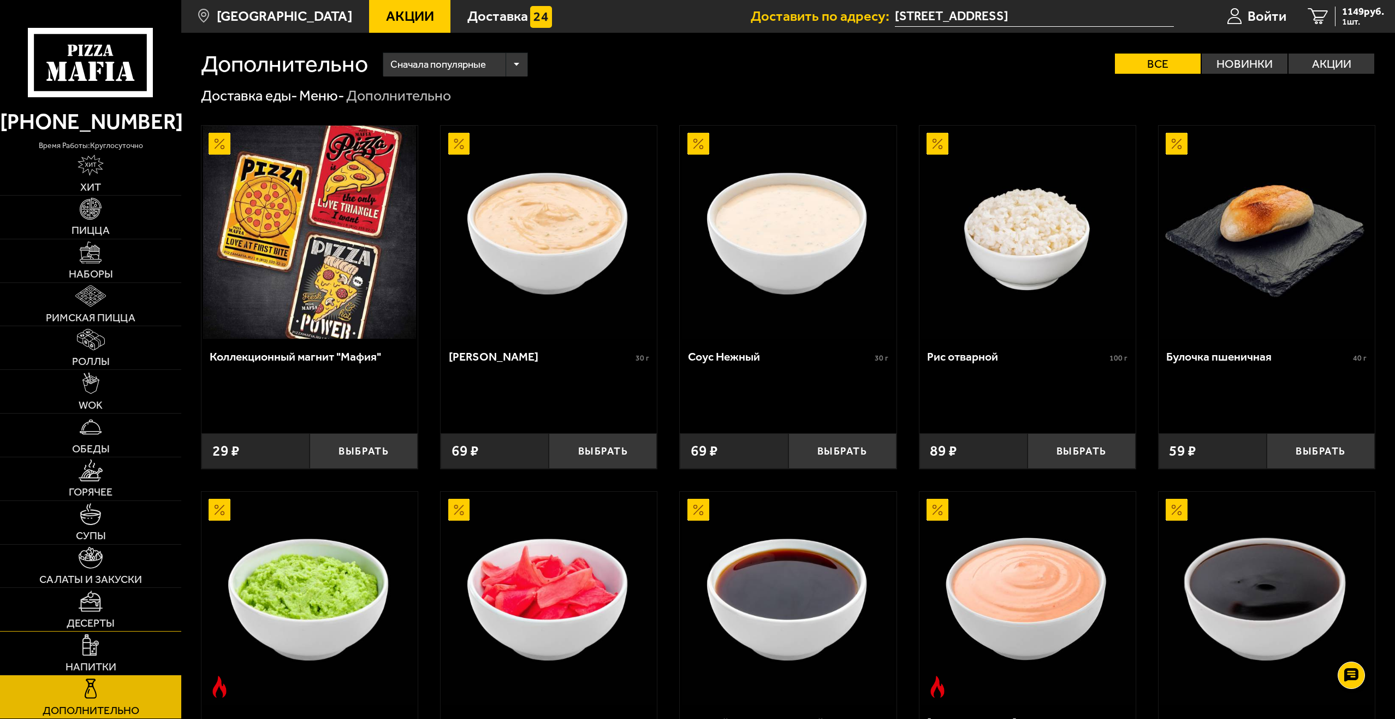
click at [126, 607] on link "Десерты" at bounding box center [90, 609] width 181 height 43
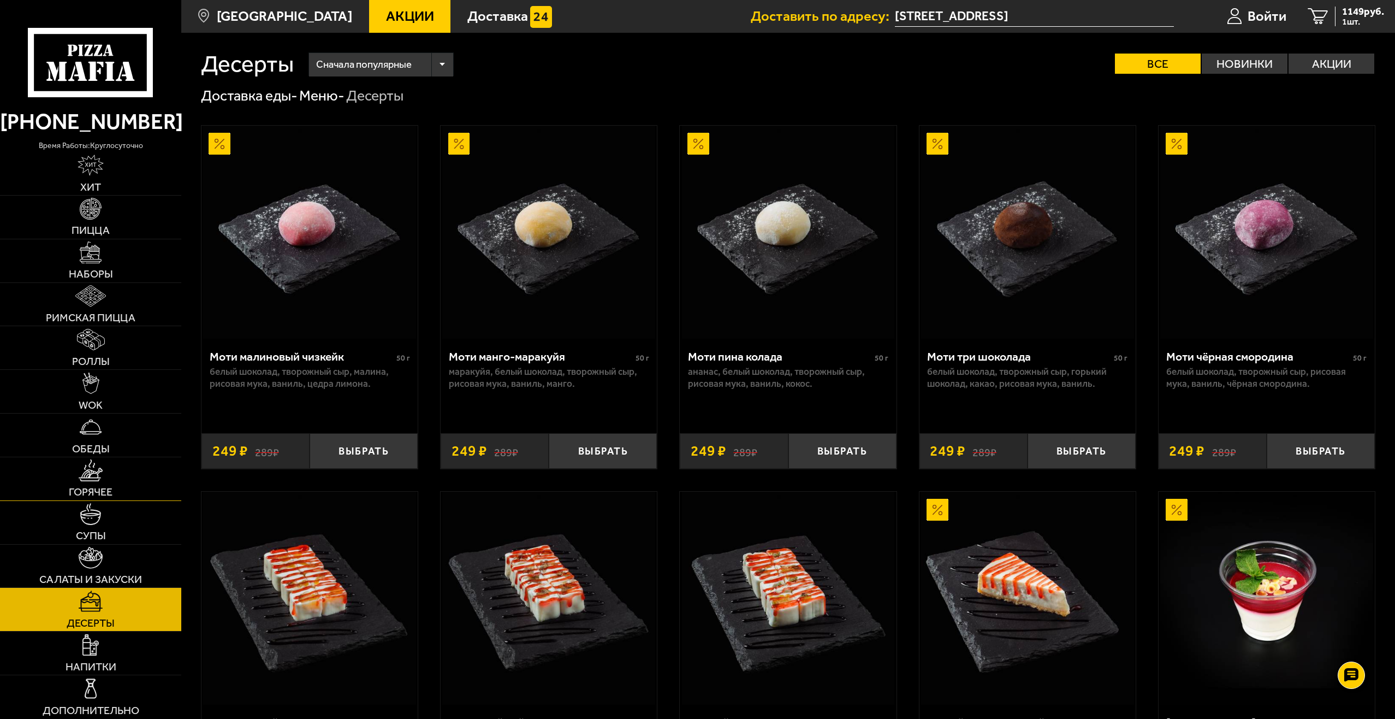
click at [119, 475] on link "Горячее" at bounding box center [90, 478] width 181 height 43
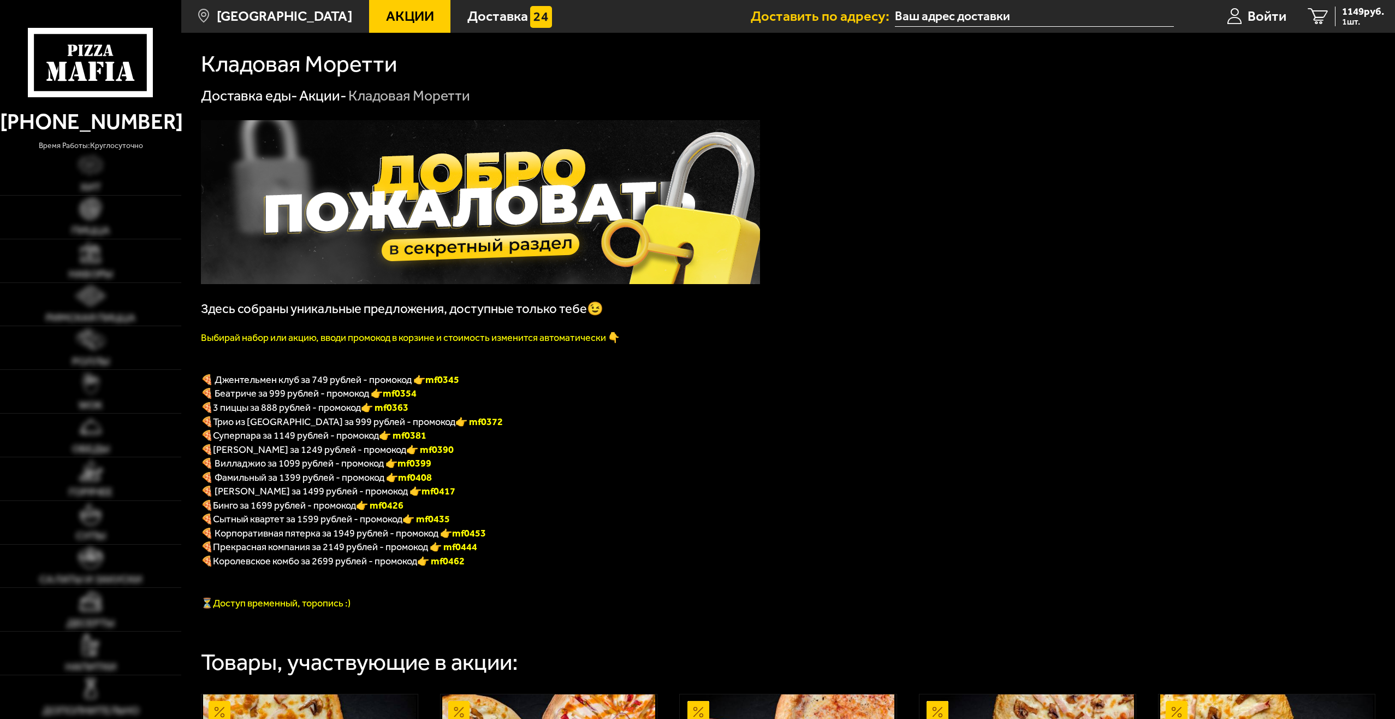
type input "[STREET_ADDRESS]"
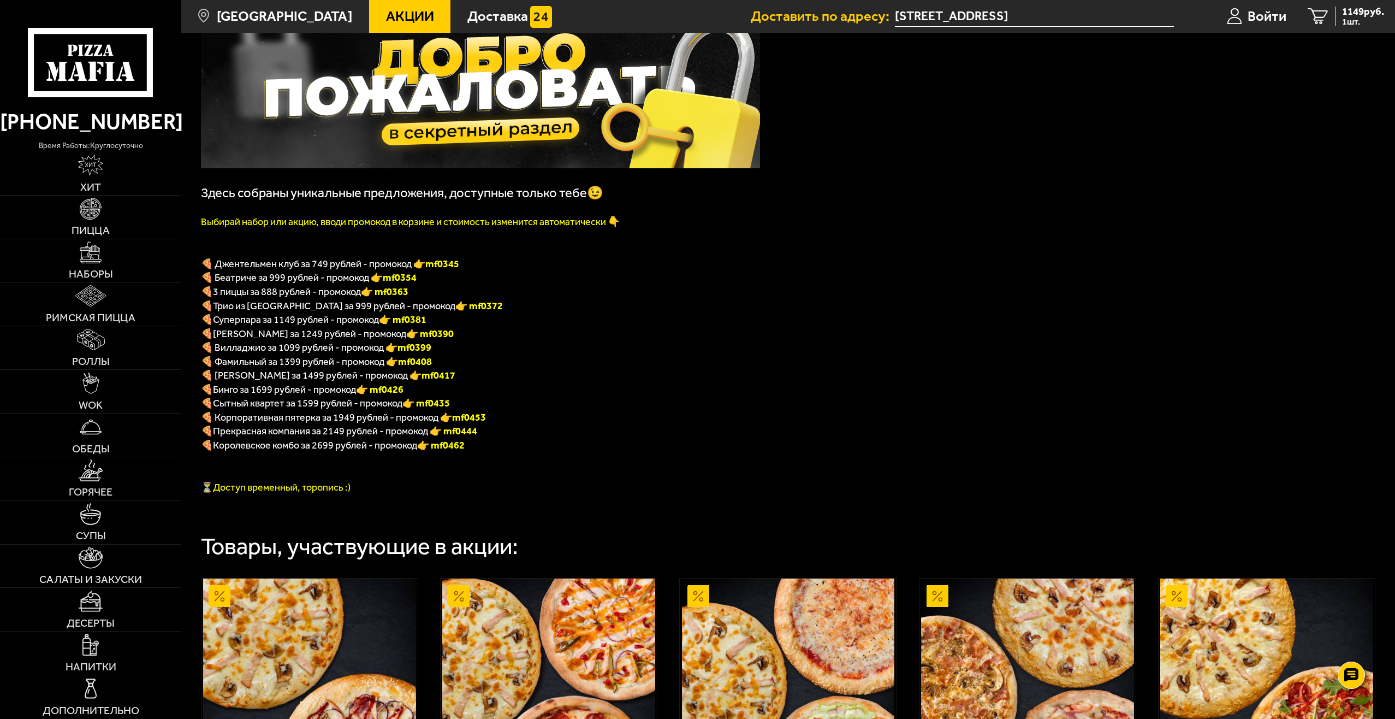
scroll to position [109, 0]
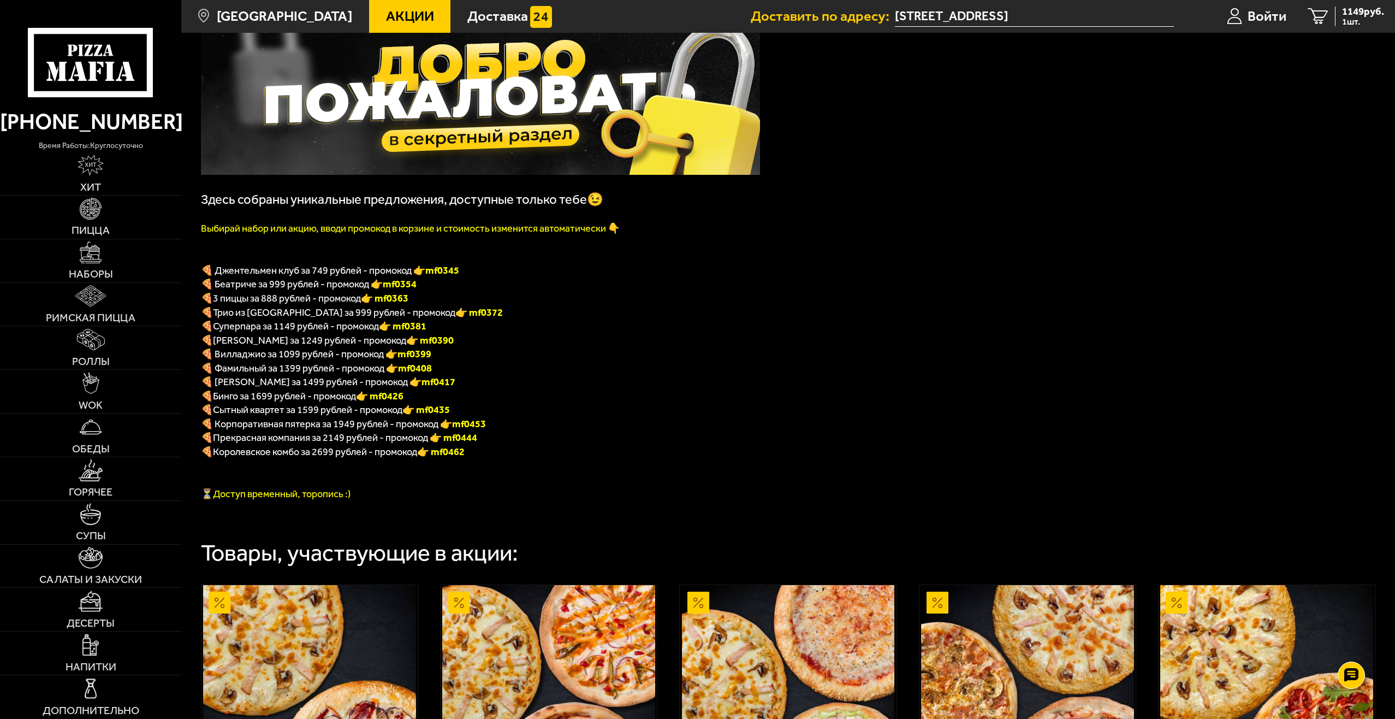
drag, startPoint x: 462, startPoint y: 415, endPoint x: 423, endPoint y: 410, distance: 39.0
click at [423, 410] on p "🍕 Сытный квартет за 1599 рублей - промокод 👉 mf0435" at bounding box center [480, 409] width 559 height 14
copy b "mf0435"
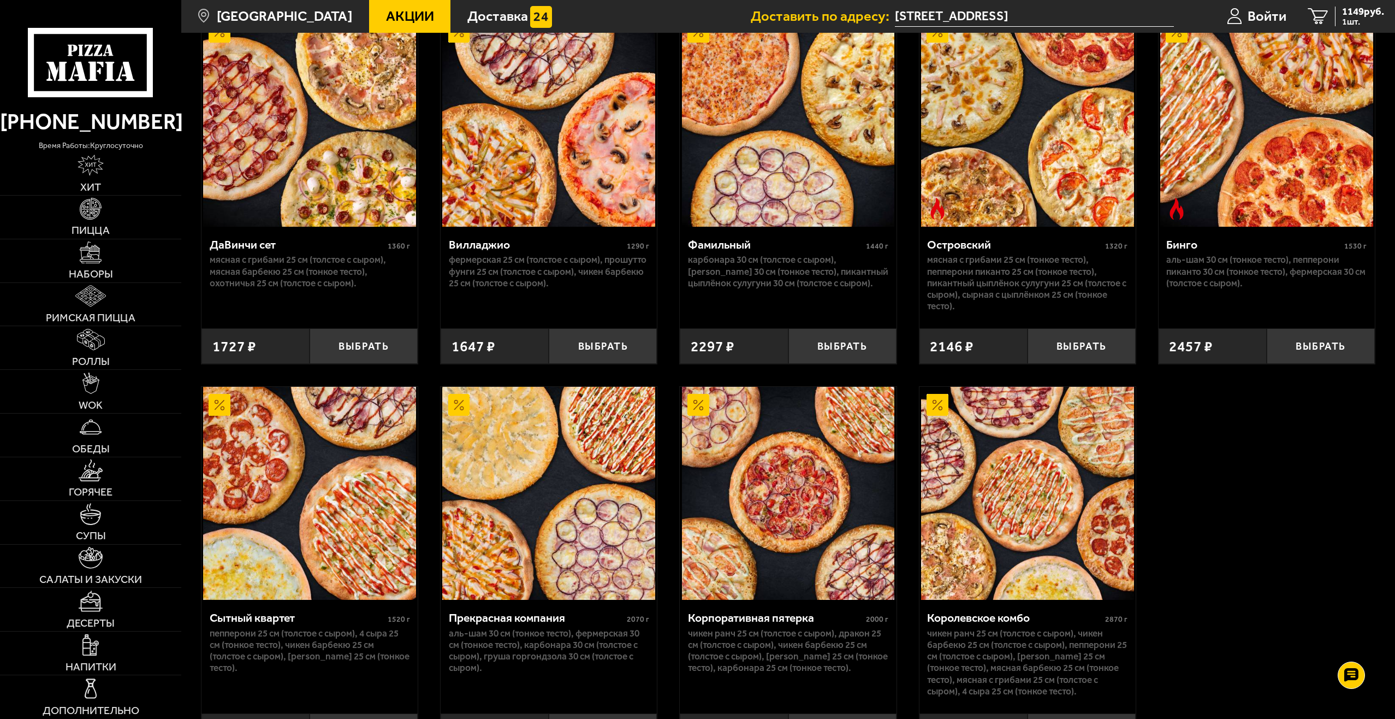
scroll to position [1147, 0]
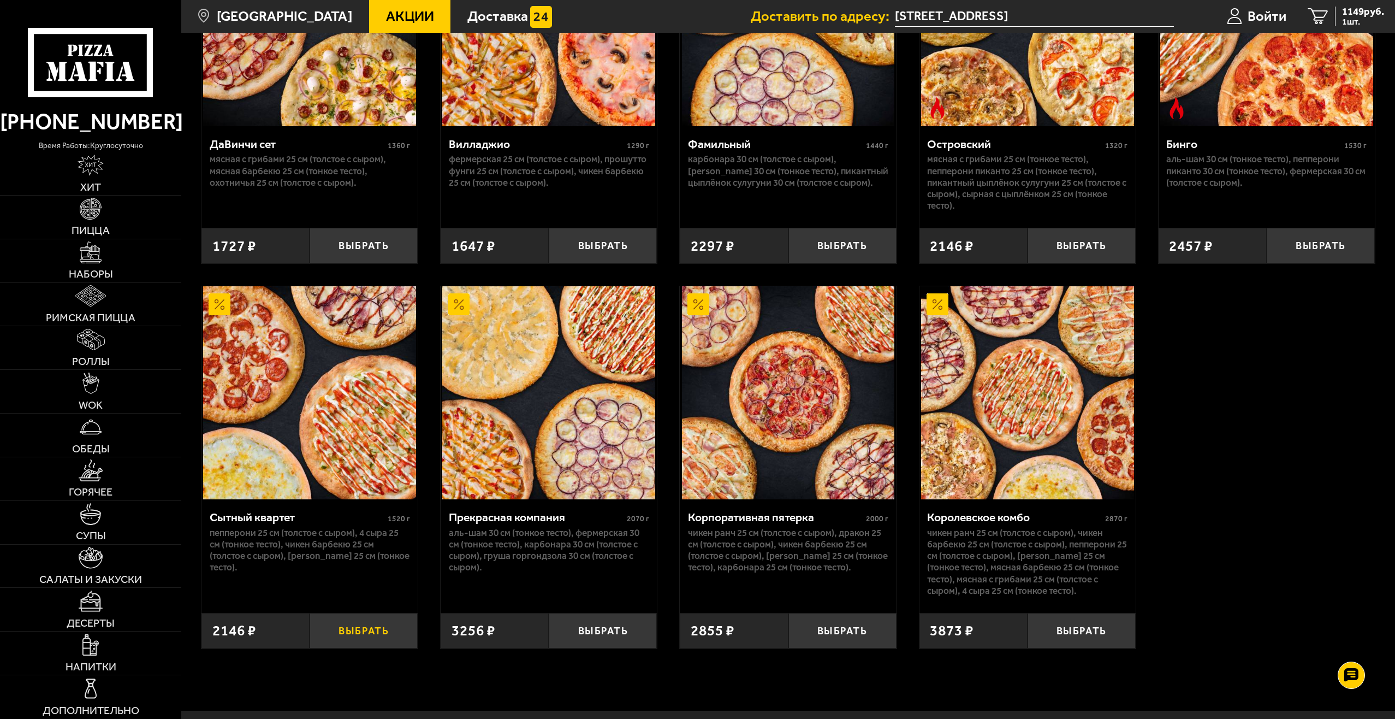
click at [357, 638] on button "Выбрать" at bounding box center [364, 631] width 108 height 36
click at [1359, 17] on span "1 шт." at bounding box center [1364, 21] width 42 height 9
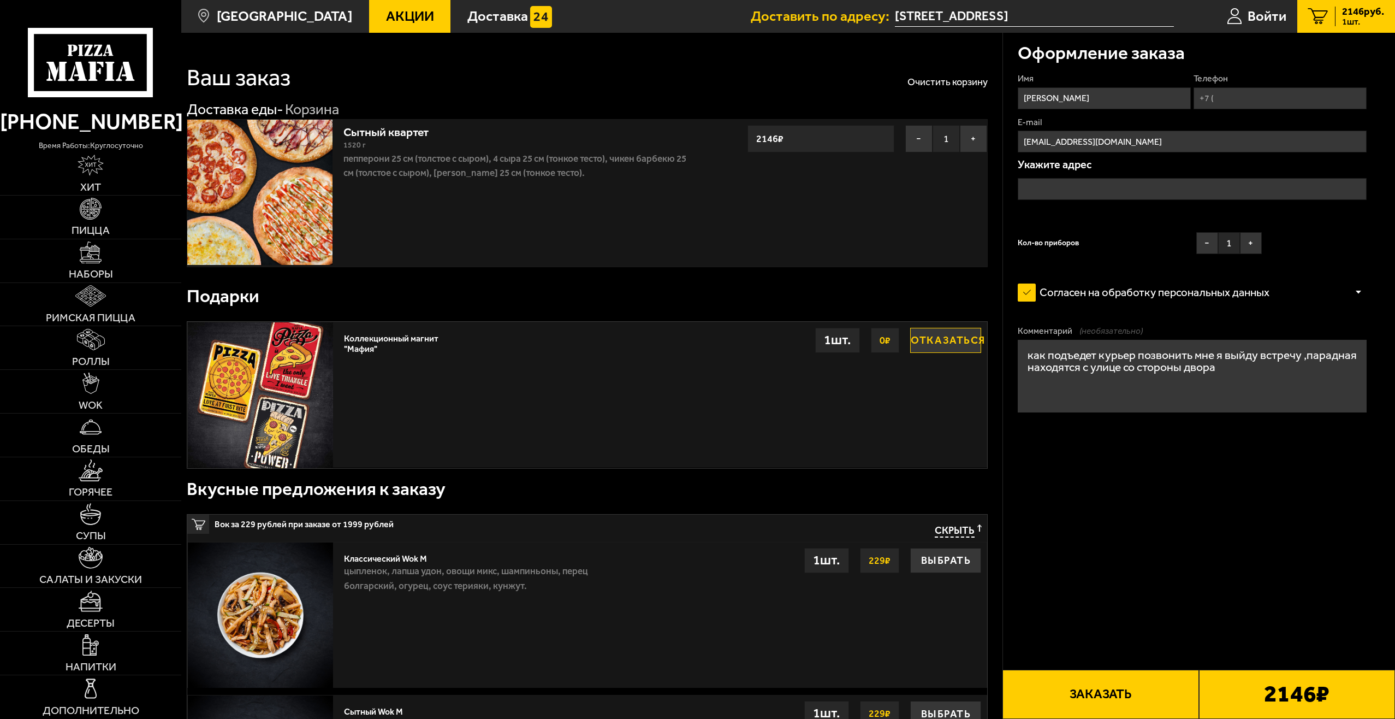
type input "Белоостровская улица, 23, подъезд 1"
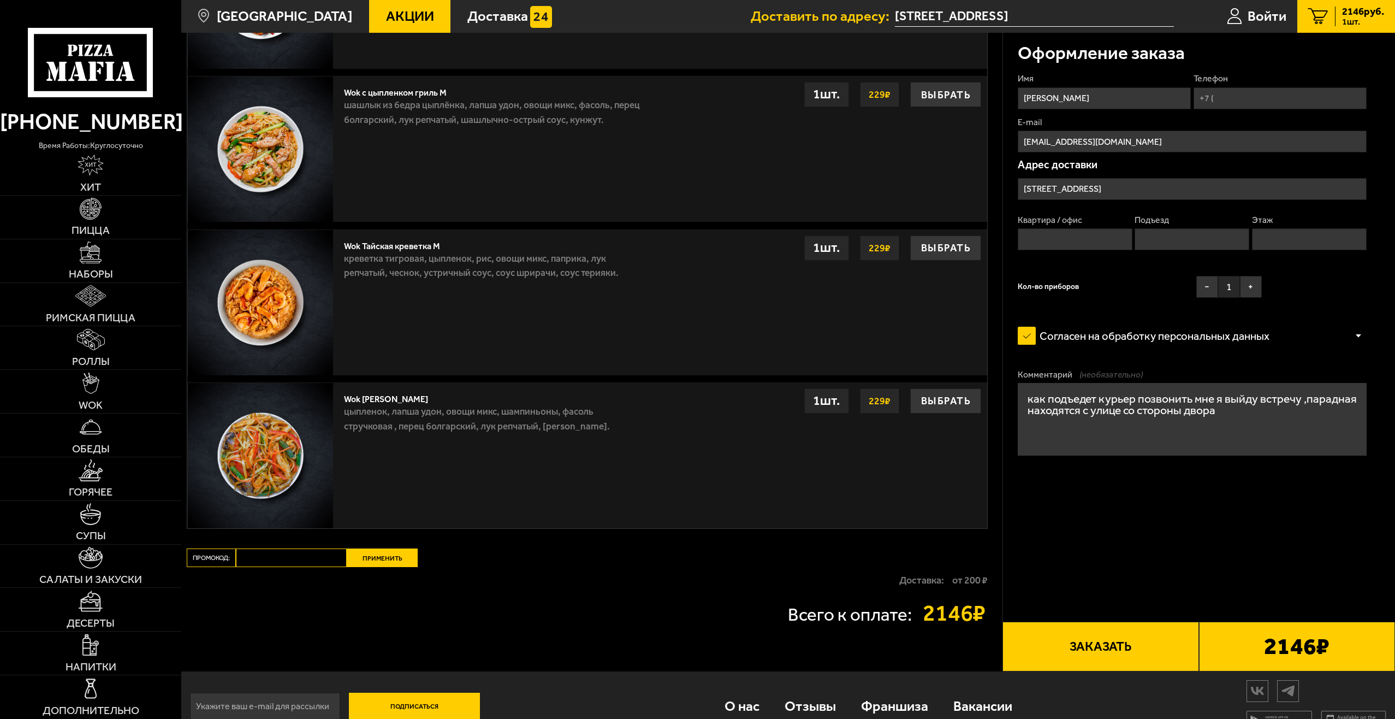
scroll to position [951, 0]
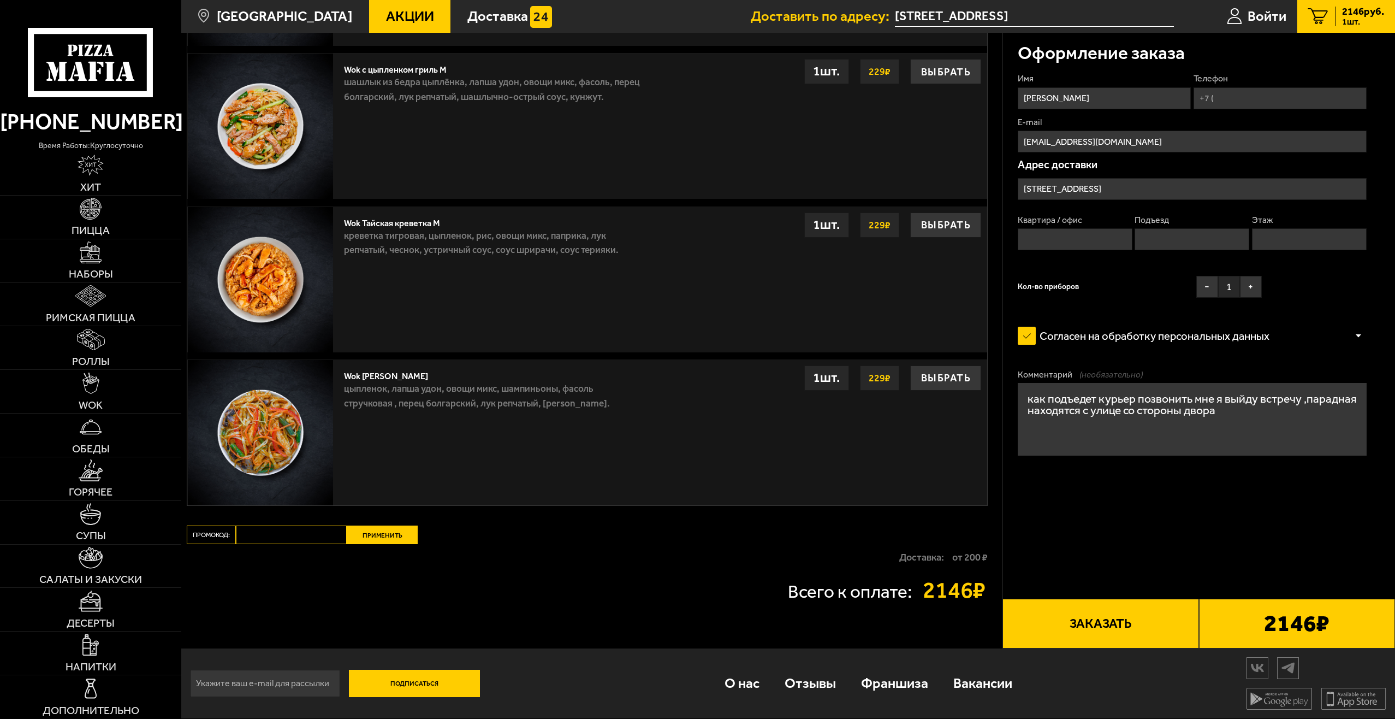
paste input "mf0435"
type input "mf0435"
click at [397, 536] on button "Применить" at bounding box center [382, 534] width 71 height 19
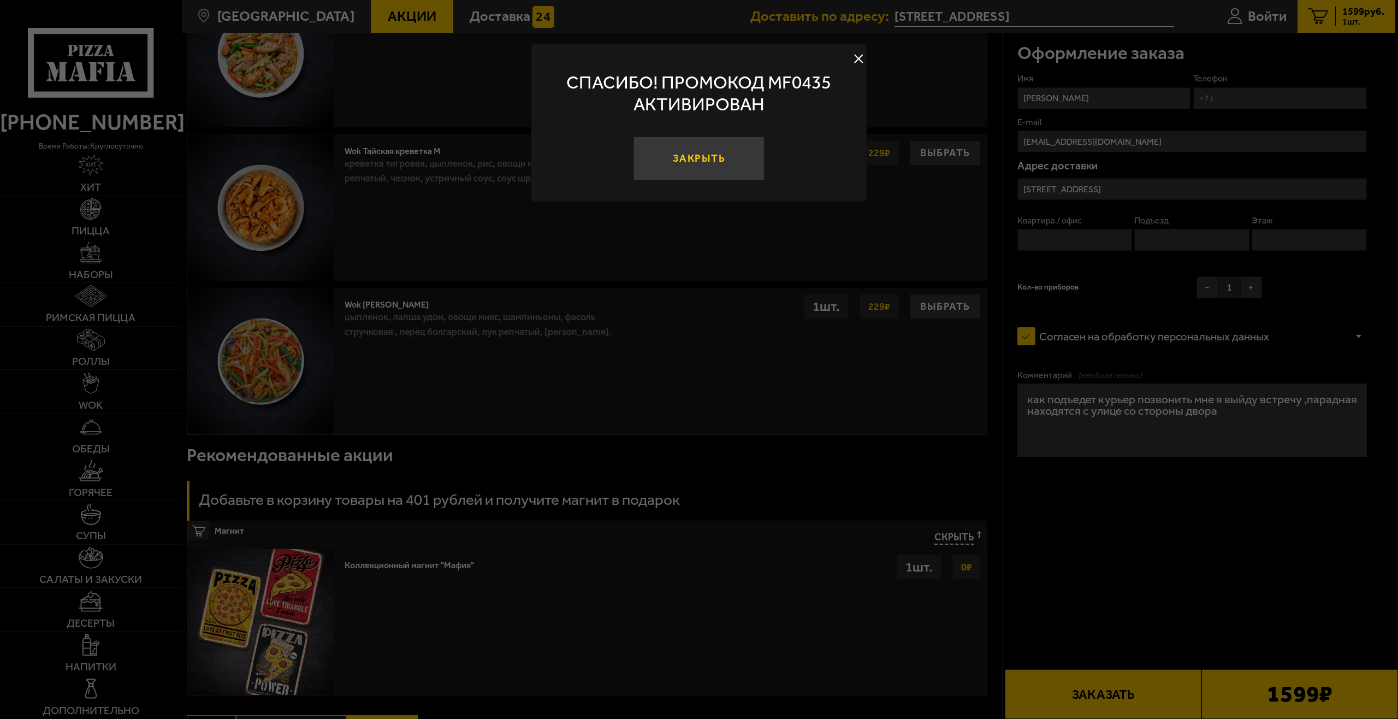
click at [730, 161] on button "Закрыть" at bounding box center [699, 159] width 131 height 44
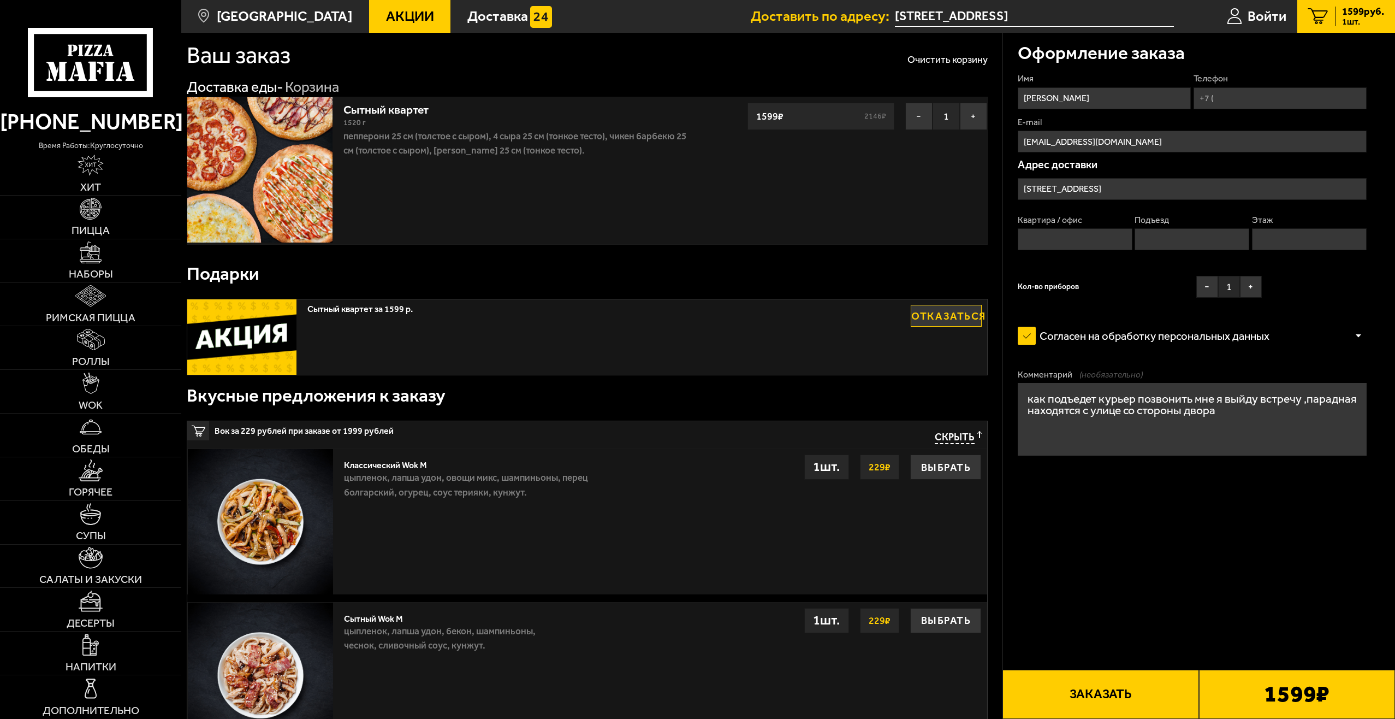
scroll to position [0, 0]
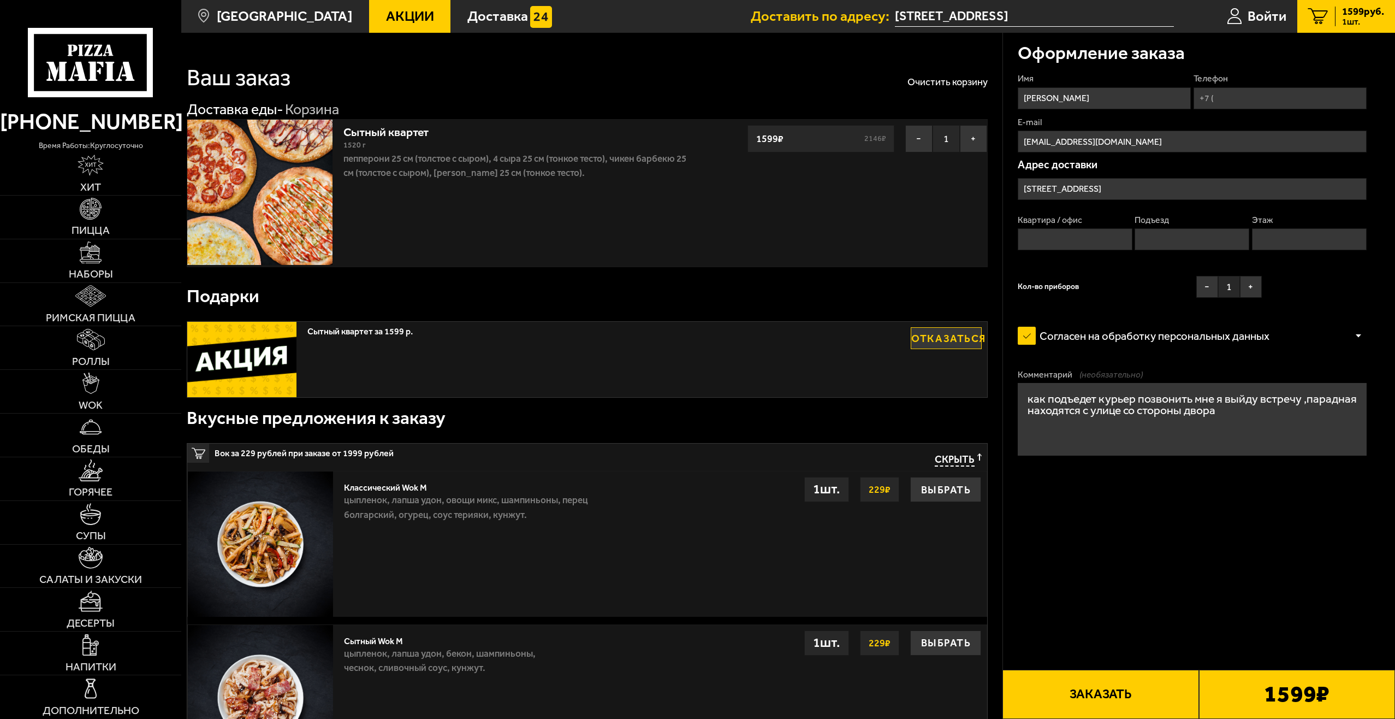
click at [1223, 98] on input "Телефон" at bounding box center [1280, 98] width 173 height 22
type input "+7 (981) 879-59-55"
type input "1"
type input "2"
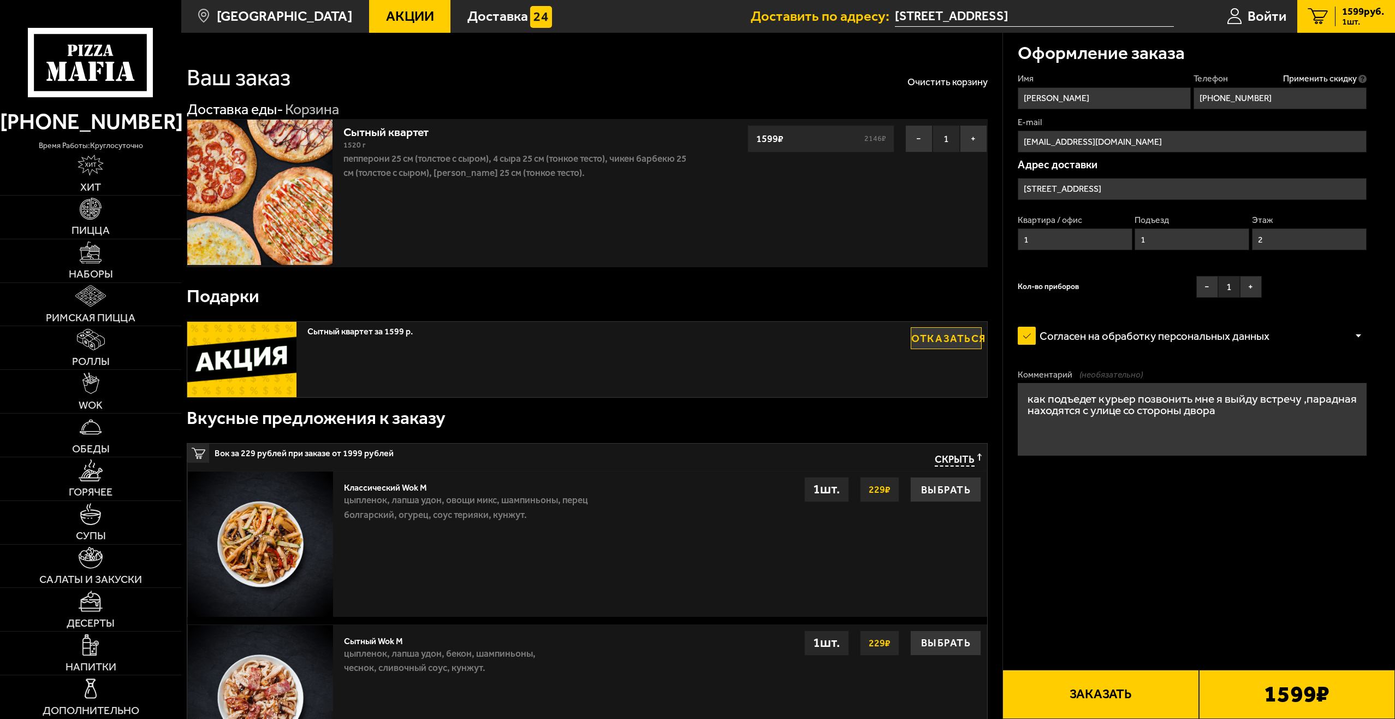
type input "+7 (981) 879-59-55"
click at [1105, 695] on button "Заказать" at bounding box center [1101, 694] width 196 height 49
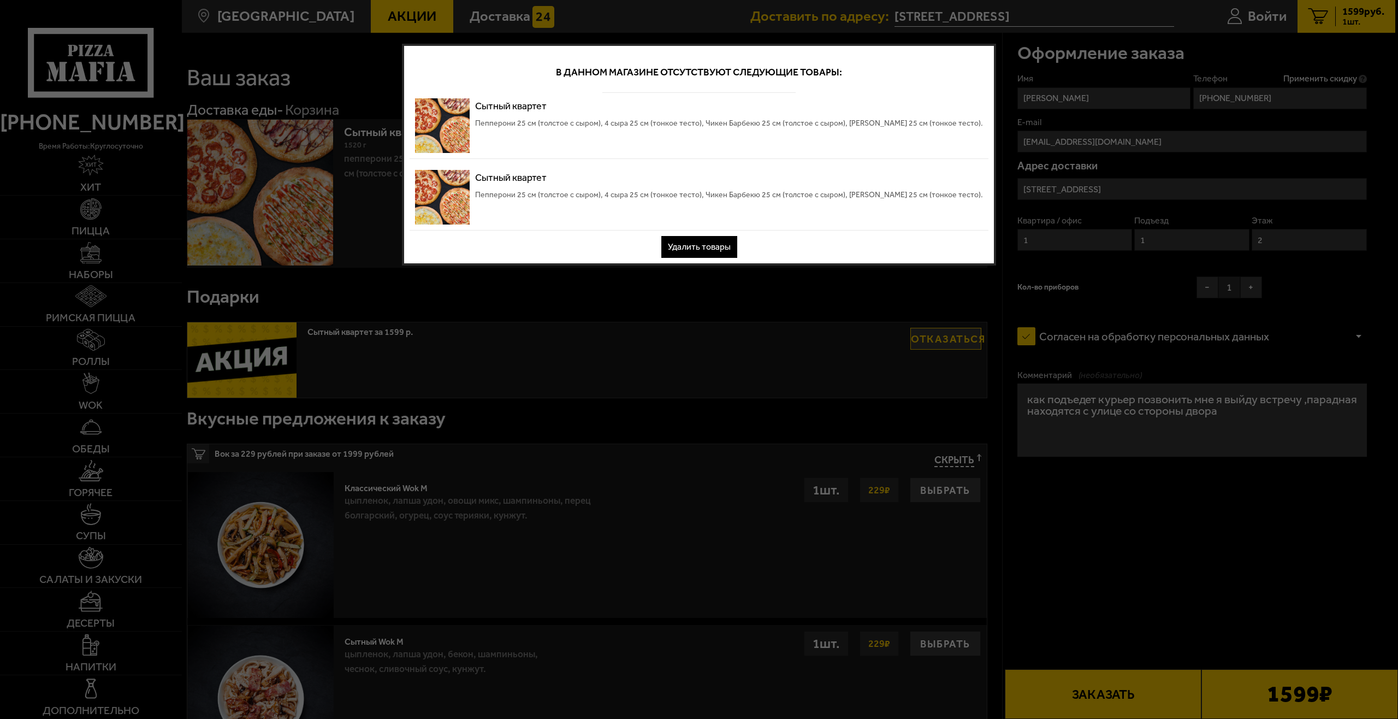
click at [702, 247] on button "Удалить товары" at bounding box center [699, 247] width 76 height 22
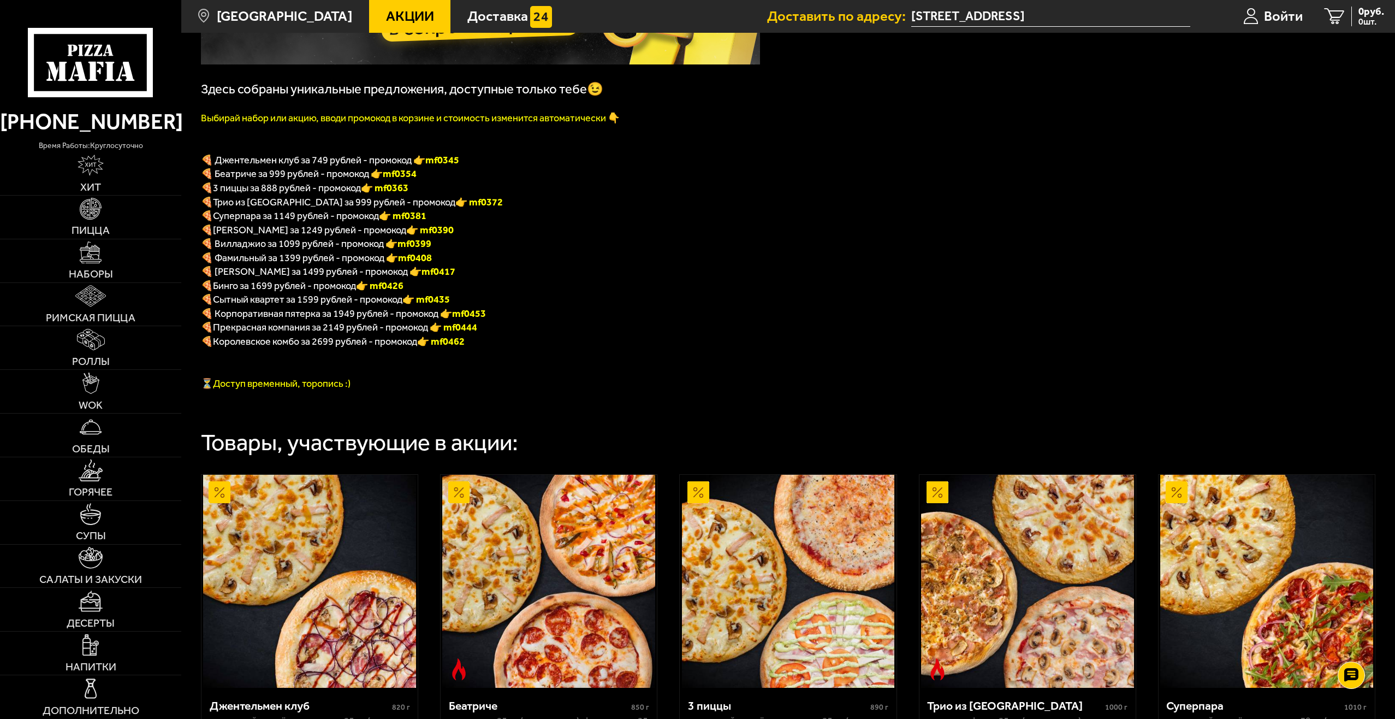
scroll to position [219, 0]
drag, startPoint x: 404, startPoint y: 262, endPoint x: 442, endPoint y: 257, distance: 39.0
click at [442, 257] on p "🍕 Фамильный за 1399 рублей - промокод 👉 mf0408" at bounding box center [480, 258] width 559 height 14
copy span "🍕 Фамильный за 1399 рублей - промокод 👉 mf0408"
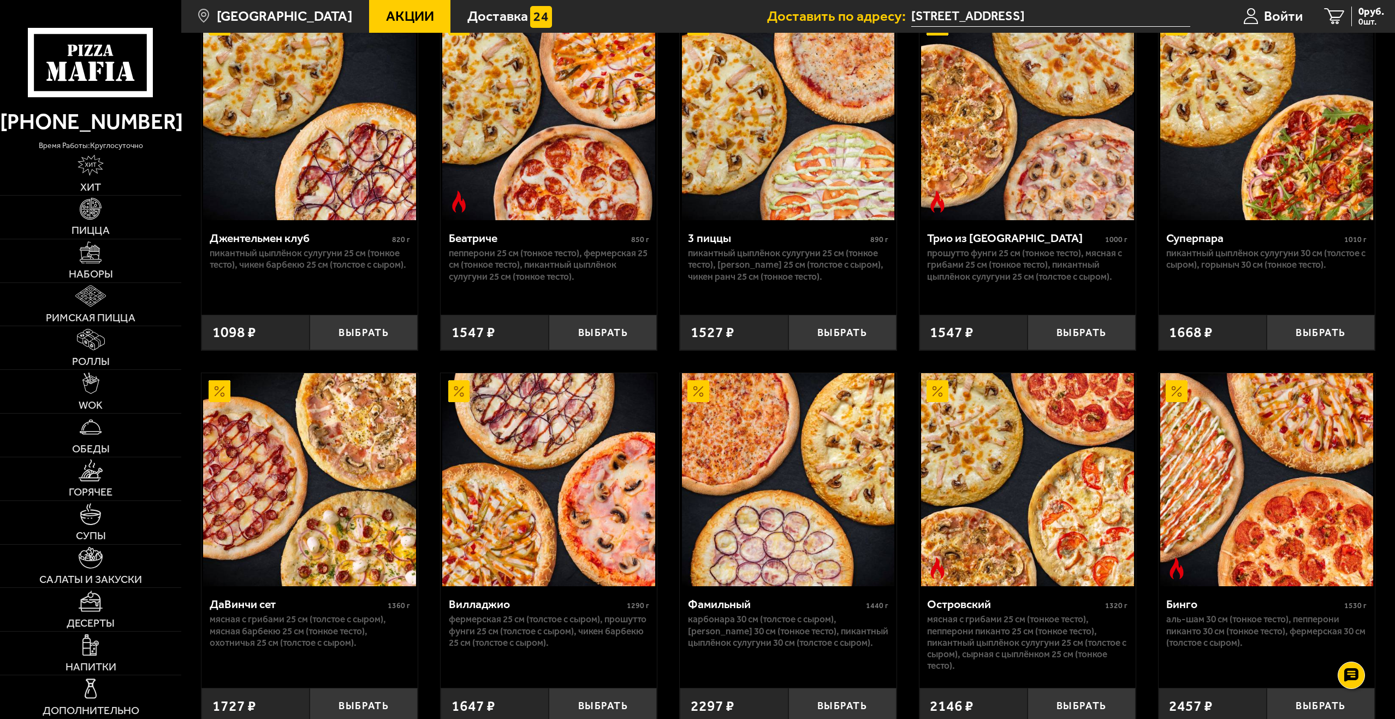
scroll to position [711, 0]
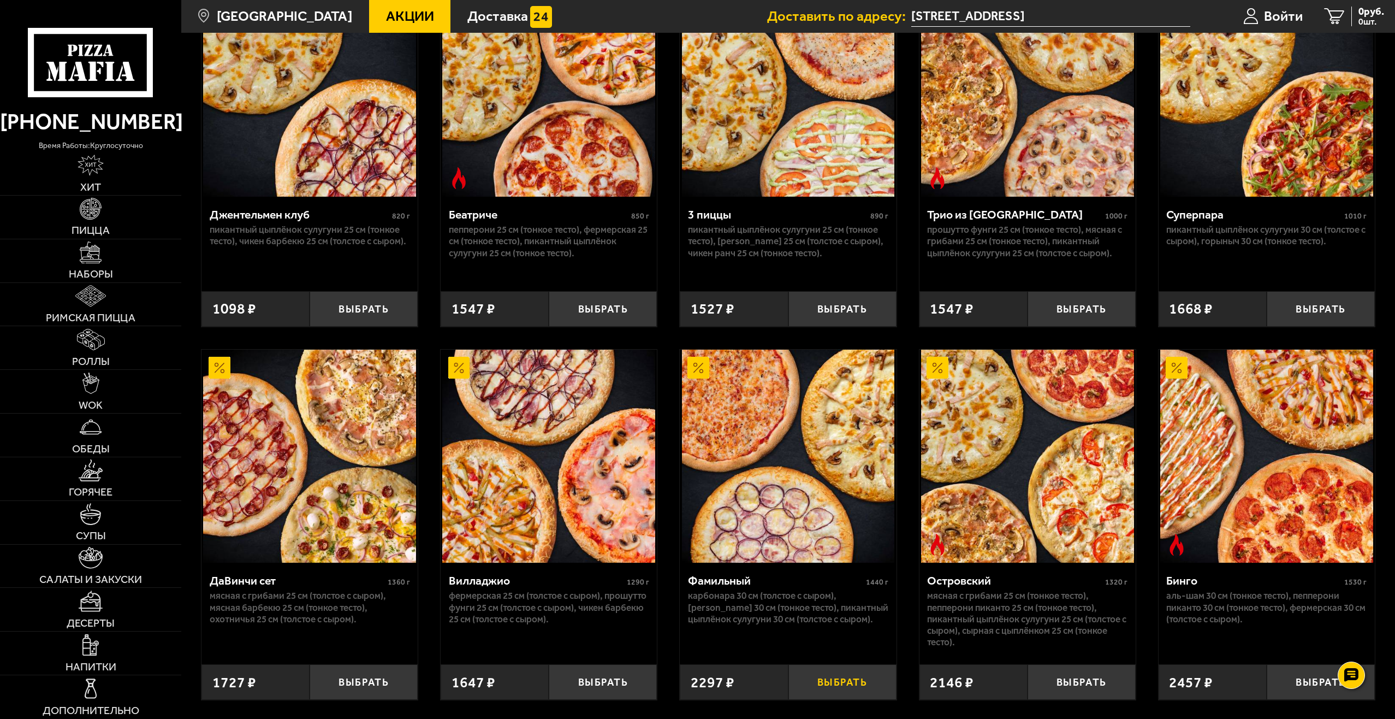
click at [836, 684] on button "Выбрать" at bounding box center [843, 682] width 108 height 36
click at [1347, 15] on span "2297 руб." at bounding box center [1364, 12] width 42 height 10
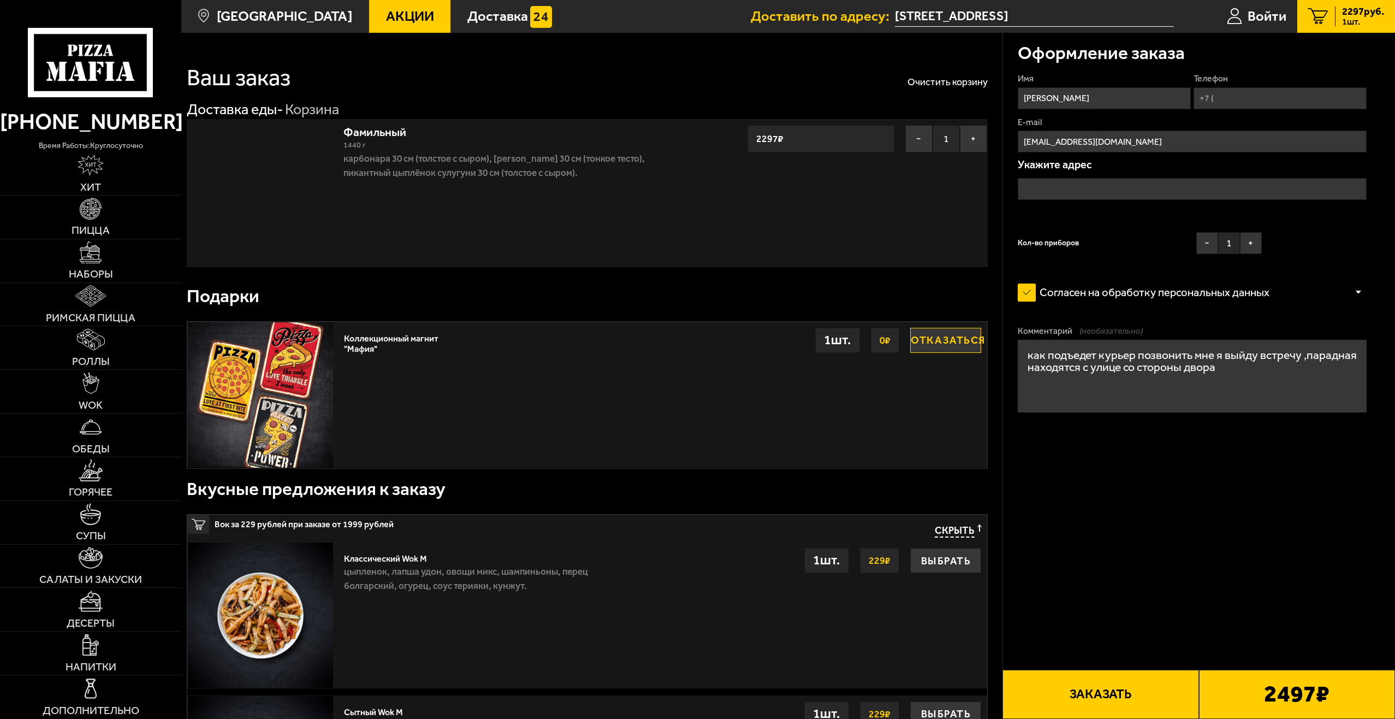
type input "[STREET_ADDRESS]"
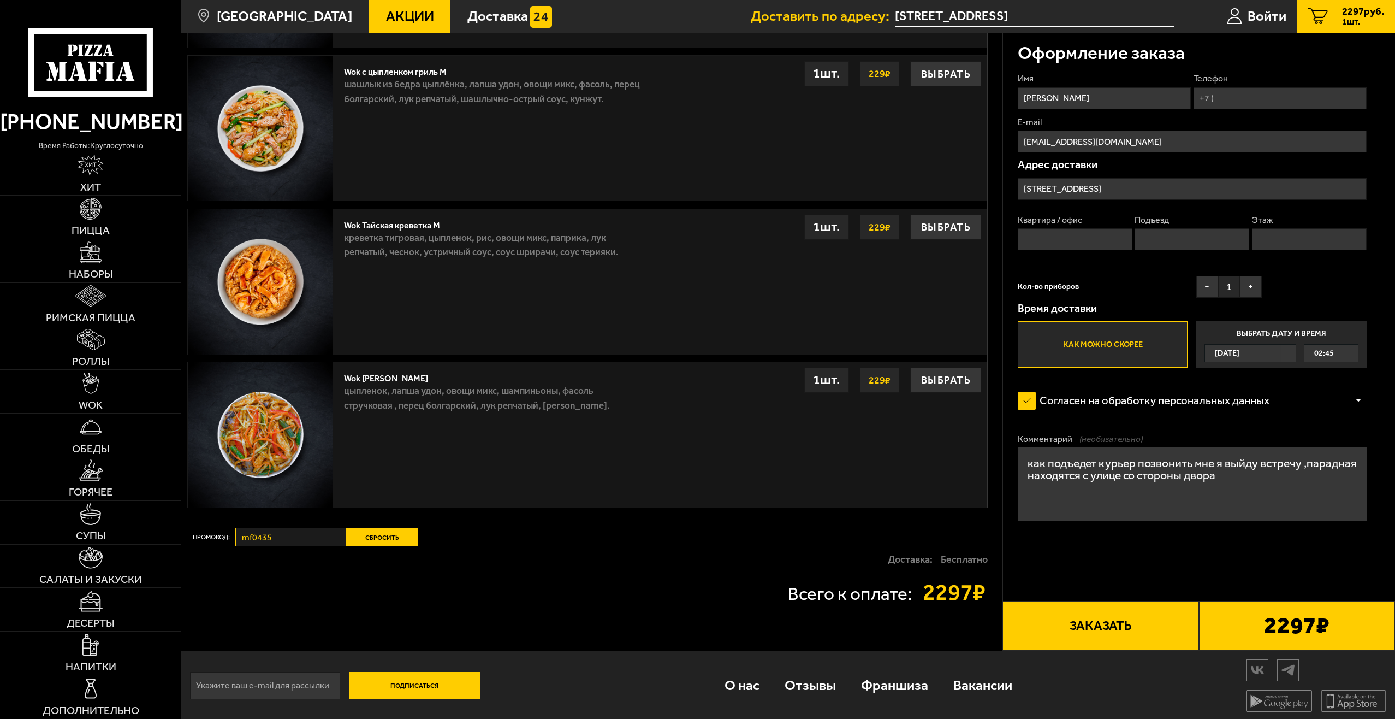
scroll to position [951, 0]
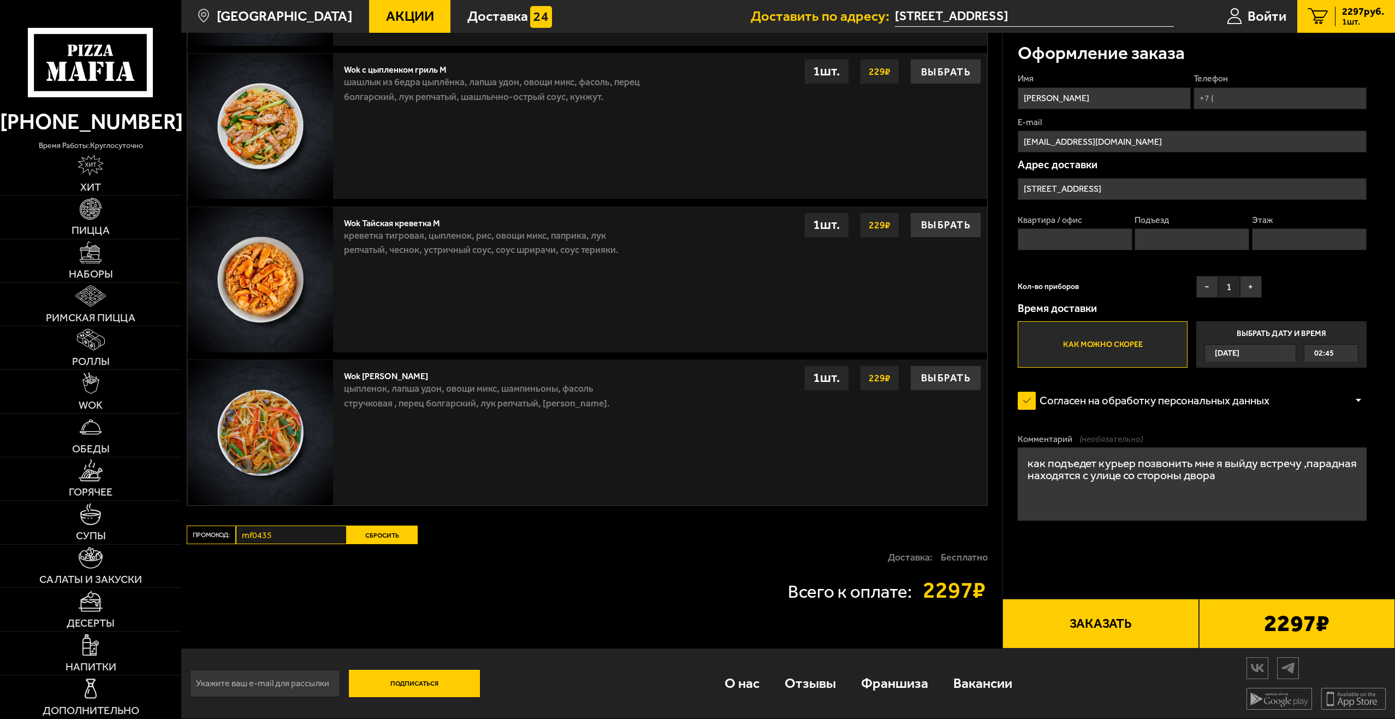
click at [380, 533] on button "Сбросить" at bounding box center [382, 534] width 71 height 19
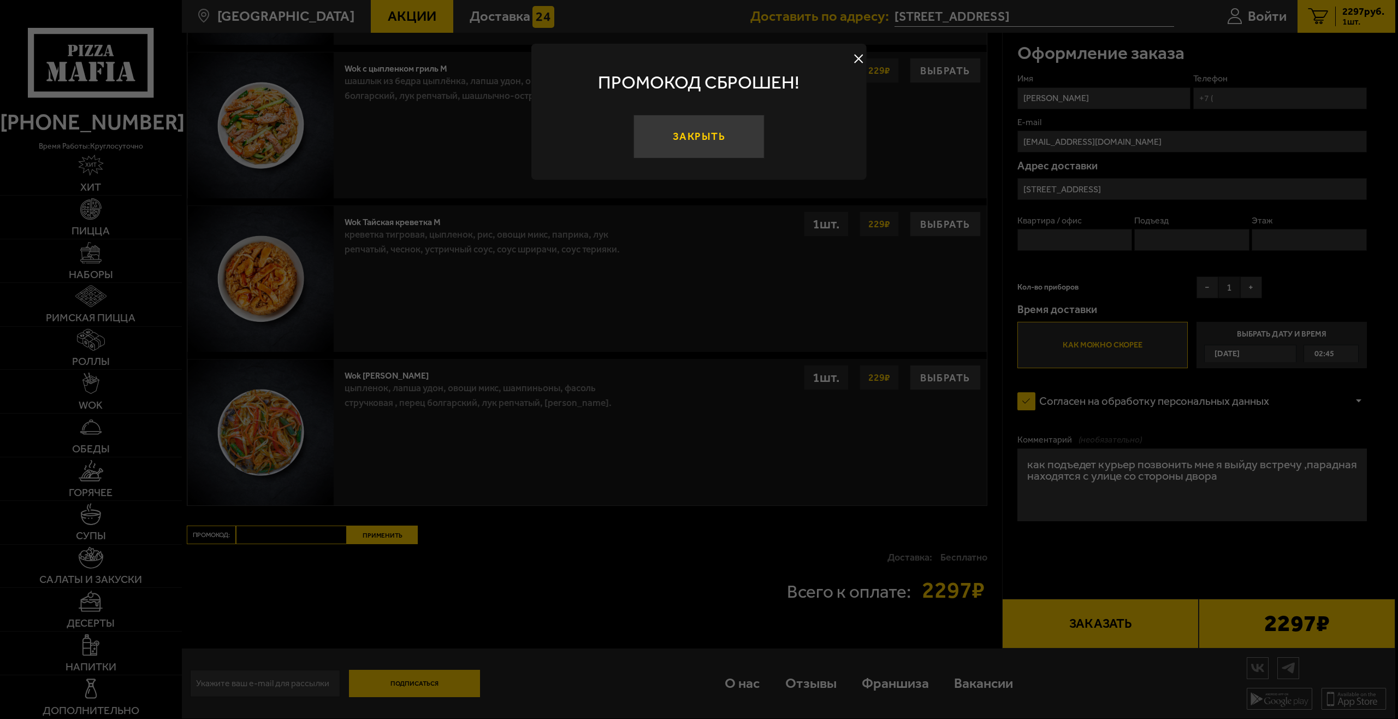
click at [703, 138] on button "Закрыть" at bounding box center [699, 137] width 131 height 44
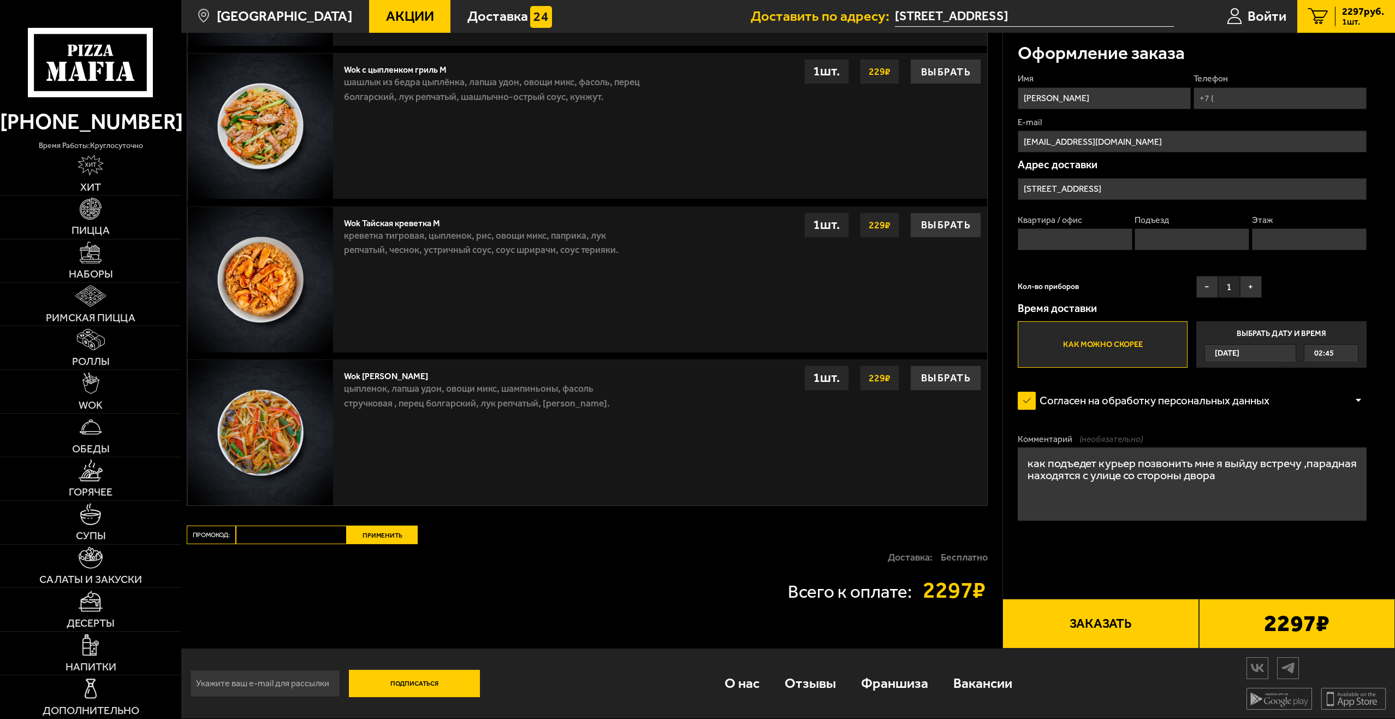
click at [582, 593] on div "Всего к оплате: 2297 ₽" at bounding box center [587, 589] width 801 height 23
click at [265, 539] on input "Промокод:" at bounding box center [291, 534] width 111 height 19
paste input "mf0408"
type input "mf0408"
click at [389, 539] on button "Применить" at bounding box center [382, 534] width 71 height 19
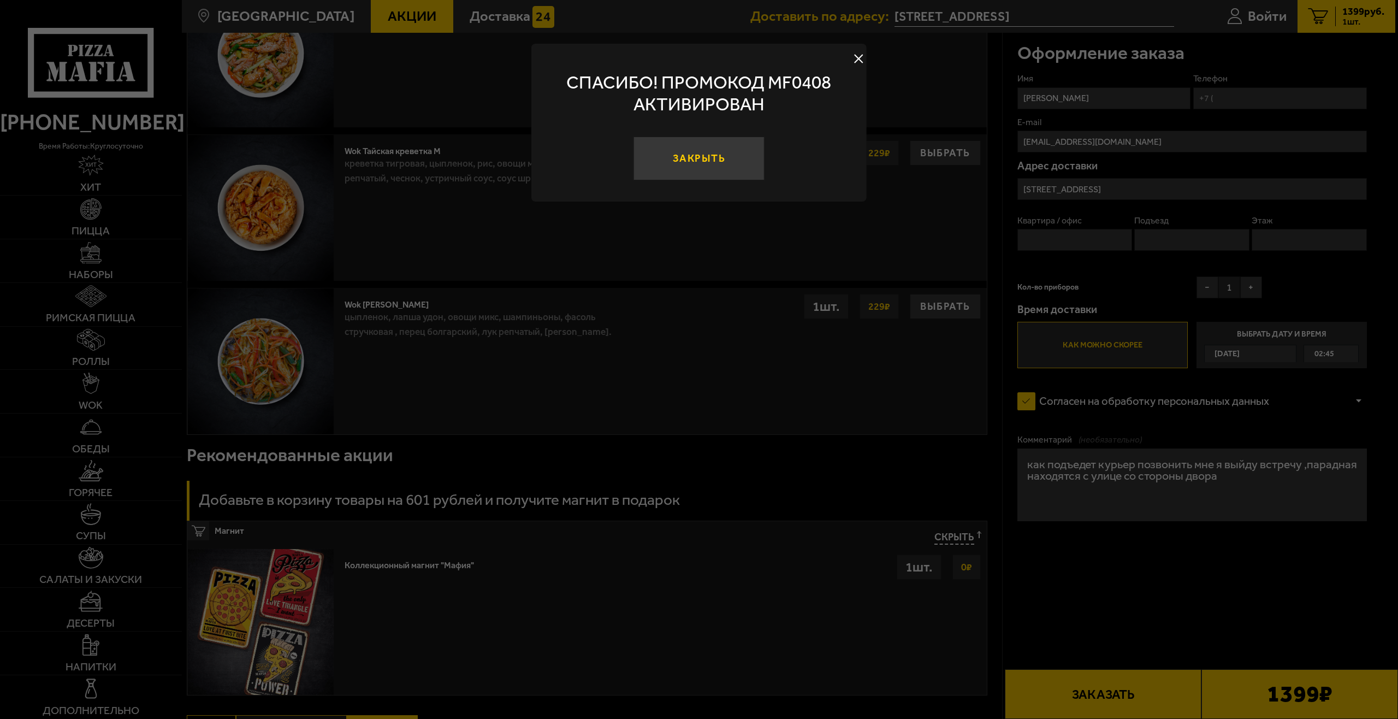
click at [725, 167] on button "Закрыть" at bounding box center [699, 159] width 131 height 44
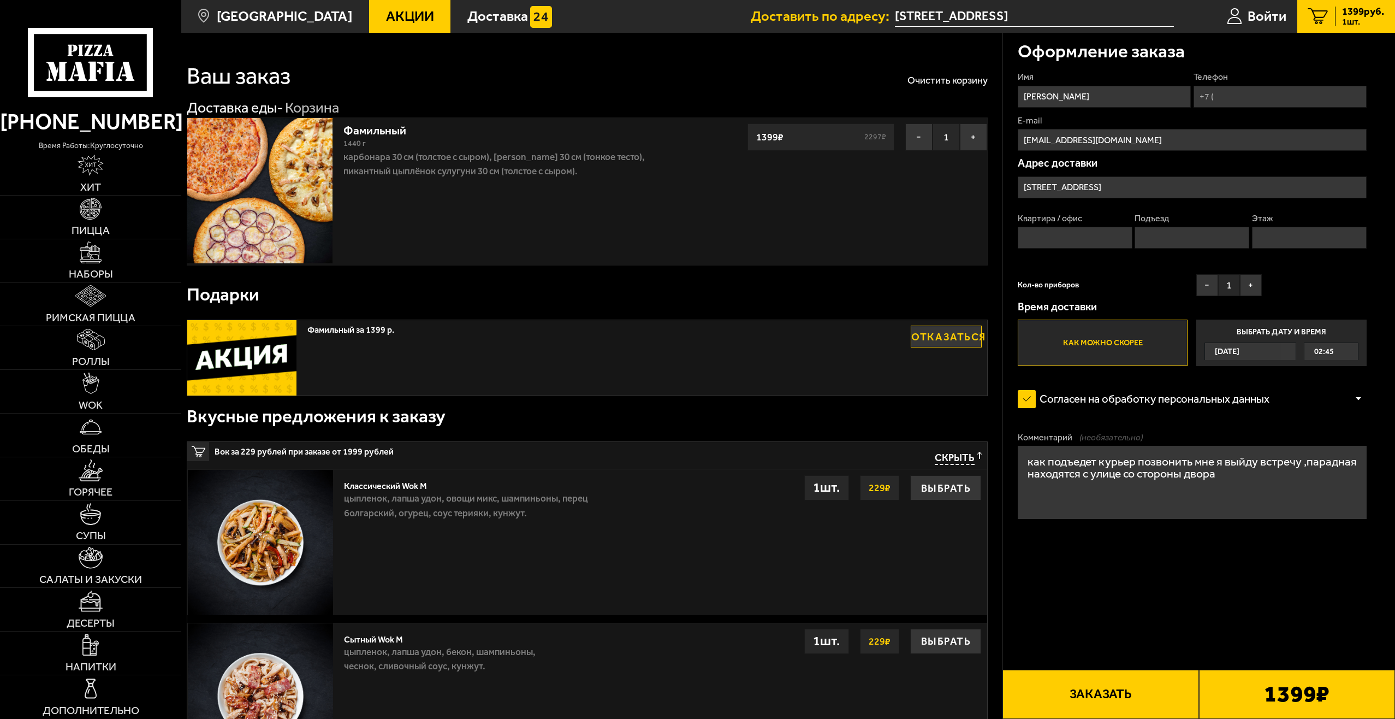
scroll to position [0, 0]
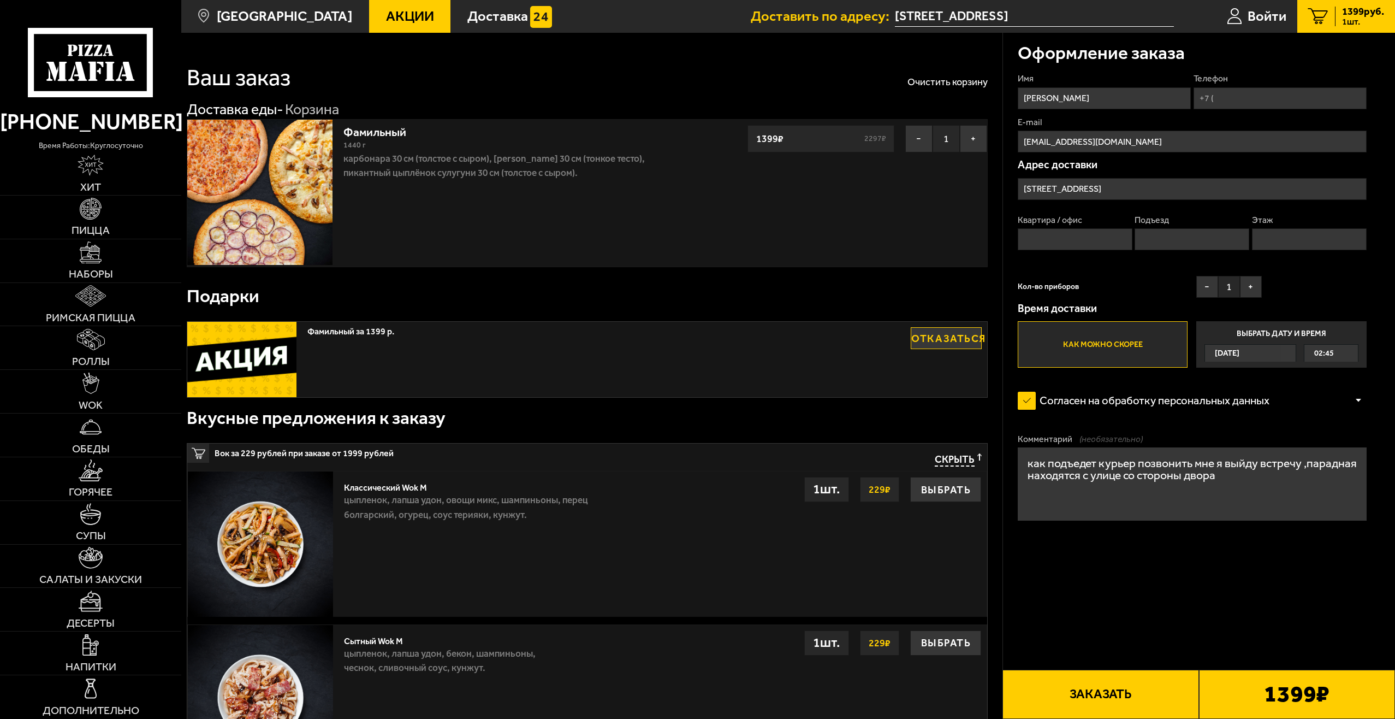
click at [1228, 99] on input "Телефон" at bounding box center [1280, 98] width 173 height 22
type input "+7 (981) 879-59-55"
type input "1"
type input "2"
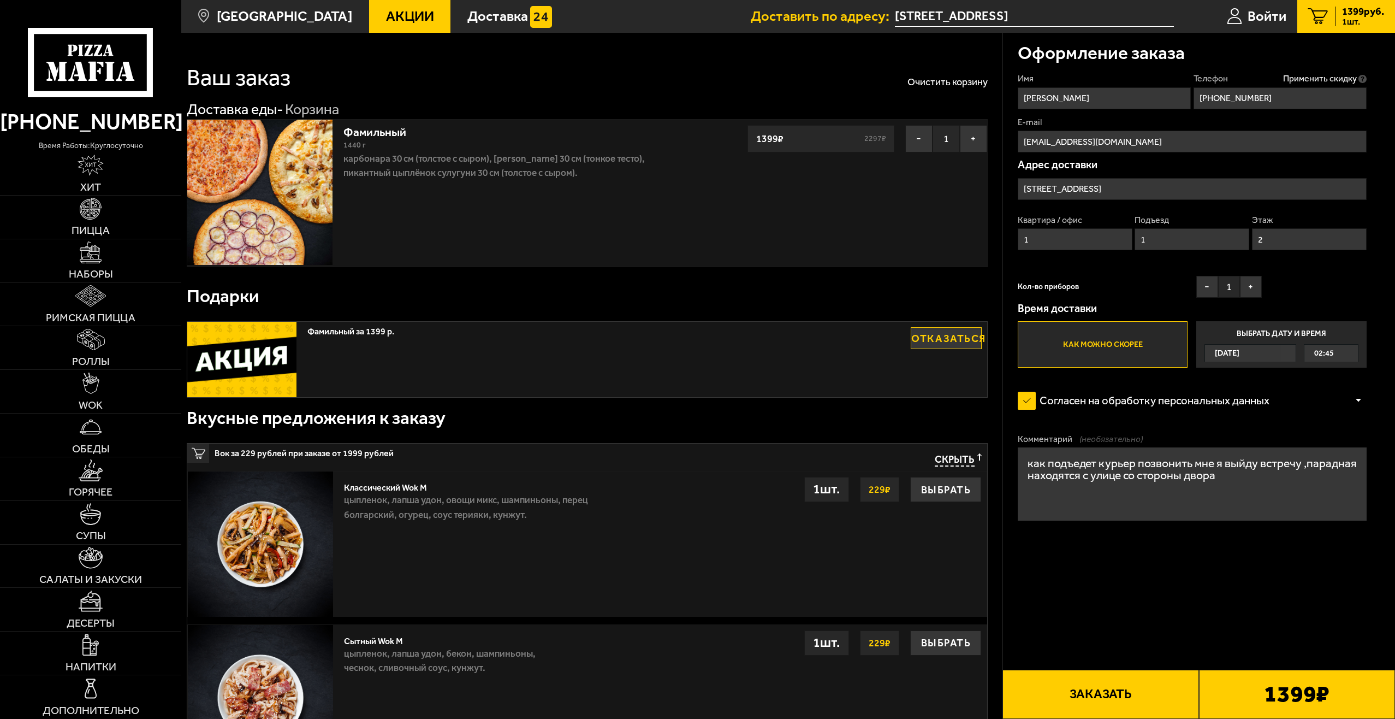
type input "+7 (981) 879-59-55"
click at [1109, 688] on button "Заказать" at bounding box center [1101, 694] width 196 height 49
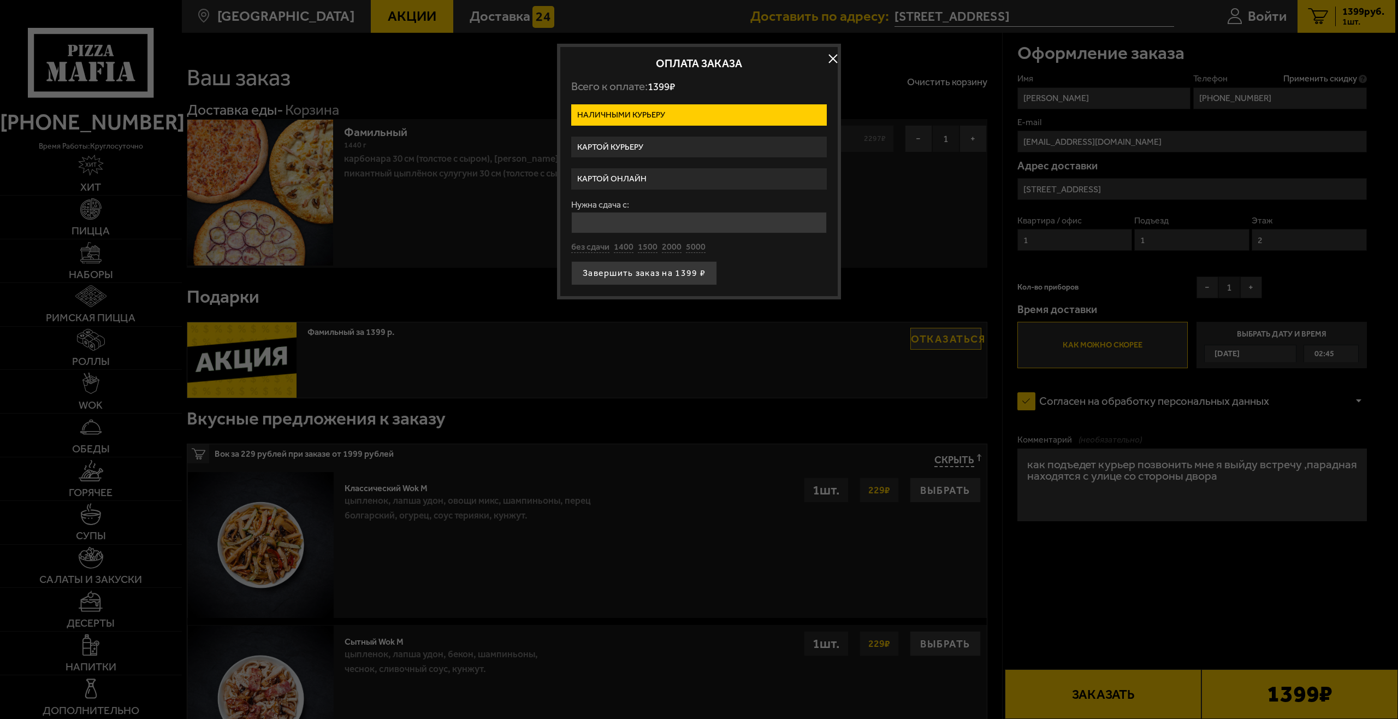
click at [631, 219] on input "Нужна сдача с:" at bounding box center [699, 222] width 256 height 21
type input "0"
click at [658, 275] on button "Завершить заказ на 1399 ₽" at bounding box center [644, 273] width 146 height 24
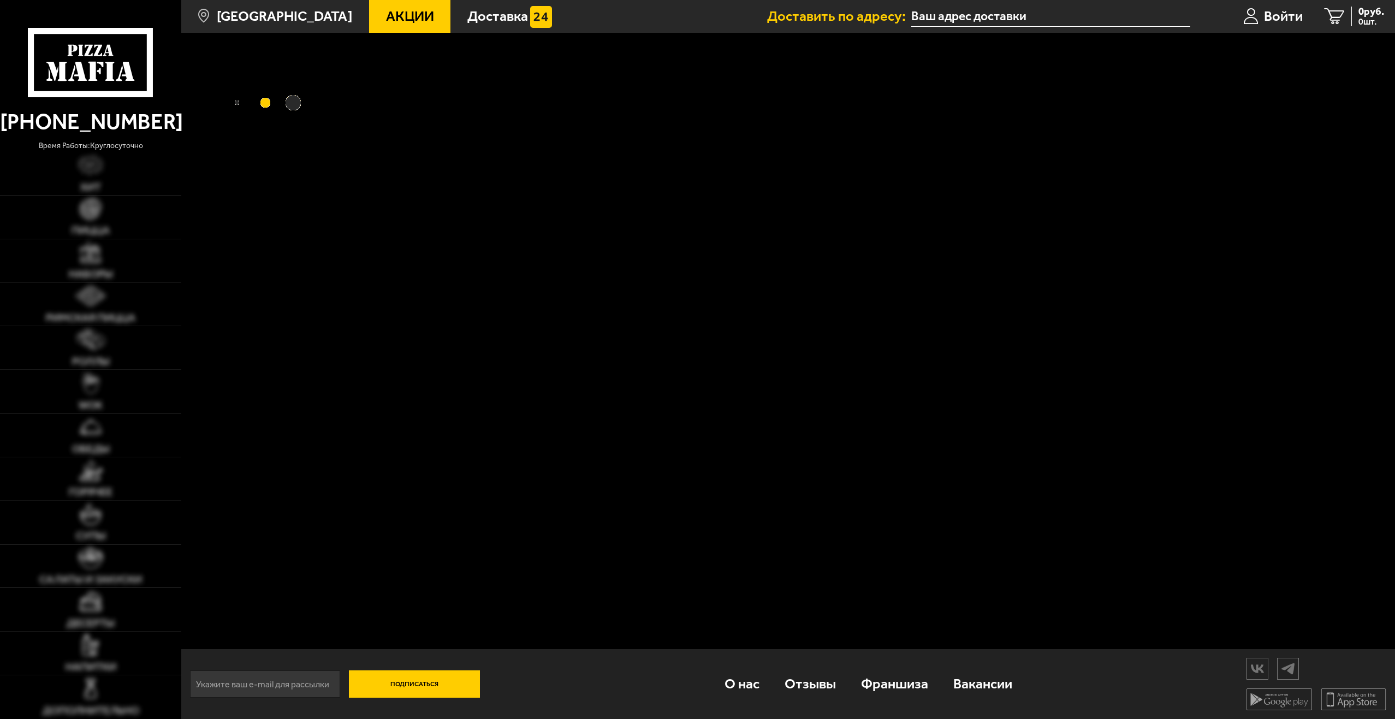
type input "[STREET_ADDRESS]"
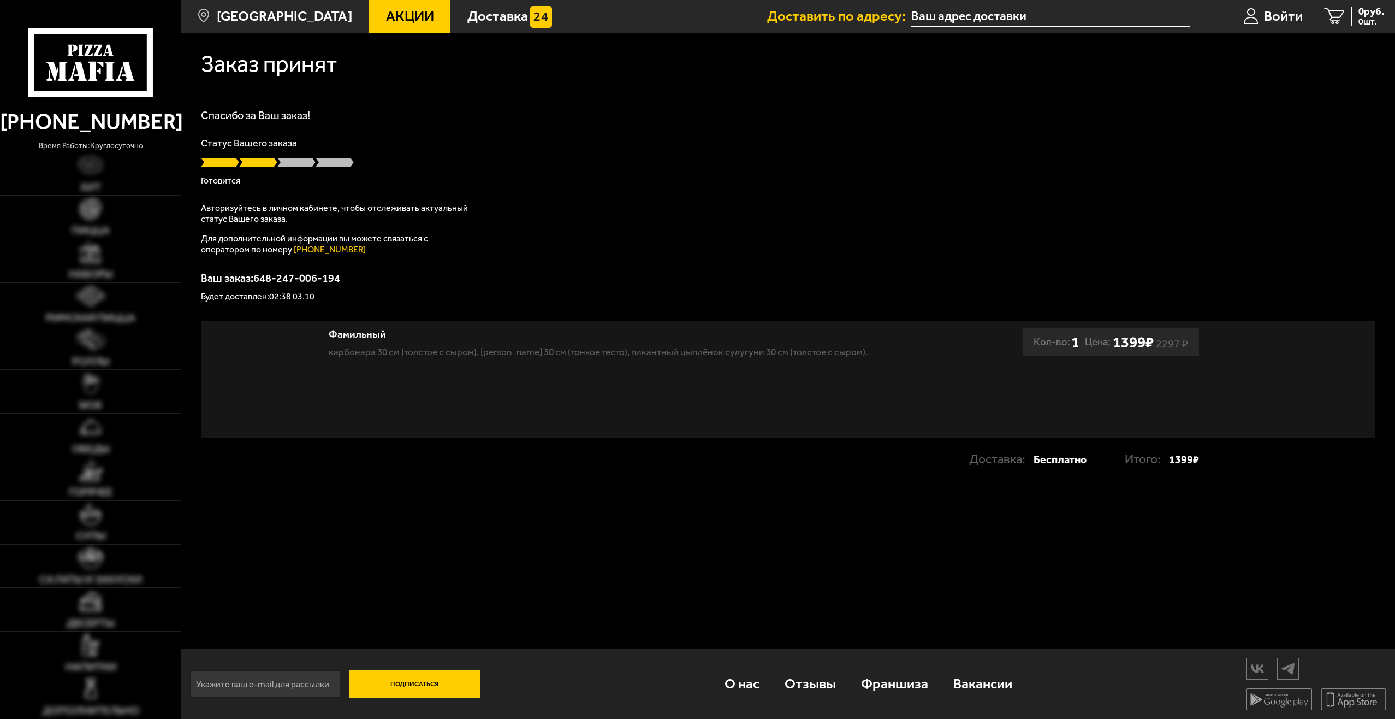
type input "[STREET_ADDRESS]"
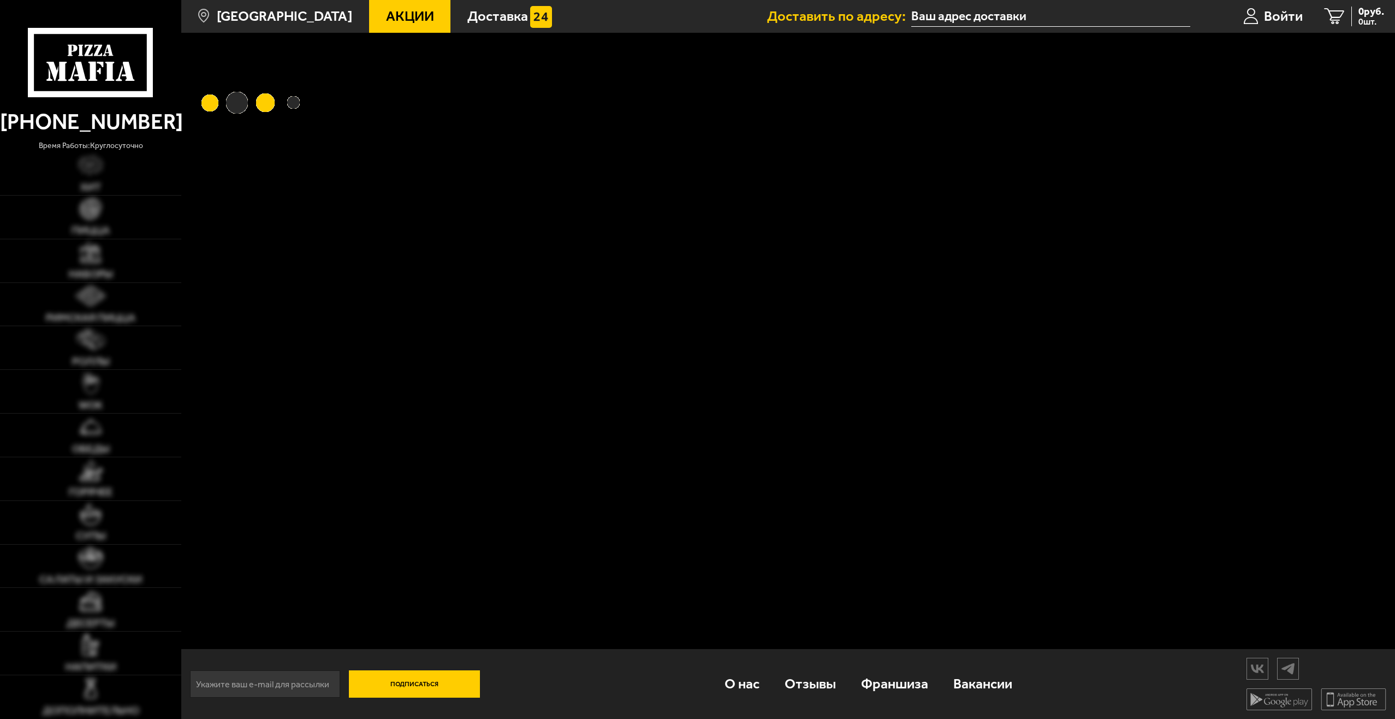
type input "[STREET_ADDRESS]"
